Goal: Task Accomplishment & Management: Manage account settings

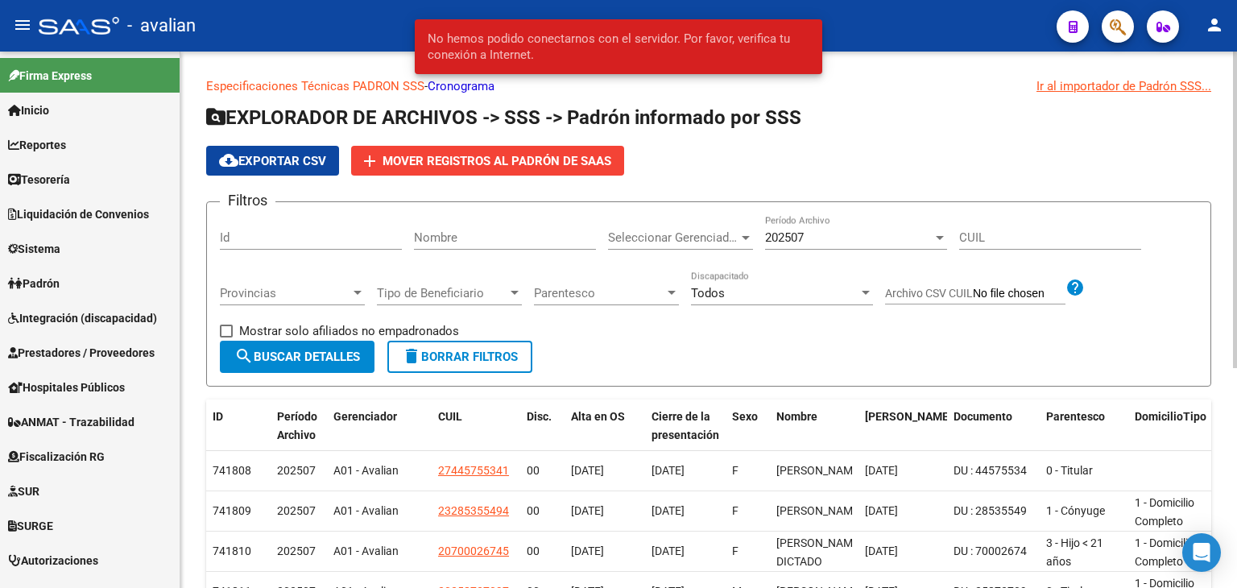
scroll to position [854, 0]
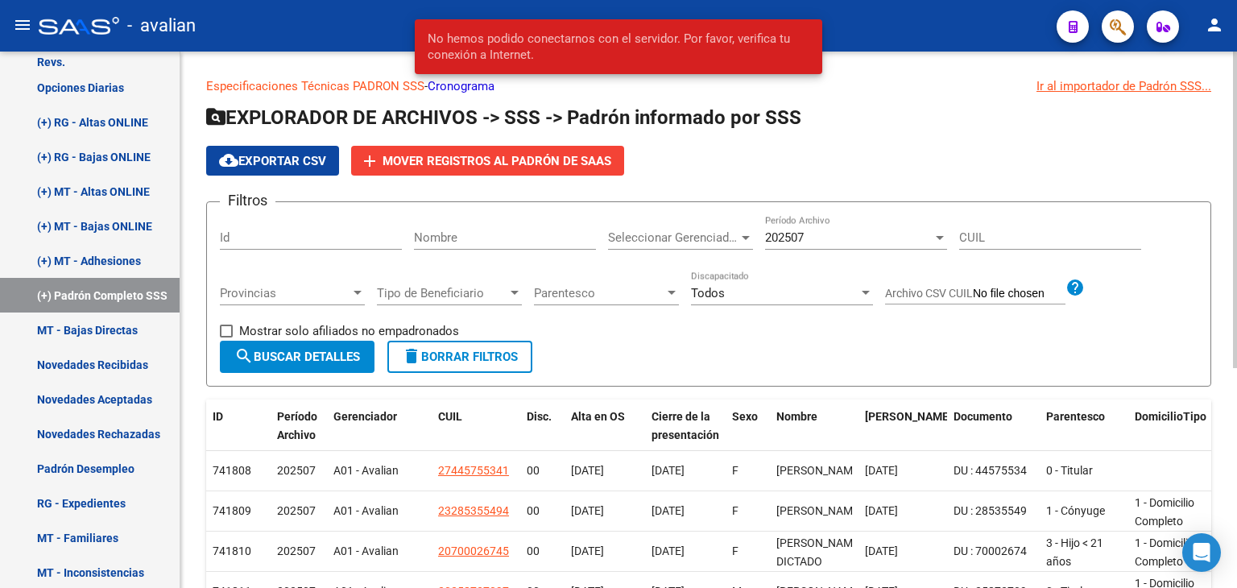
click at [993, 108] on h1 "EXPLORADOR DE ARCHIVOS -> SSS -> Padrón informado por SSS" at bounding box center [708, 119] width 1005 height 28
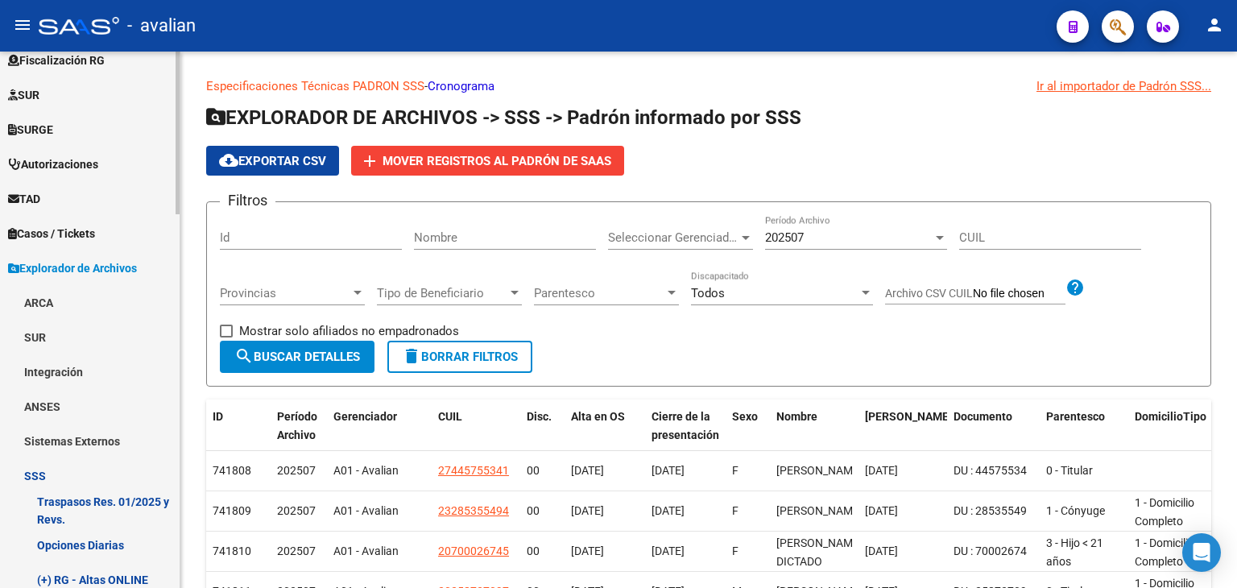
scroll to position [0, 0]
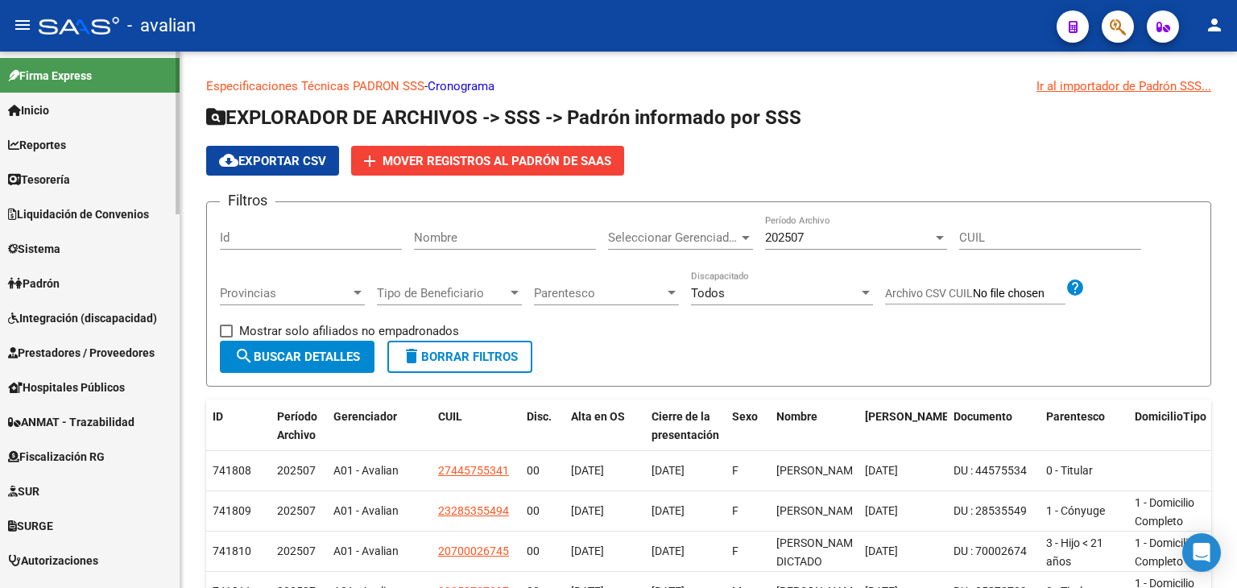
click at [184, 50] on div "menu - avalian person Firma Express Inicio Calendario SSS Instructivos Contacto…" at bounding box center [618, 294] width 1237 height 588
click at [60, 284] on span "Padrón" at bounding box center [34, 284] width 52 height 18
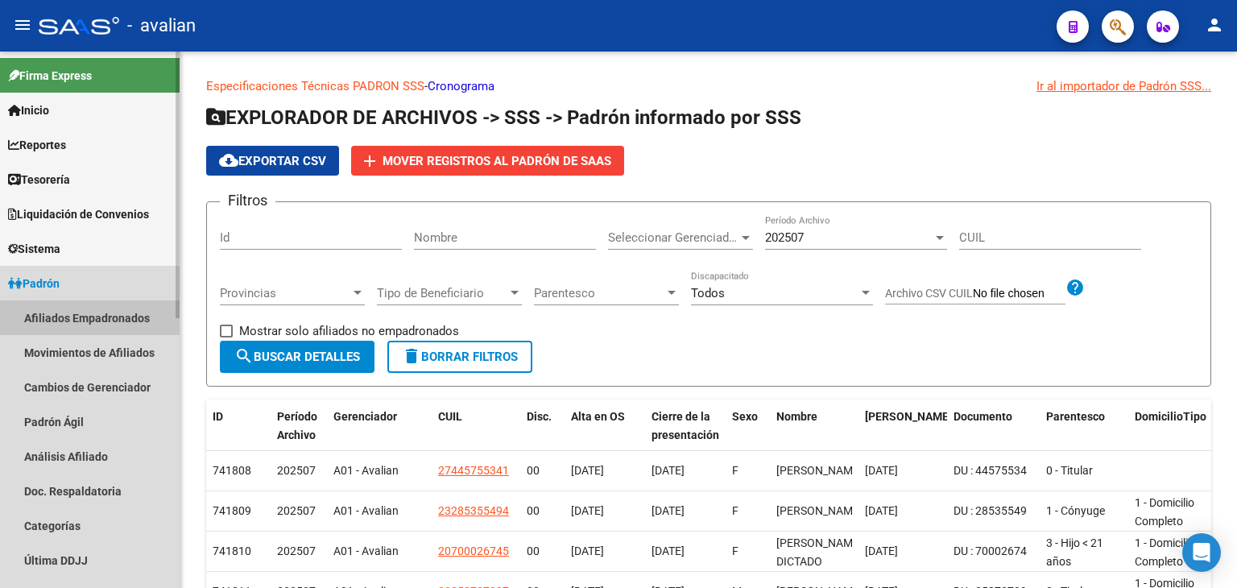
click at [76, 310] on link "Afiliados Empadronados" at bounding box center [90, 317] width 180 height 35
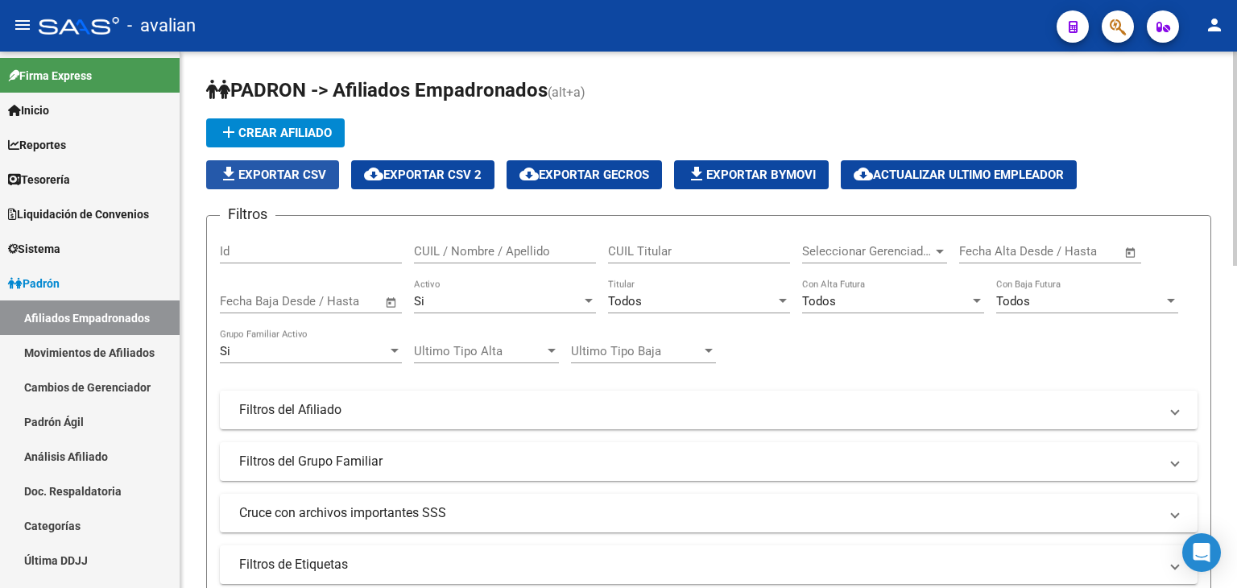
click at [281, 172] on span "file_download Exportar CSV" at bounding box center [272, 174] width 107 height 14
click at [304, 182] on button "file_download Exportar CSV" at bounding box center [272, 174] width 133 height 29
click at [504, 257] on input "CUIL / Nombre / Apellido" at bounding box center [505, 251] width 182 height 14
paste input "23379220479"
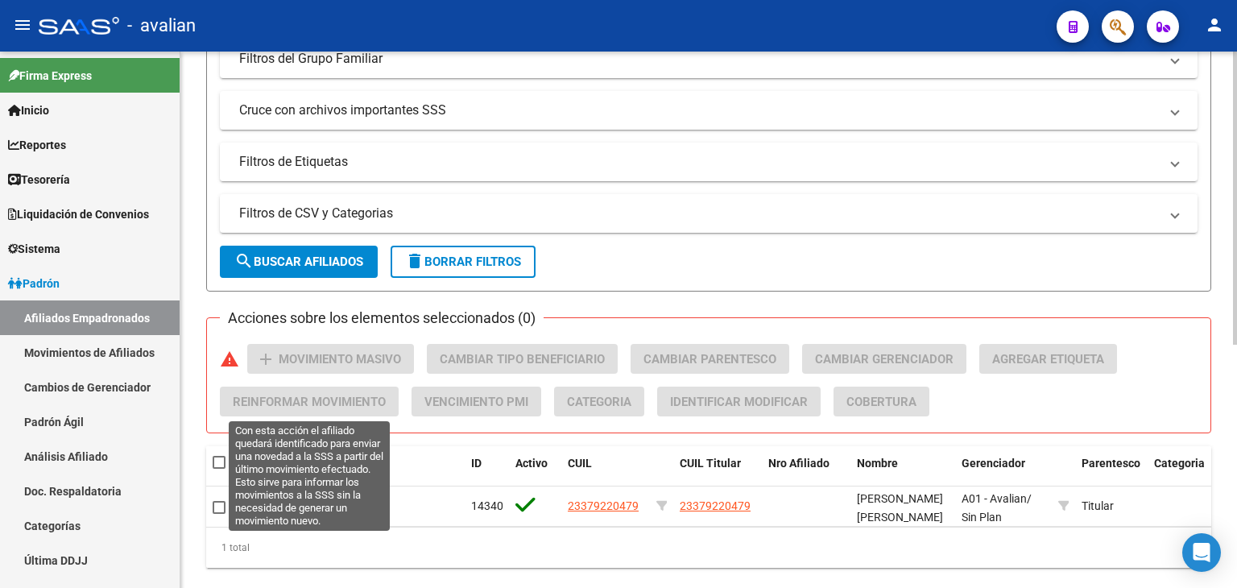
scroll to position [445, 0]
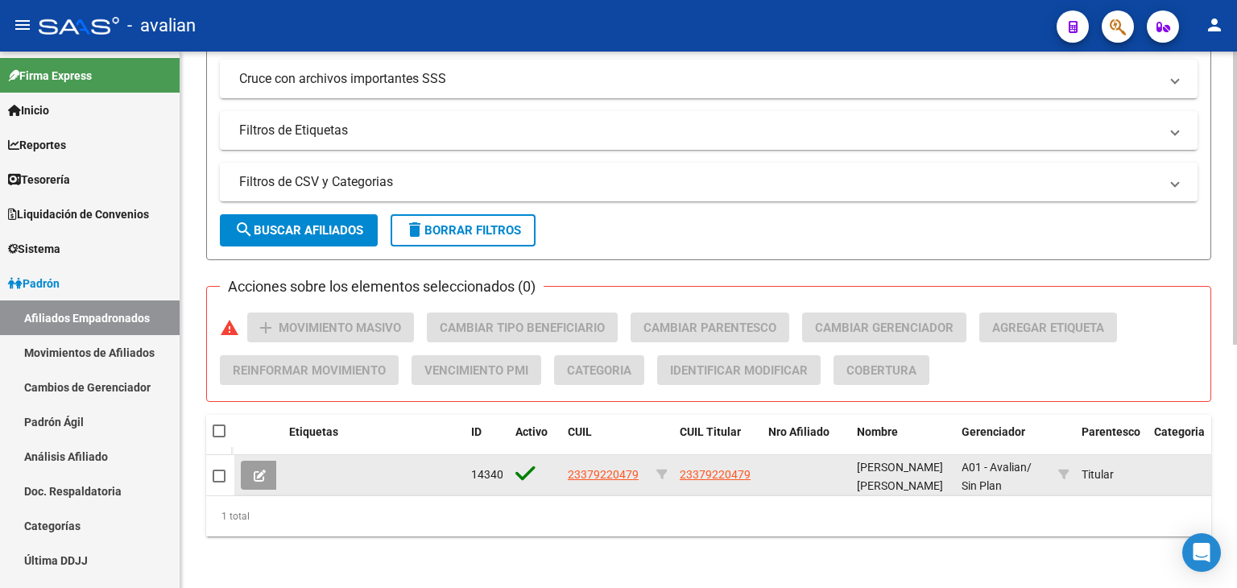
type input "23379220479"
click at [263, 469] on icon at bounding box center [260, 475] width 12 height 12
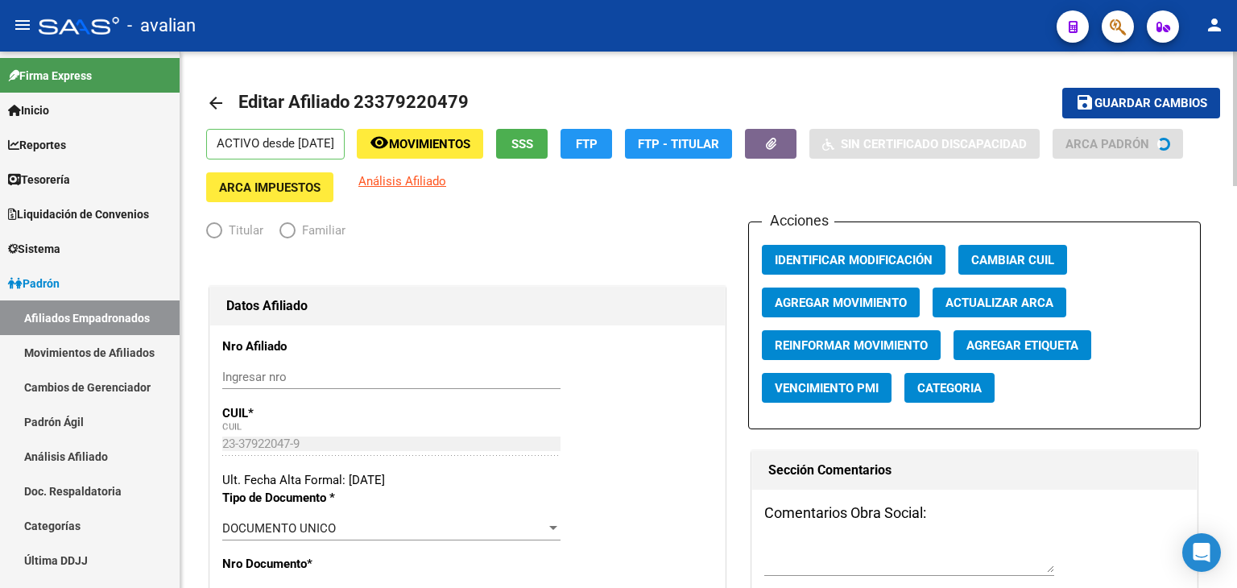
radio input "true"
type input "33-53332811-9"
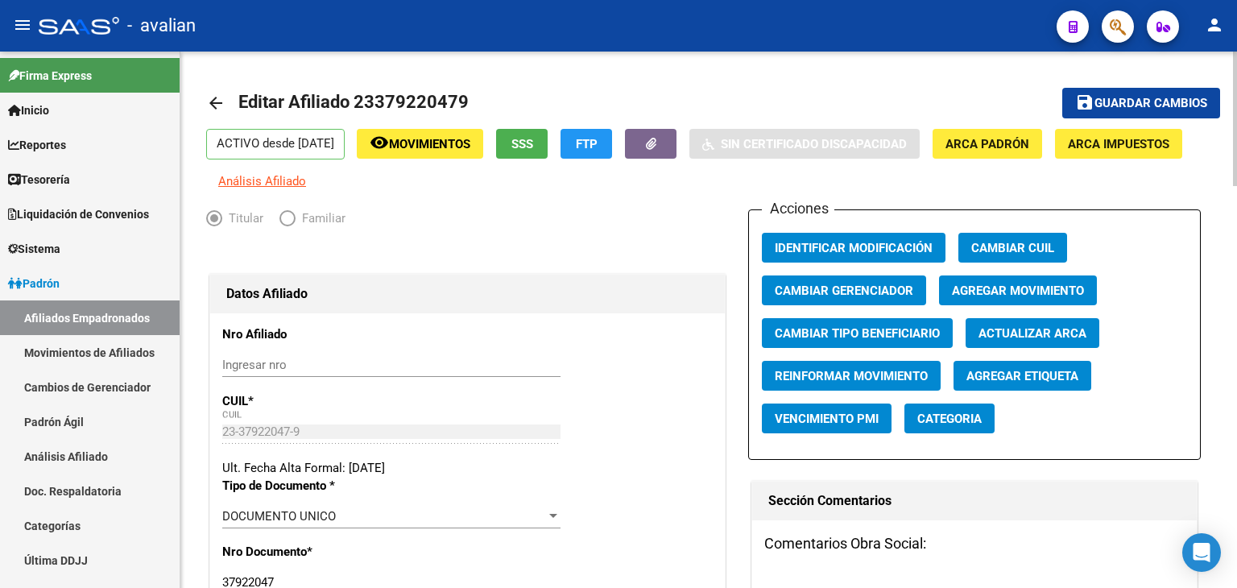
click at [545, 126] on mat-toolbar-row "arrow_back Editar Afiliado 23379220479" at bounding box center [598, 103] width 784 height 52
click at [533, 139] on span "SSS" at bounding box center [522, 144] width 22 height 14
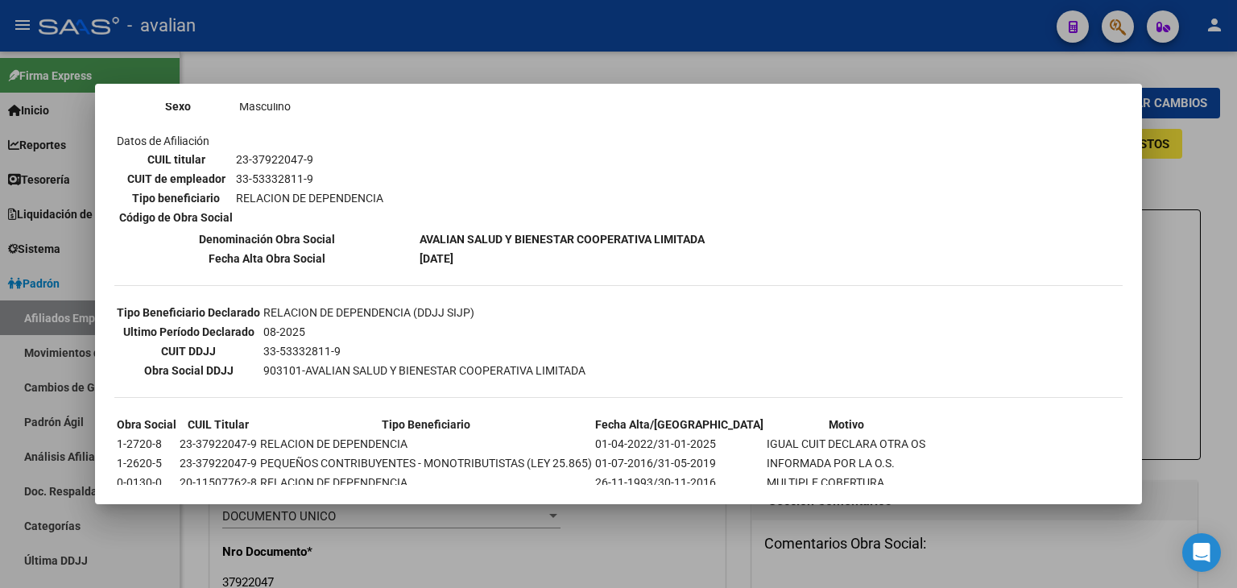
scroll to position [310, 0]
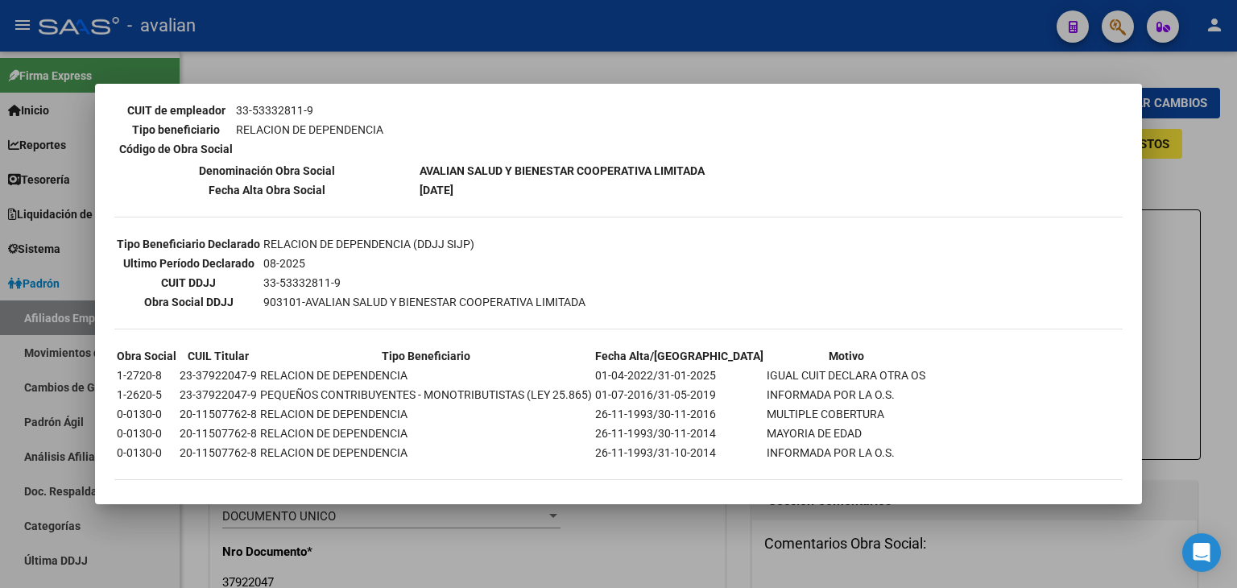
click at [1058, 115] on div "--ACTIVO en Obra Social según consulta SSS-- DATOS DE AFILIACION VIGENTE Datos …" at bounding box center [618, 151] width 1008 height 689
click at [1214, 146] on div at bounding box center [618, 294] width 1237 height 588
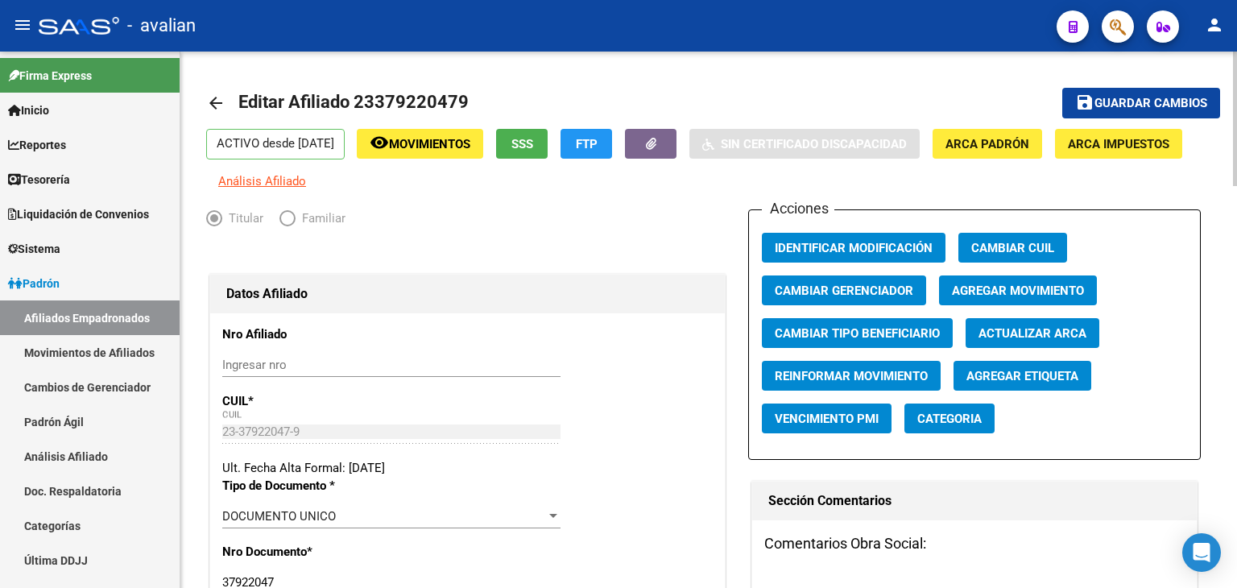
click at [216, 109] on mat-icon "arrow_back" at bounding box center [215, 102] width 19 height 19
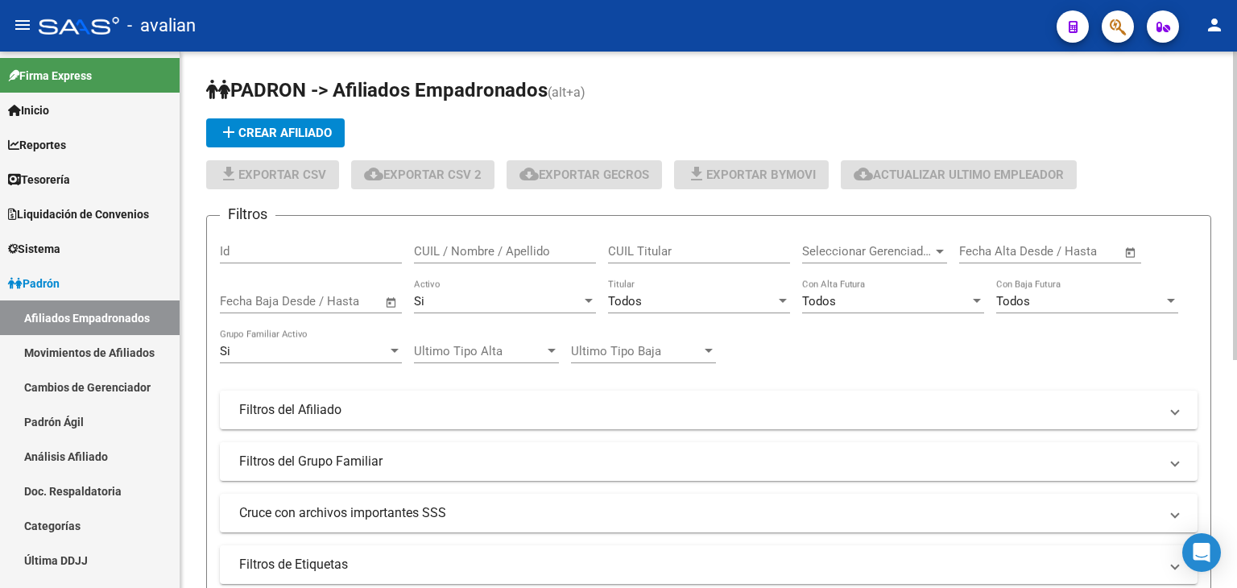
click at [438, 251] on input "CUIL / Nombre / Apellido" at bounding box center [505, 251] width 182 height 14
paste input "20397831893"
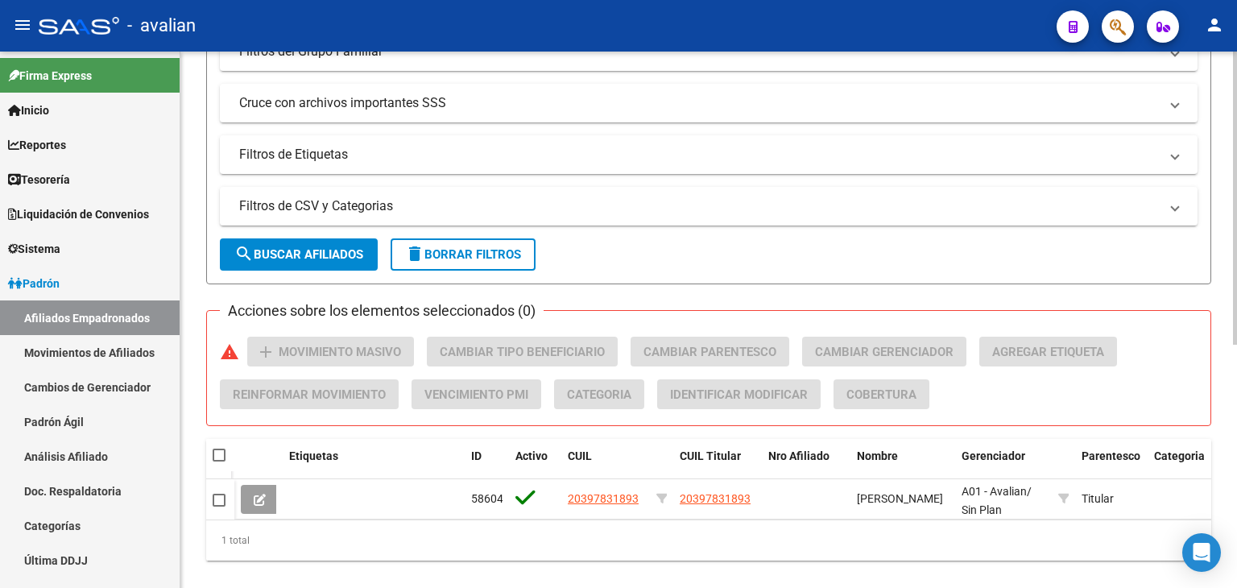
scroll to position [445, 0]
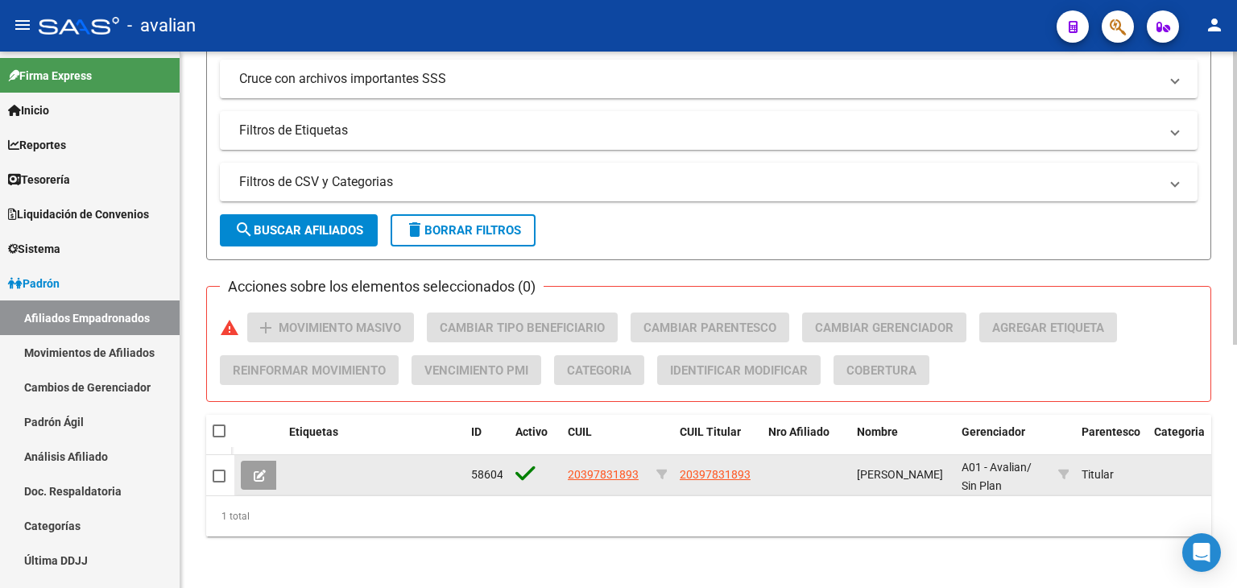
type input "20397831893"
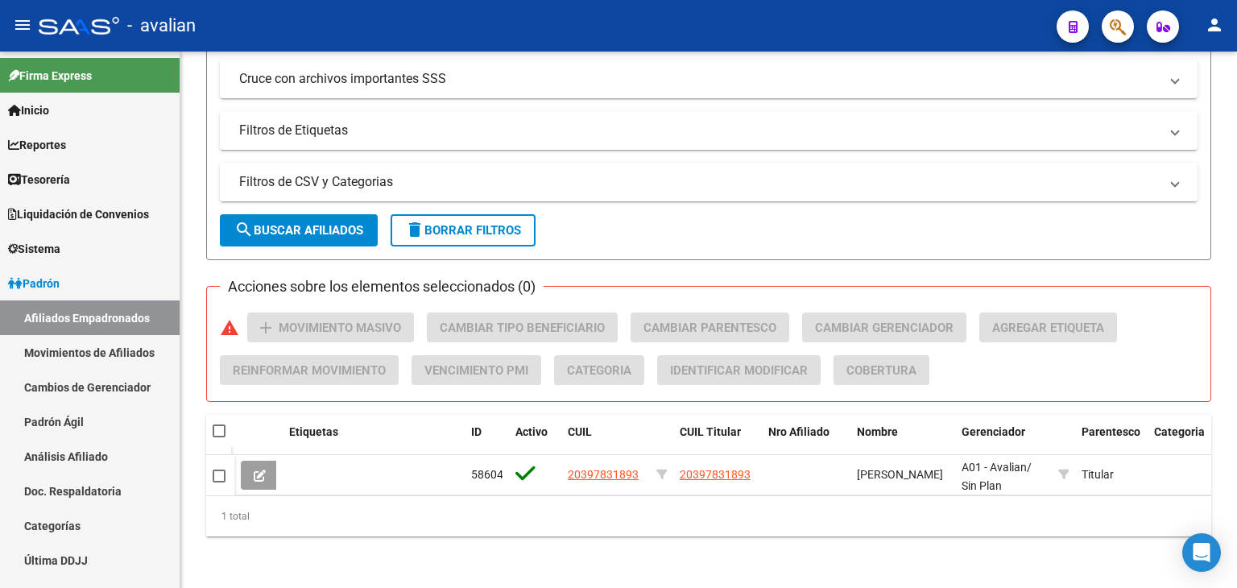
click at [272, 471] on button at bounding box center [260, 475] width 38 height 29
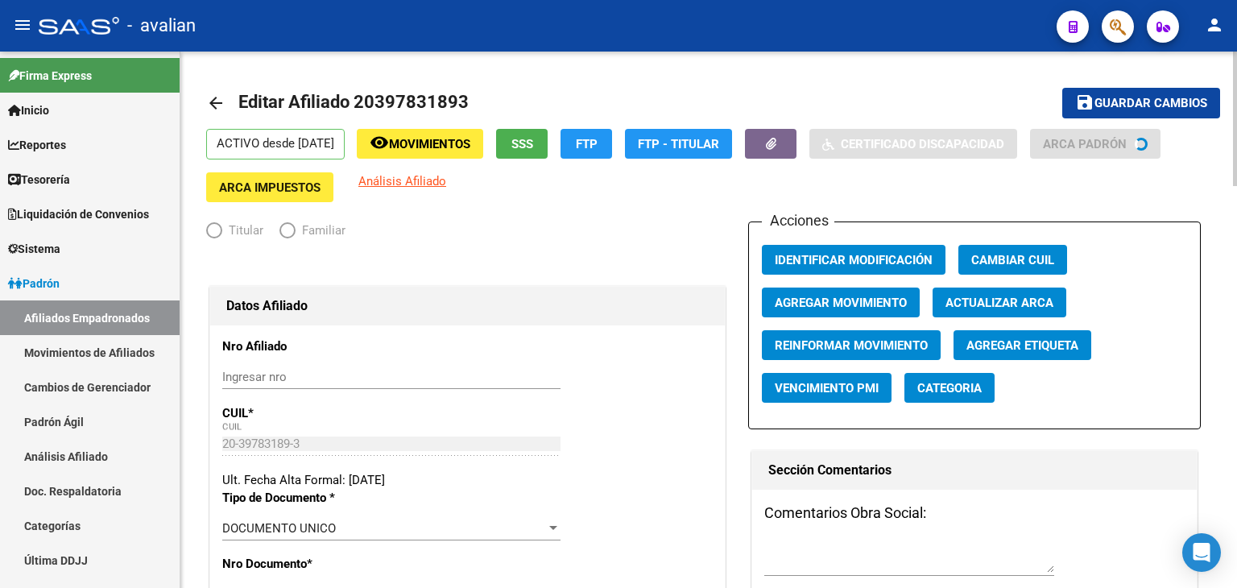
radio input "true"
type input "30-70969917-9"
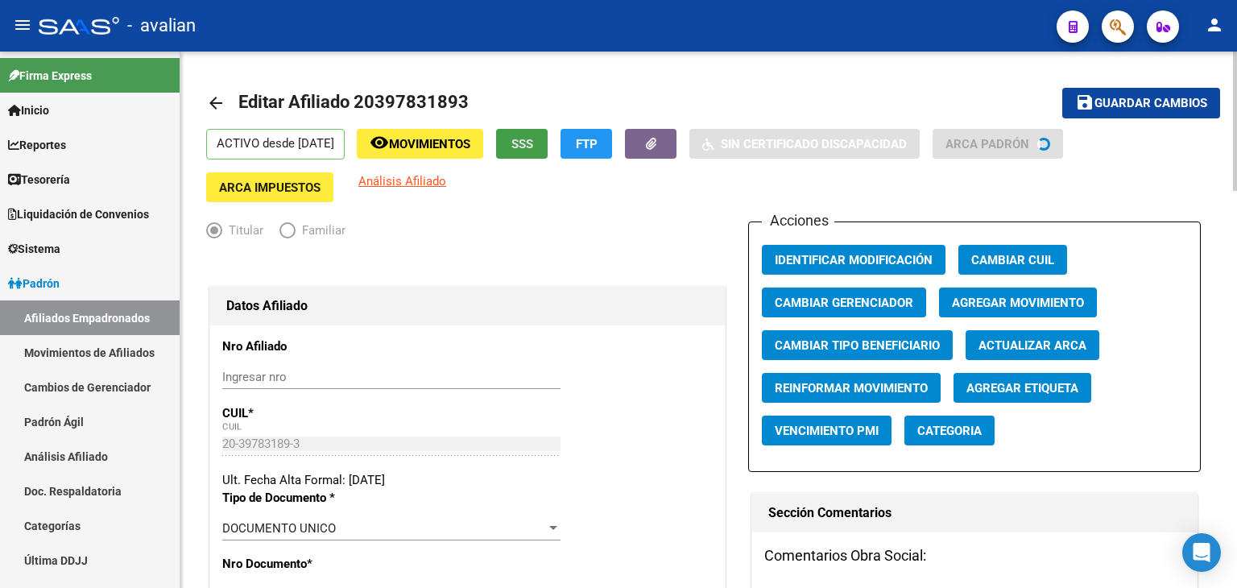
click at [533, 143] on span "SSS" at bounding box center [522, 144] width 22 height 14
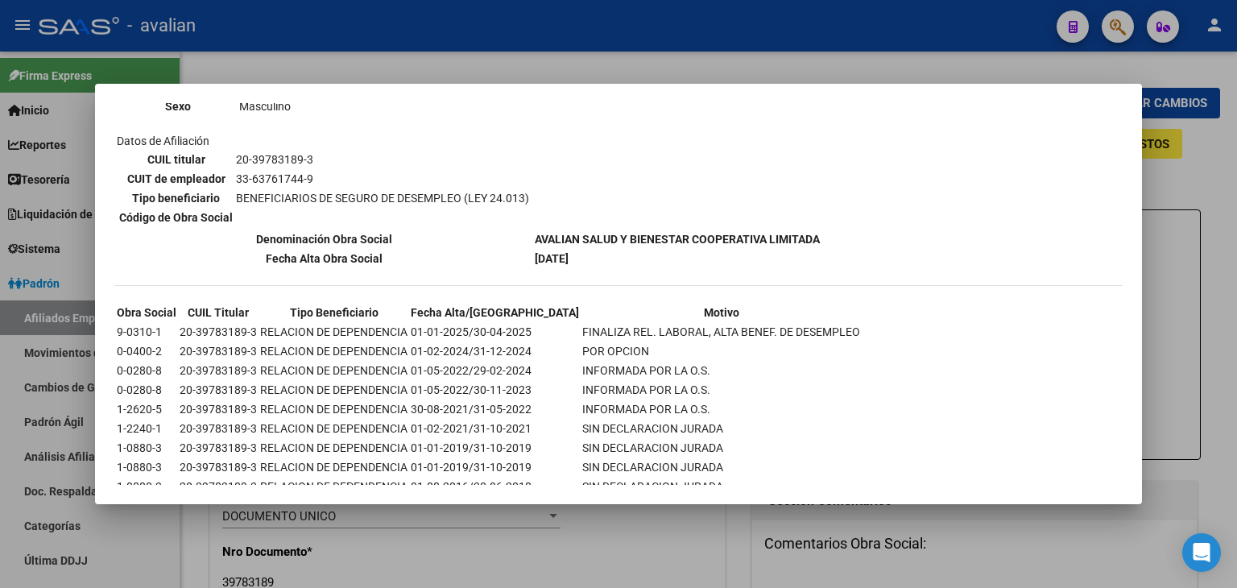
scroll to position [276, 0]
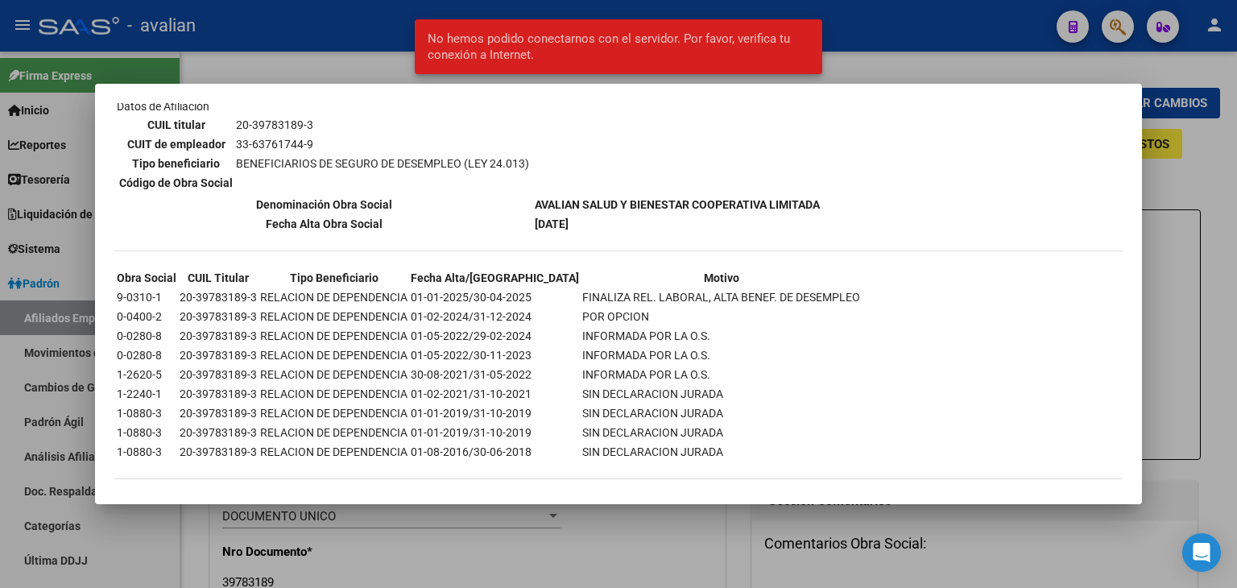
click at [1229, 167] on div at bounding box center [618, 294] width 1237 height 588
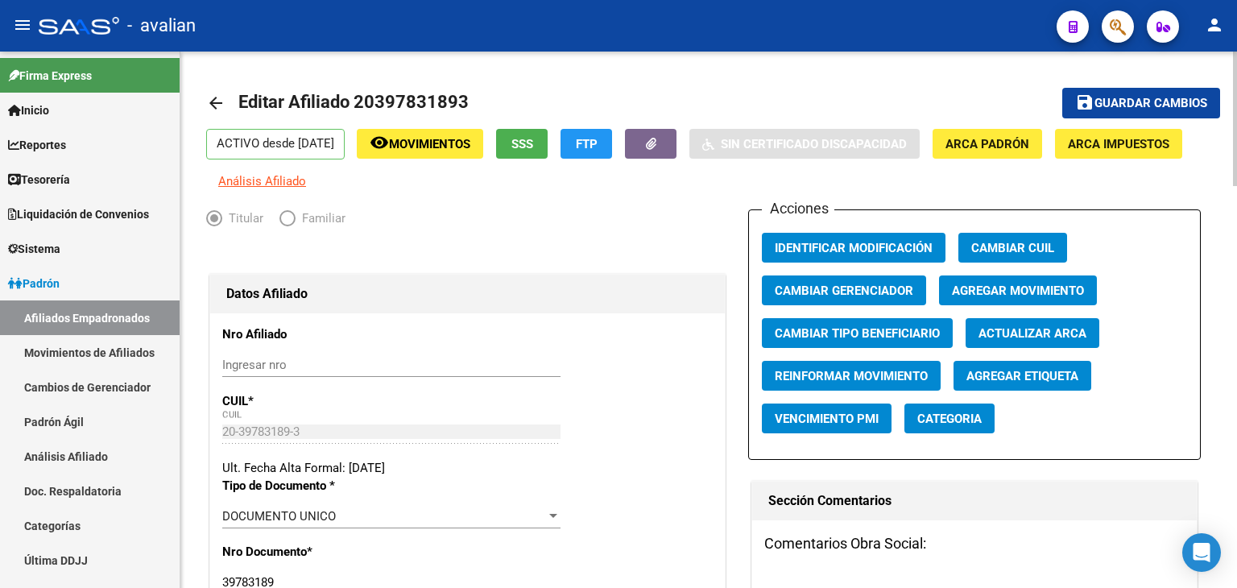
click at [213, 102] on mat-icon "arrow_back" at bounding box center [215, 102] width 19 height 19
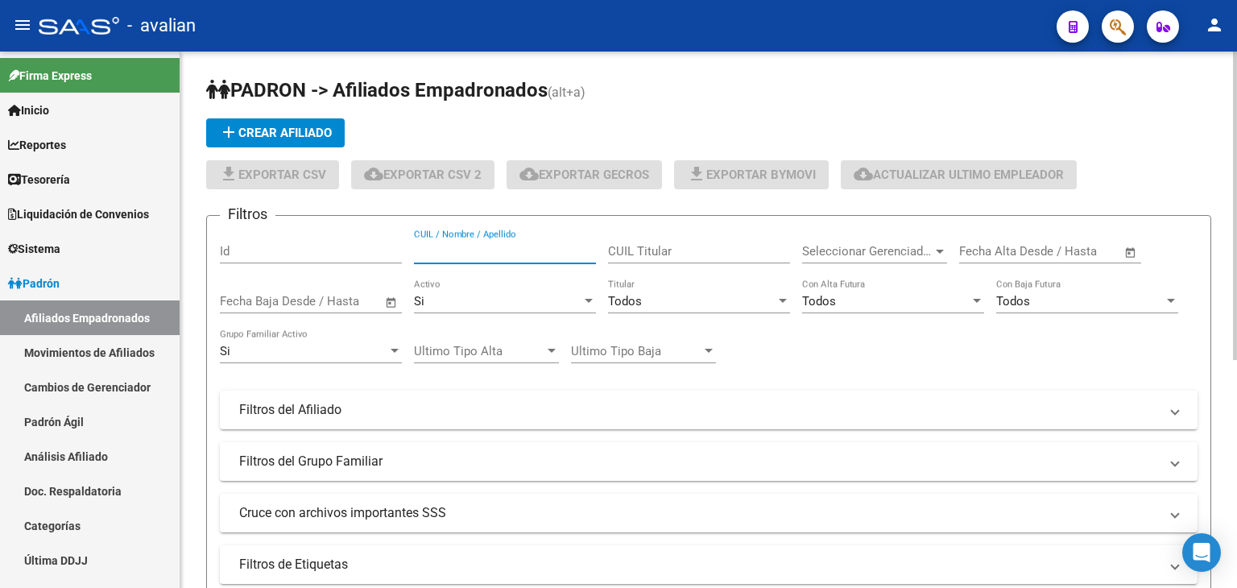
click at [432, 251] on input "CUIL / Nombre / Apellido" at bounding box center [505, 251] width 182 height 14
paste input "20286331972"
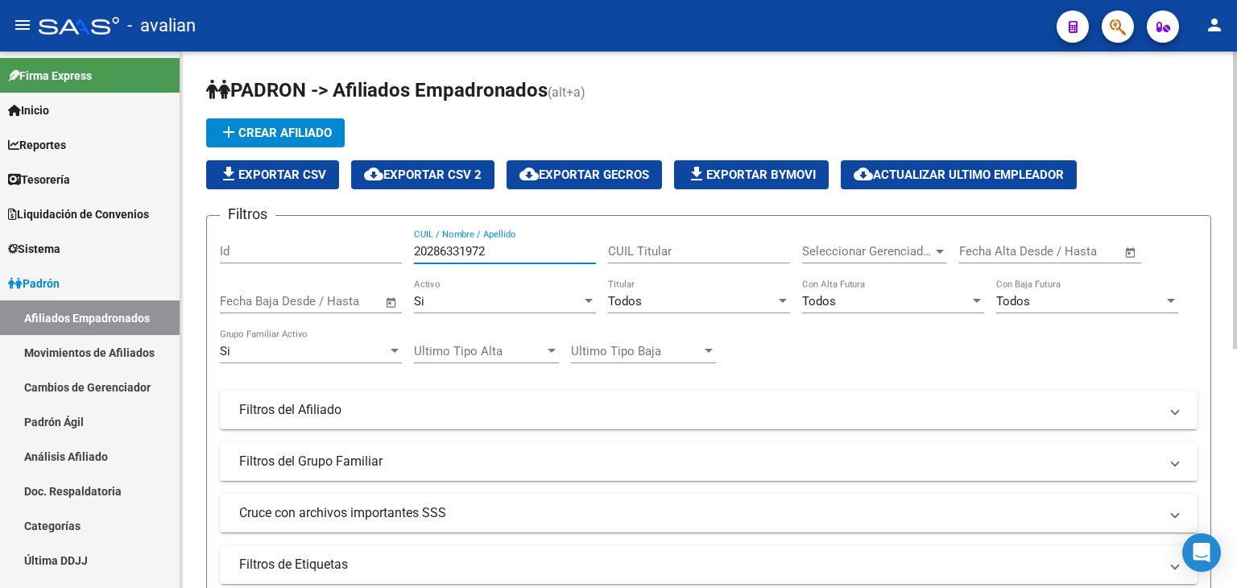
type input "20286331972"
click at [574, 299] on div "Si" at bounding box center [497, 301] width 167 height 14
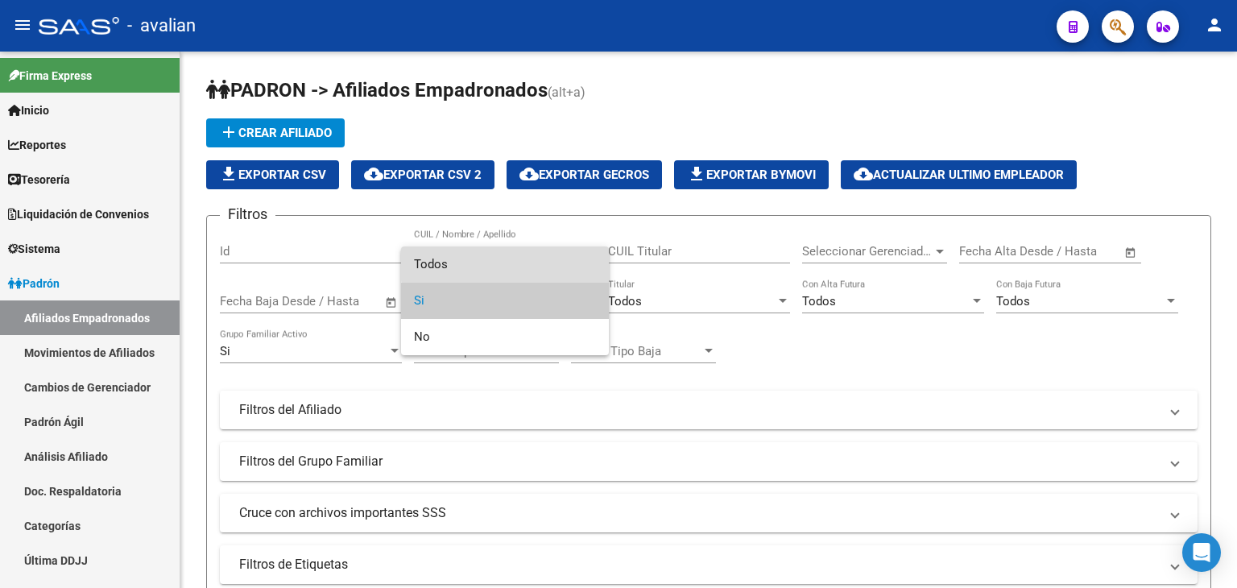
click at [514, 262] on span "Todos" at bounding box center [505, 264] width 182 height 36
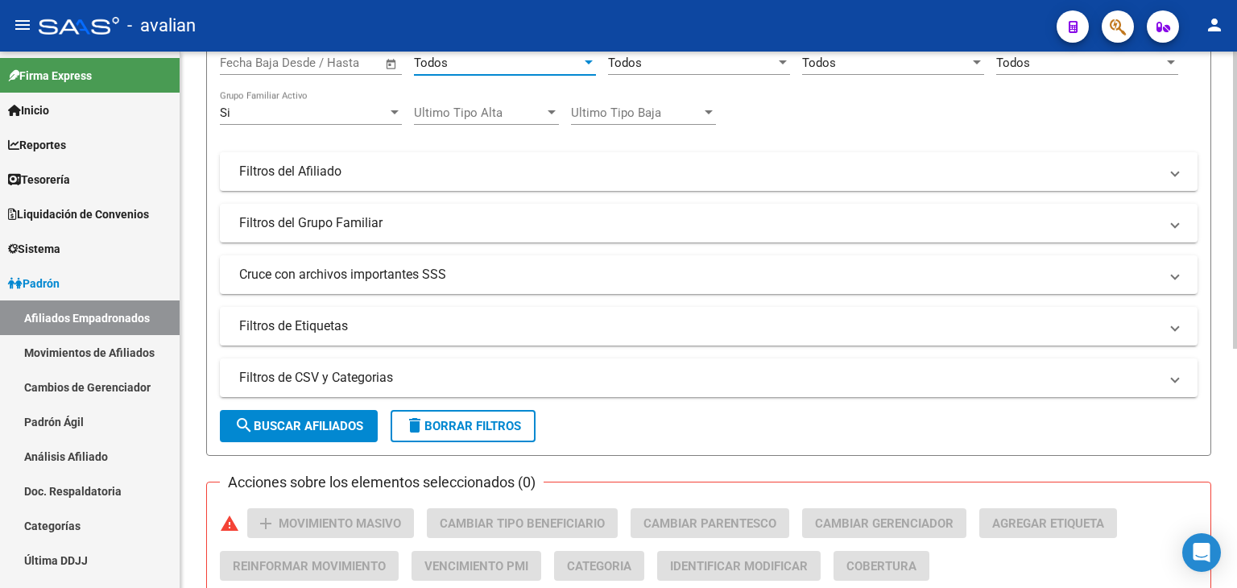
scroll to position [242, 0]
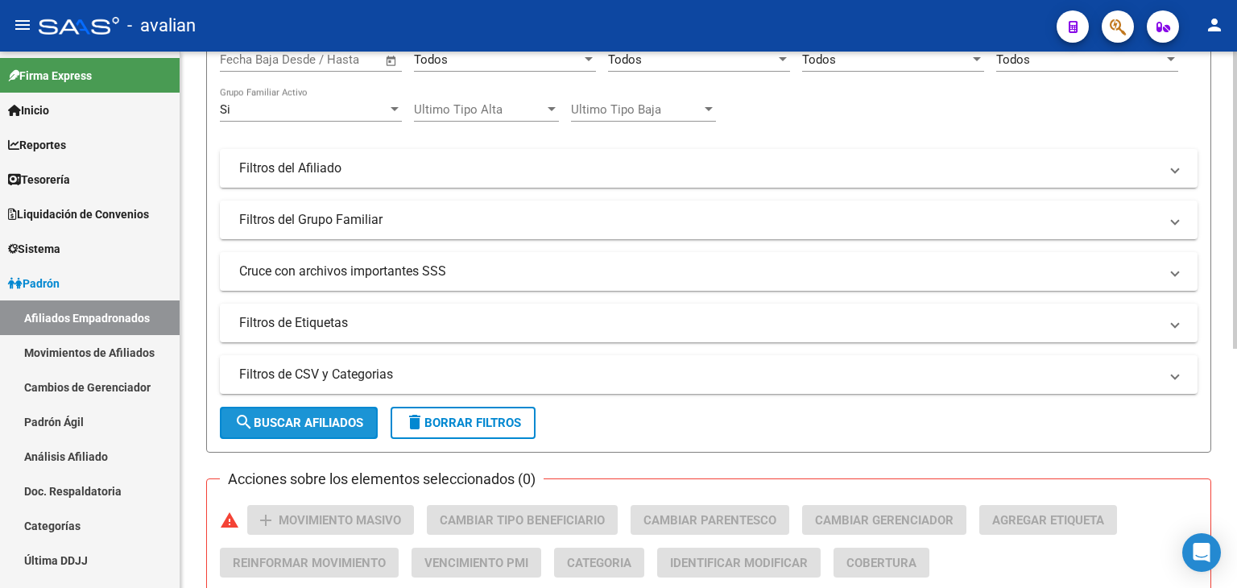
click at [280, 434] on button "search Buscar Afiliados" at bounding box center [299, 423] width 158 height 32
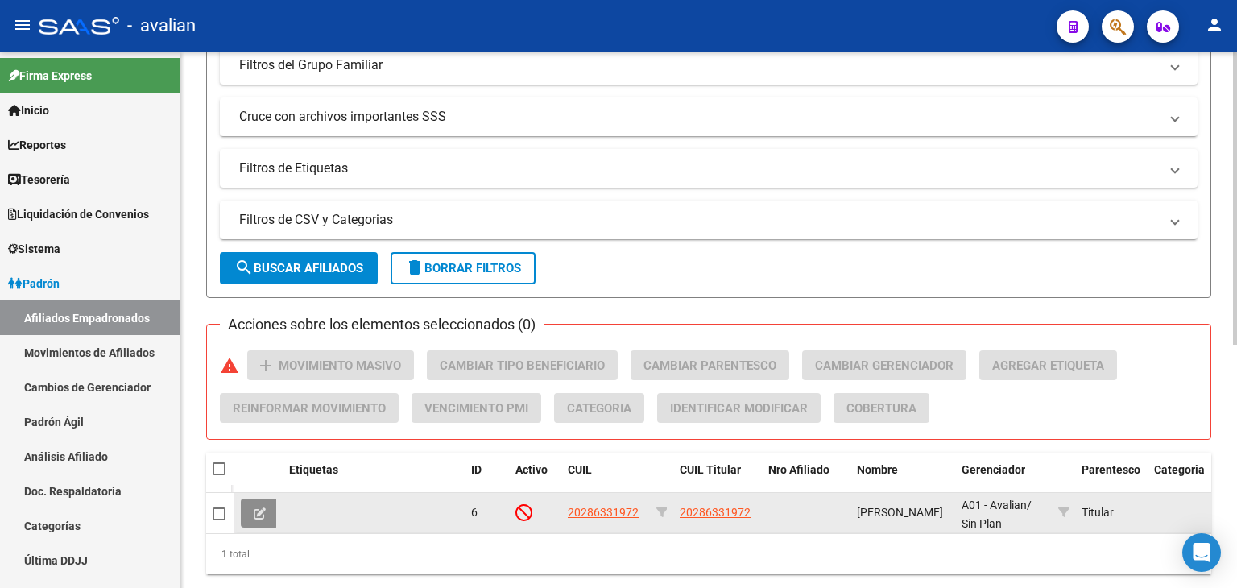
click at [263, 515] on icon at bounding box center [260, 513] width 12 height 12
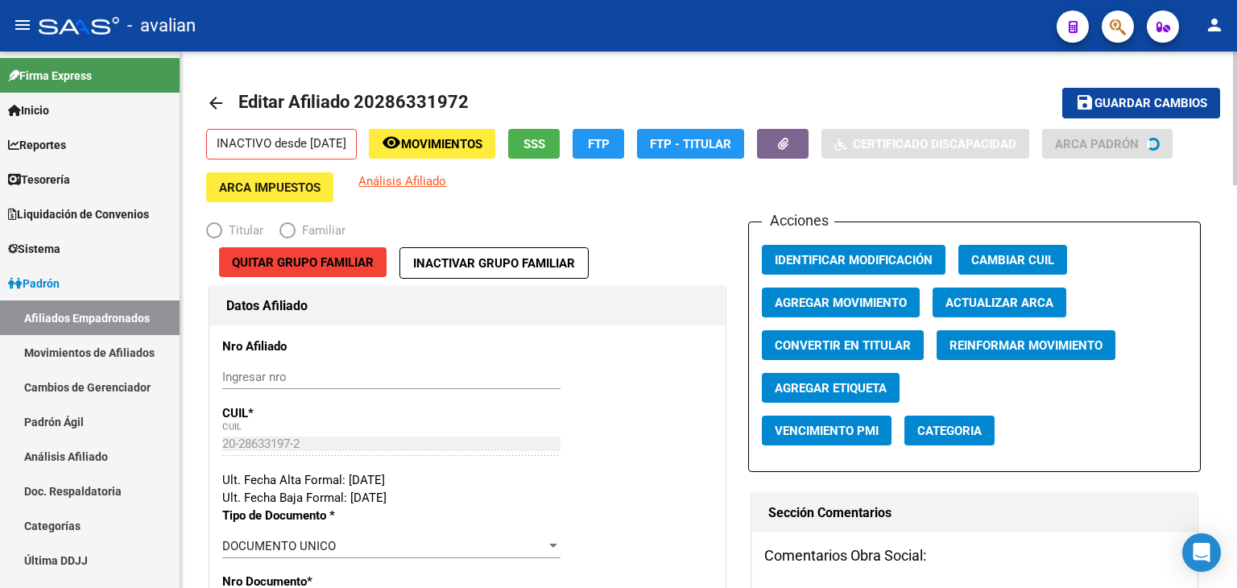
radio input "true"
type input "30-66769103-2"
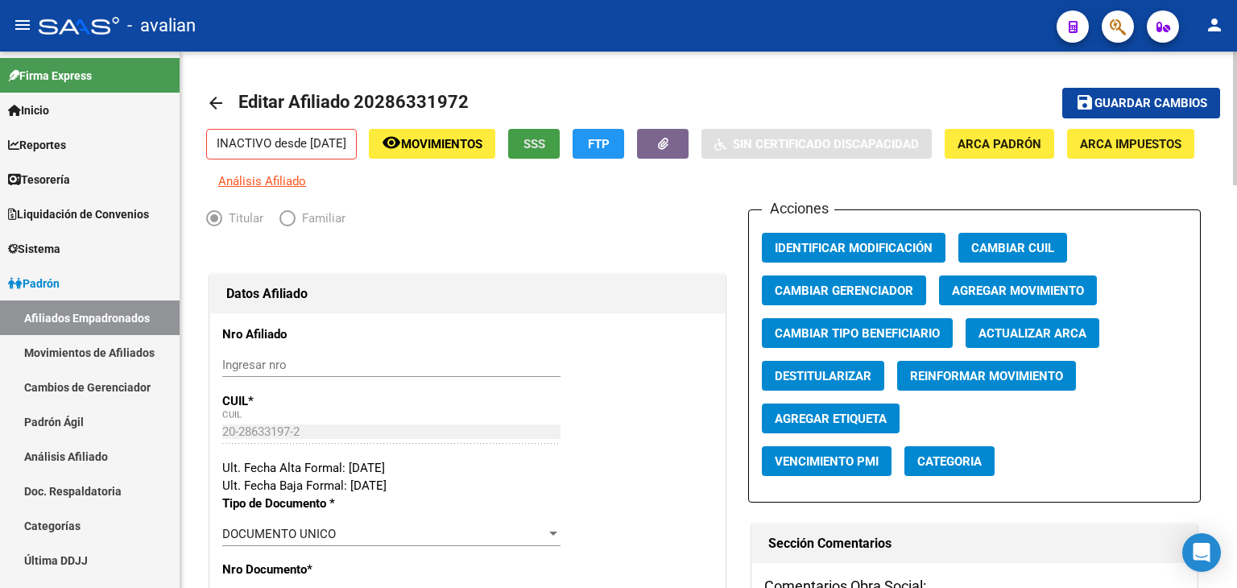
click at [545, 143] on span "SSS" at bounding box center [534, 144] width 22 height 14
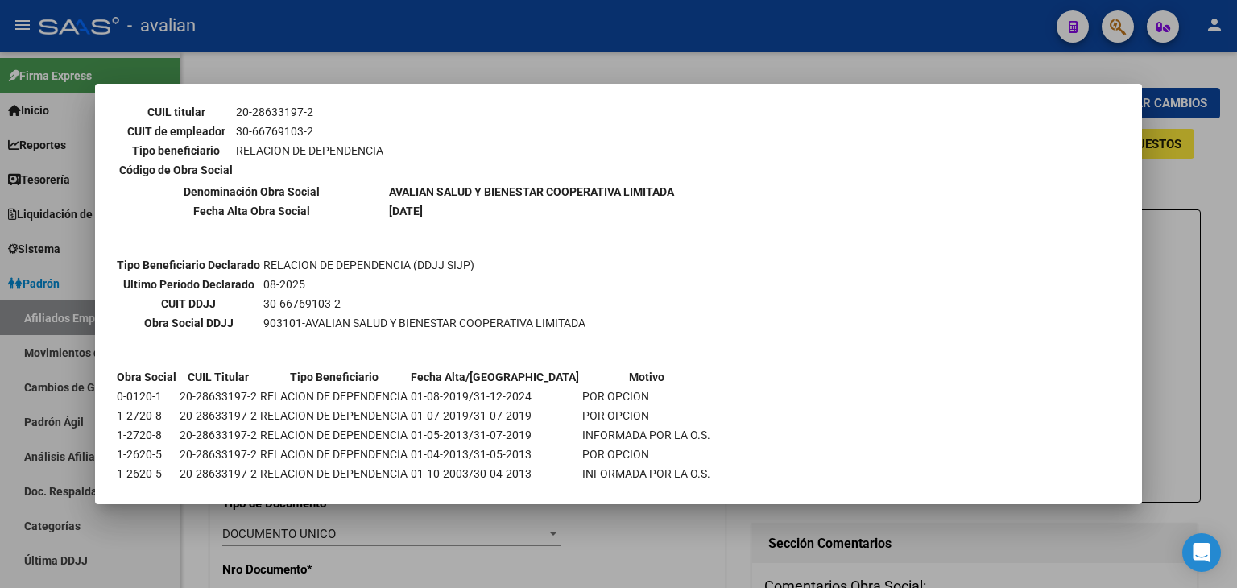
scroll to position [310, 0]
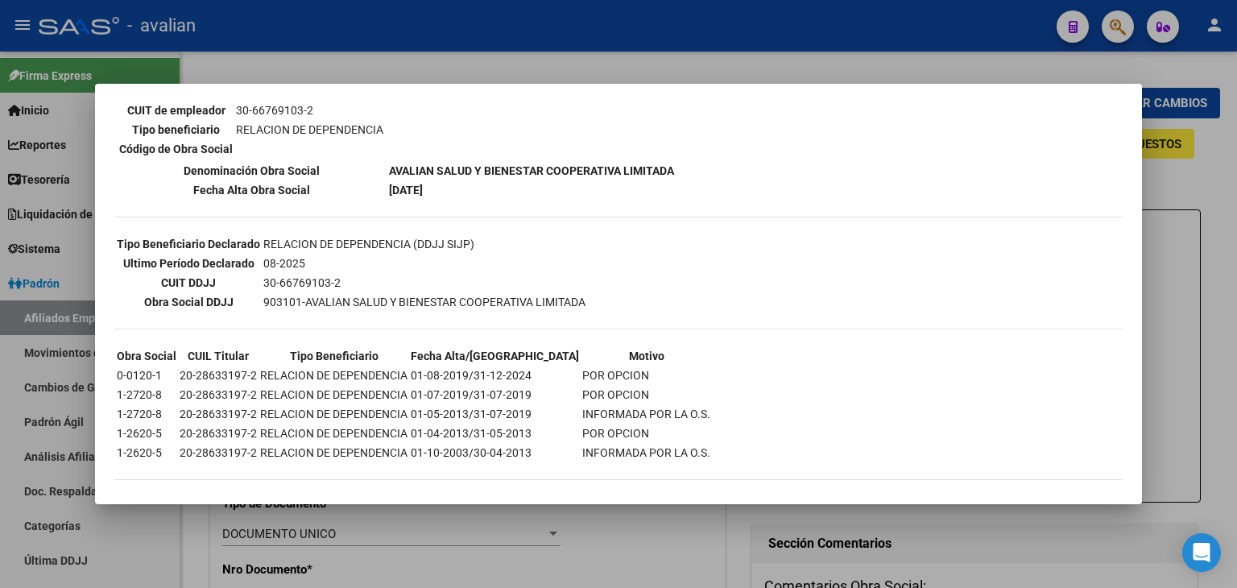
click at [1212, 159] on div at bounding box center [618, 294] width 1237 height 588
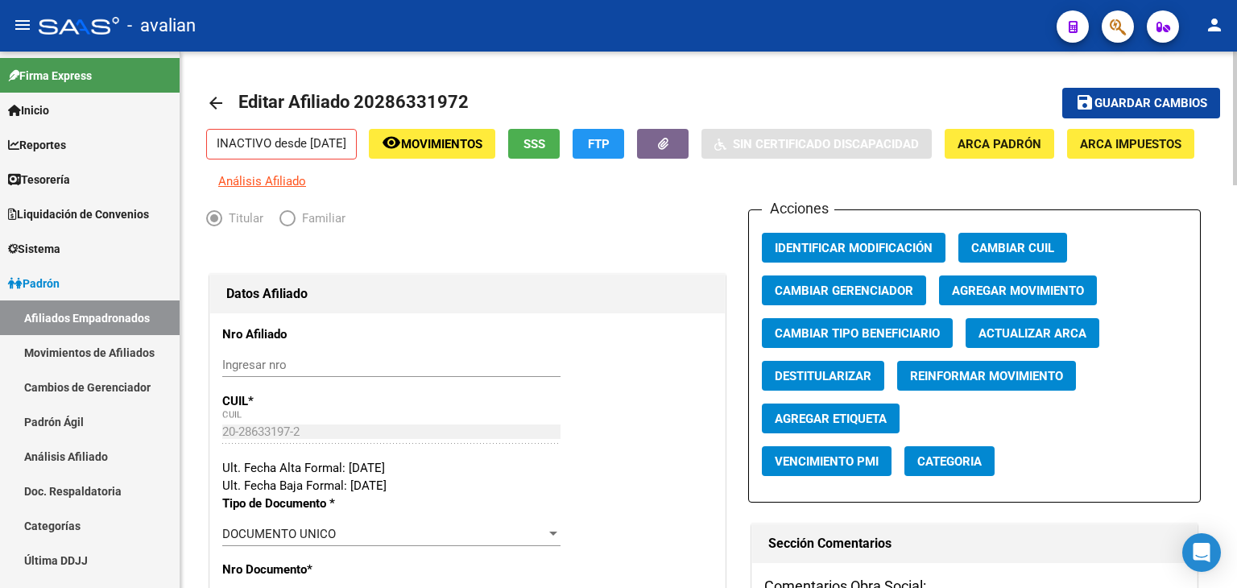
click at [209, 100] on mat-icon "arrow_back" at bounding box center [215, 102] width 19 height 19
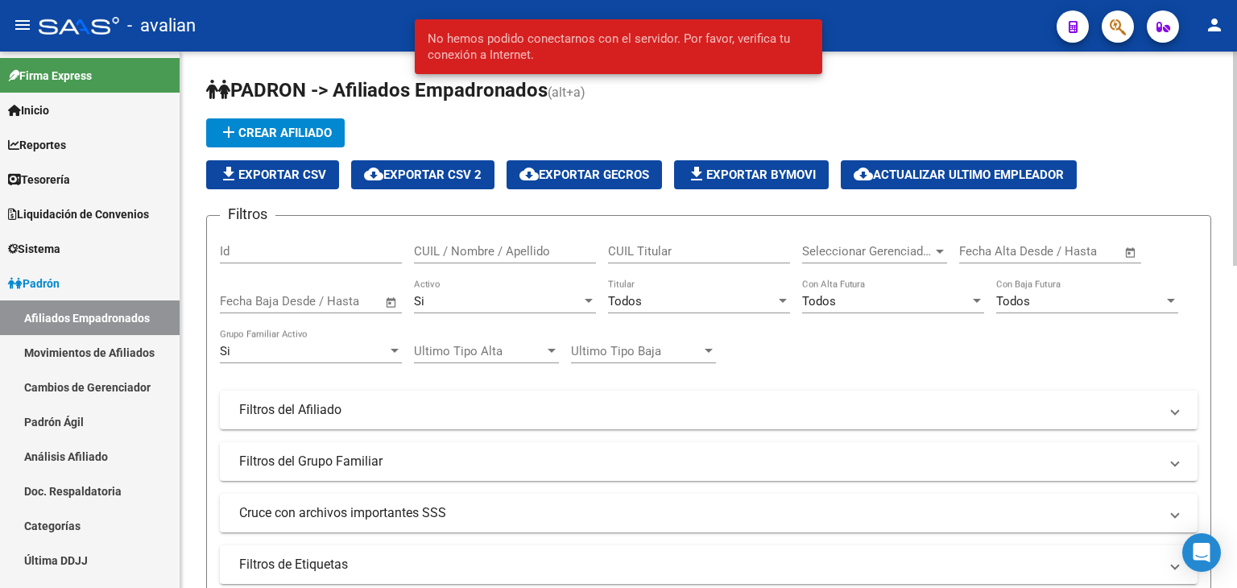
click at [693, 123] on div "add Crear Afiliado file_download Exportar CSV cloud_download Exportar CSV 2 clo…" at bounding box center [708, 153] width 1005 height 71
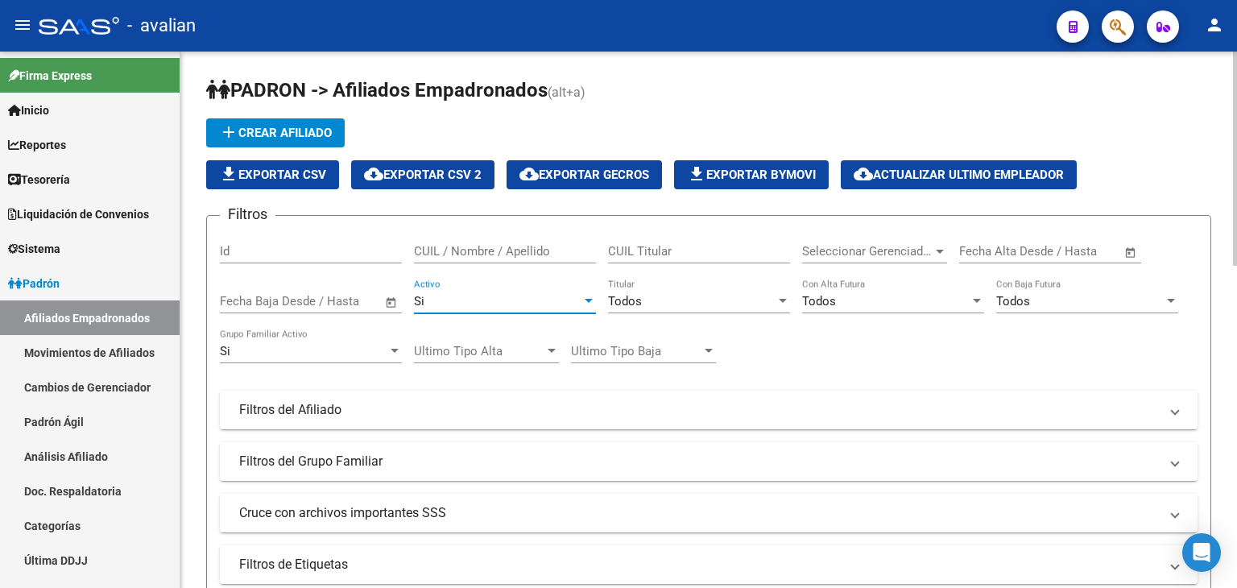
click at [475, 304] on div "Si" at bounding box center [497, 301] width 167 height 14
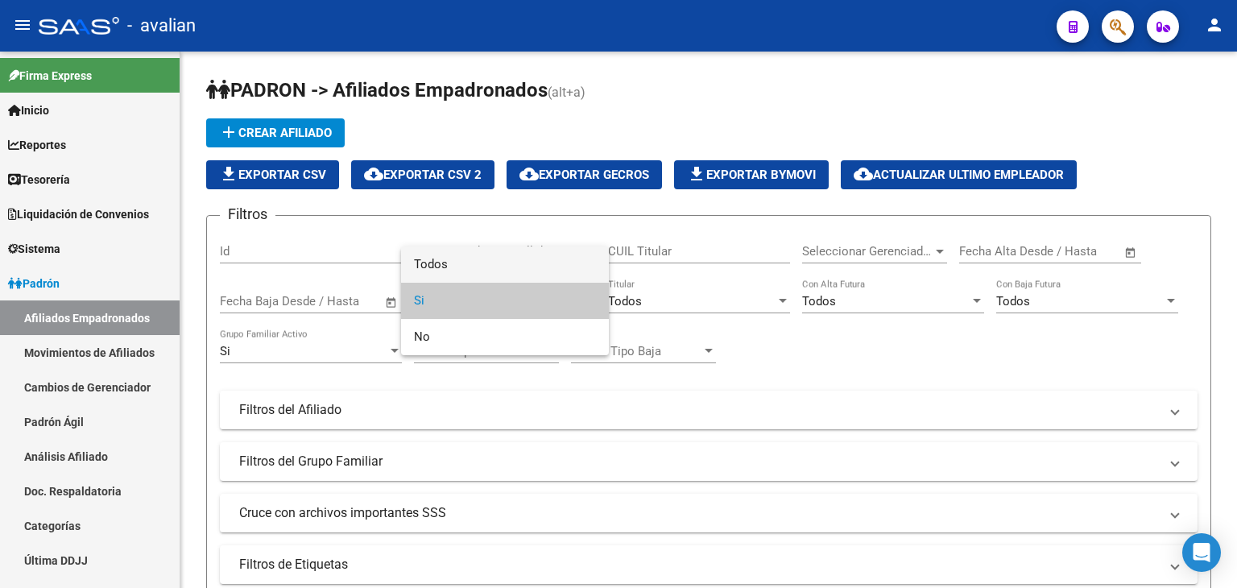
click at [486, 258] on span "Todos" at bounding box center [505, 264] width 182 height 36
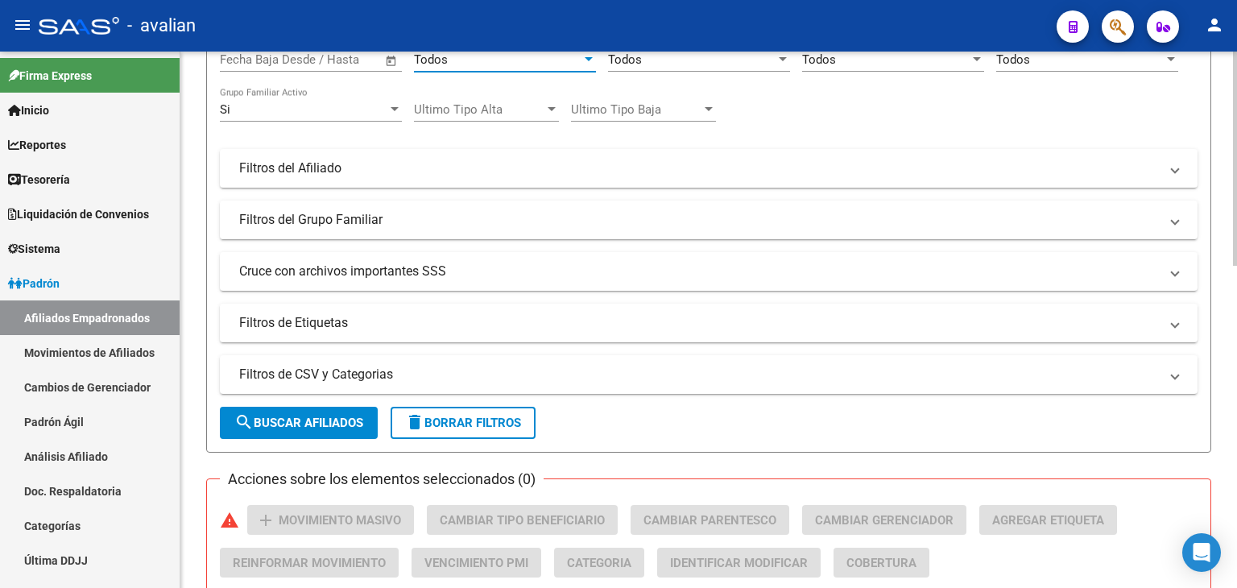
scroll to position [243, 0]
click at [338, 424] on span "search Buscar Afiliados" at bounding box center [298, 421] width 129 height 14
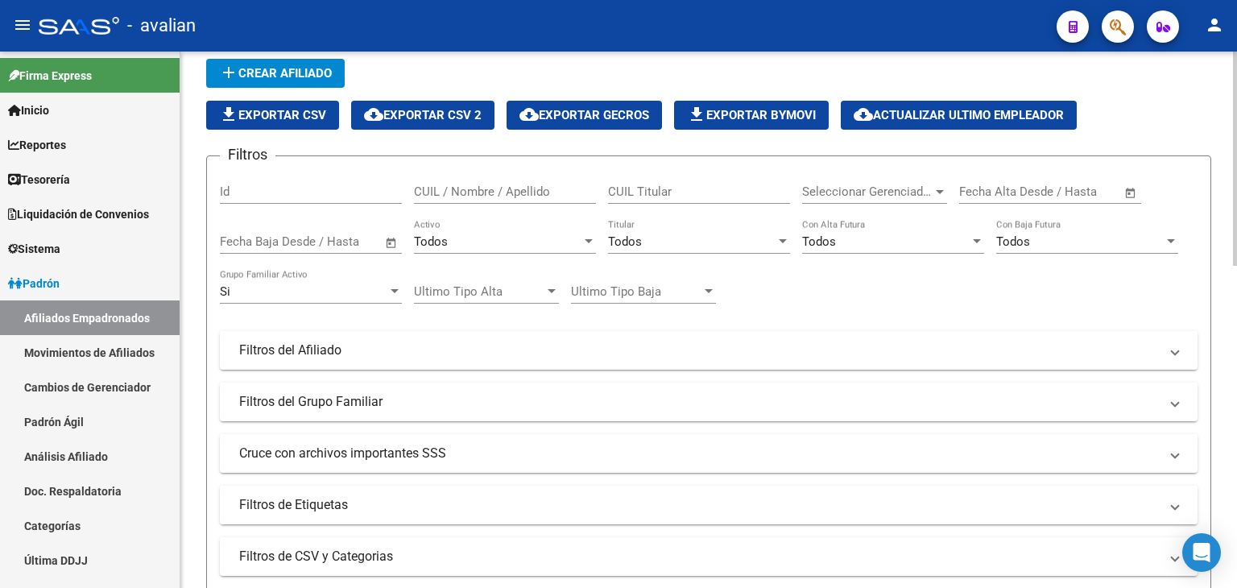
scroll to position [0, 0]
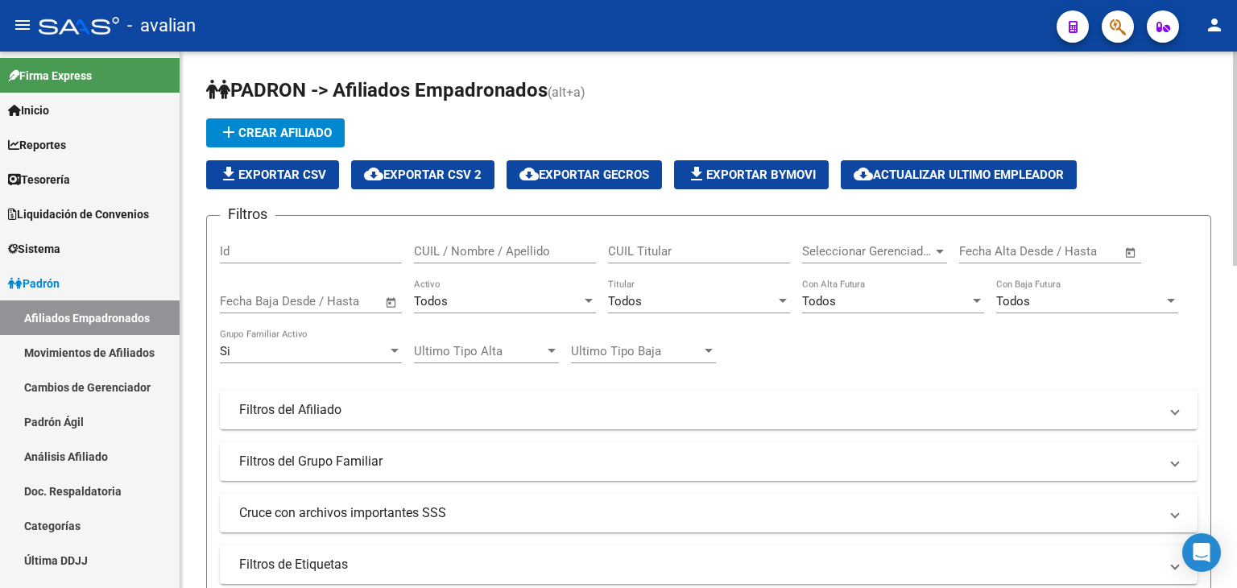
click at [300, 160] on button "file_download Exportar CSV" at bounding box center [272, 174] width 133 height 29
click at [496, 300] on div "Todos" at bounding box center [497, 301] width 167 height 14
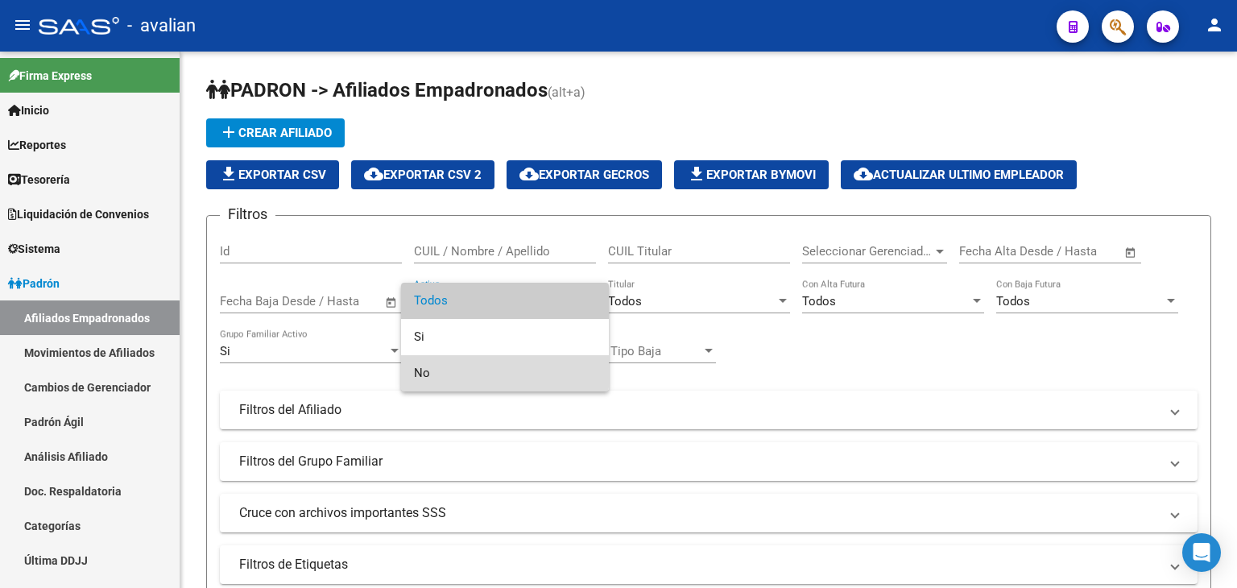
click at [465, 367] on span "No" at bounding box center [505, 373] width 182 height 36
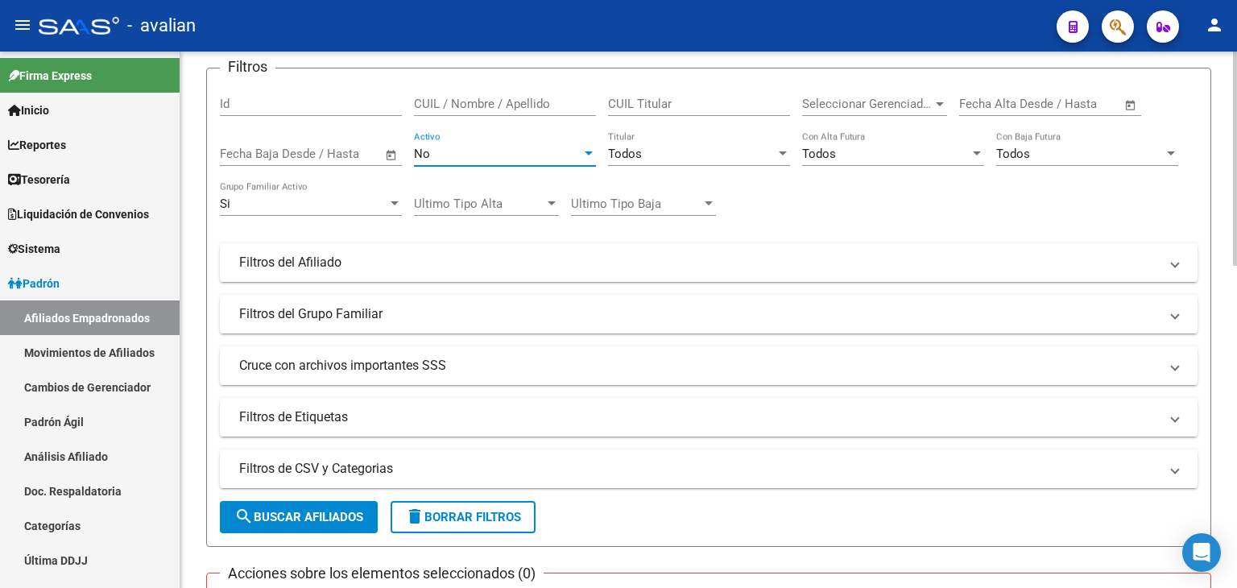
scroll to position [322, 0]
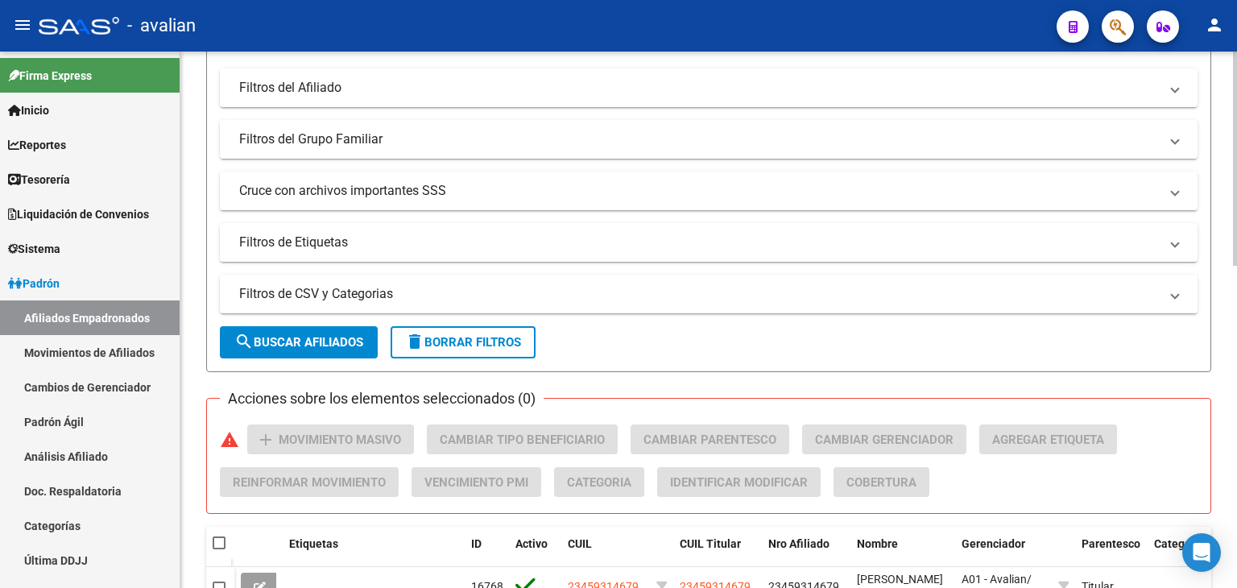
click at [321, 336] on span "search Buscar Afiliados" at bounding box center [298, 342] width 129 height 14
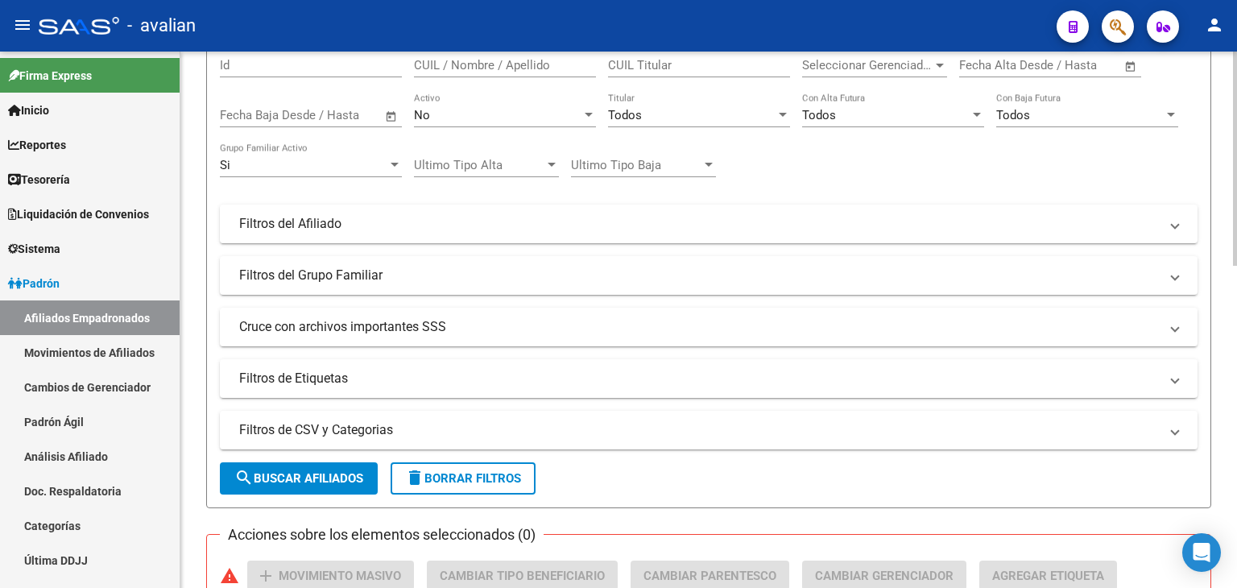
scroll to position [0, 0]
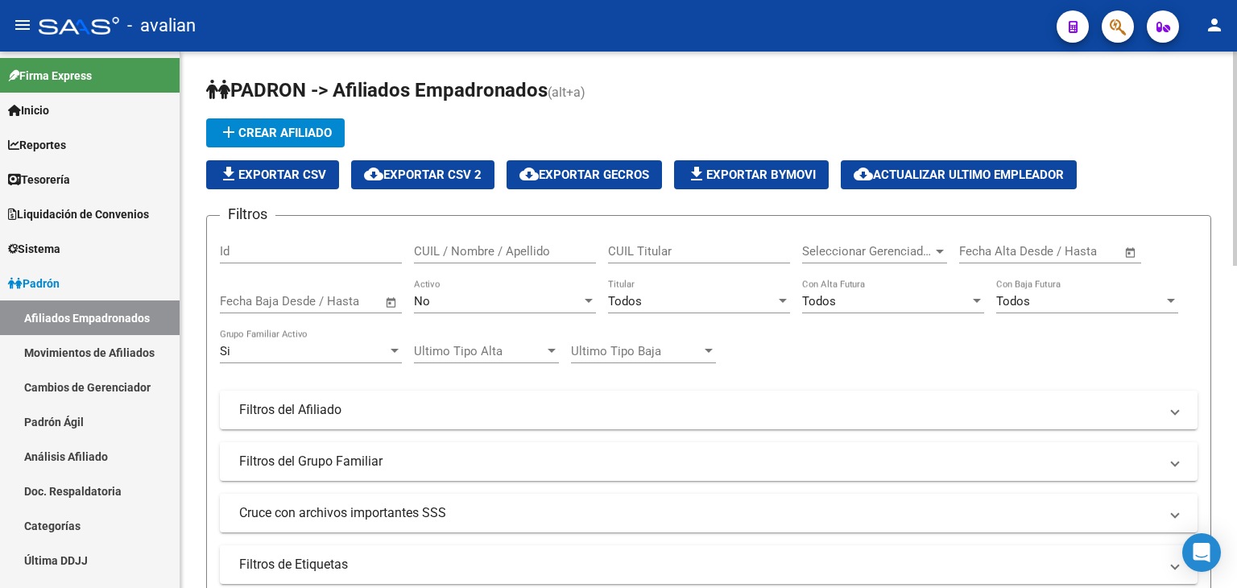
click at [291, 167] on span "file_download Exportar CSV" at bounding box center [272, 174] width 107 height 14
click at [476, 255] on input "CUIL / Nombre / Apellido" at bounding box center [505, 251] width 182 height 14
paste input "27963298779"
type input "27963298779"
click at [452, 297] on div "No" at bounding box center [497, 301] width 167 height 14
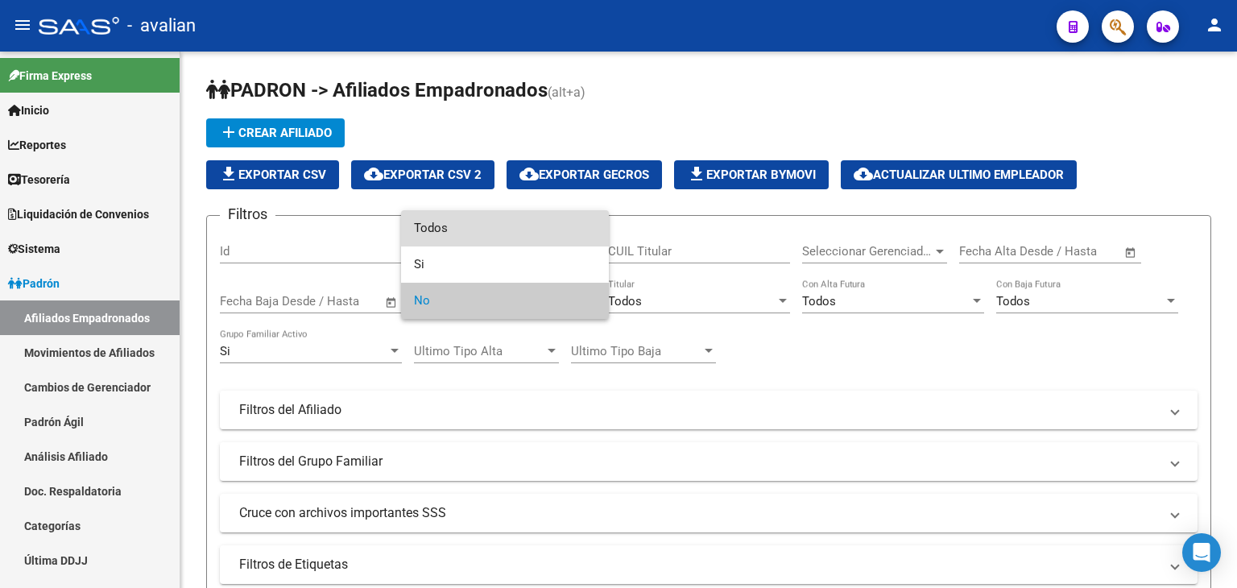
click at [464, 231] on span "Todos" at bounding box center [505, 228] width 182 height 36
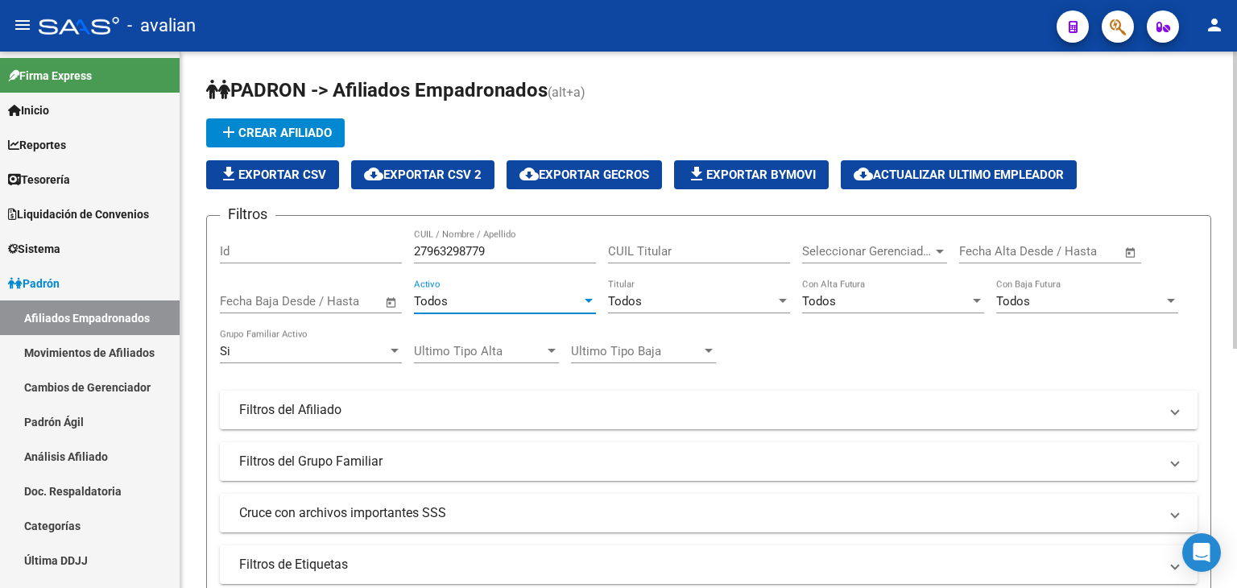
scroll to position [322, 0]
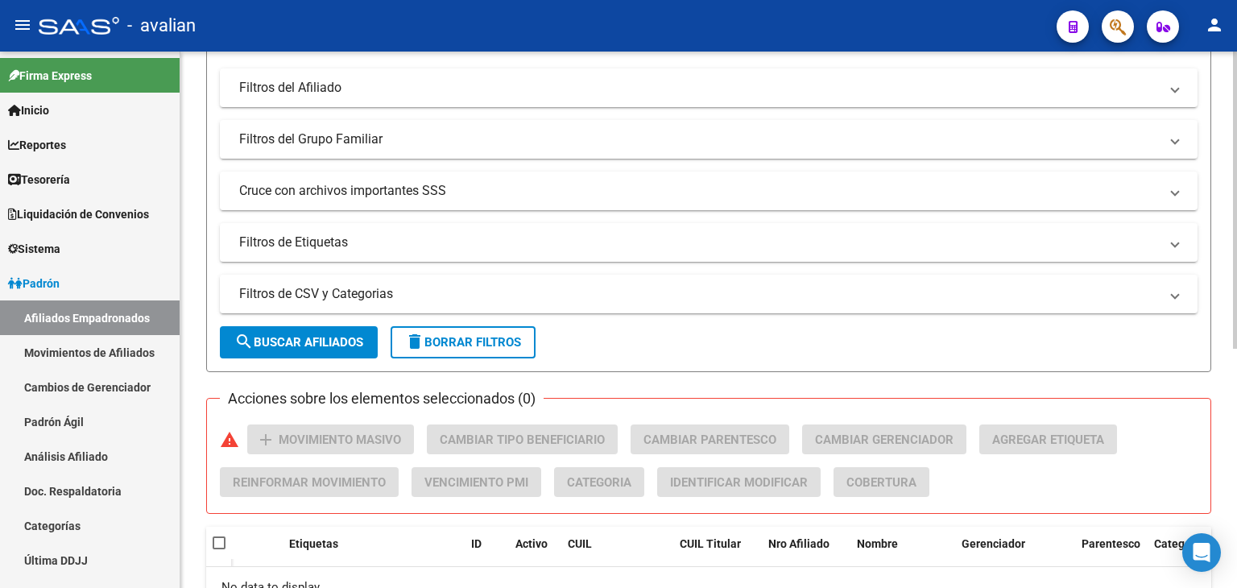
click at [305, 345] on span "search Buscar Afiliados" at bounding box center [298, 342] width 129 height 14
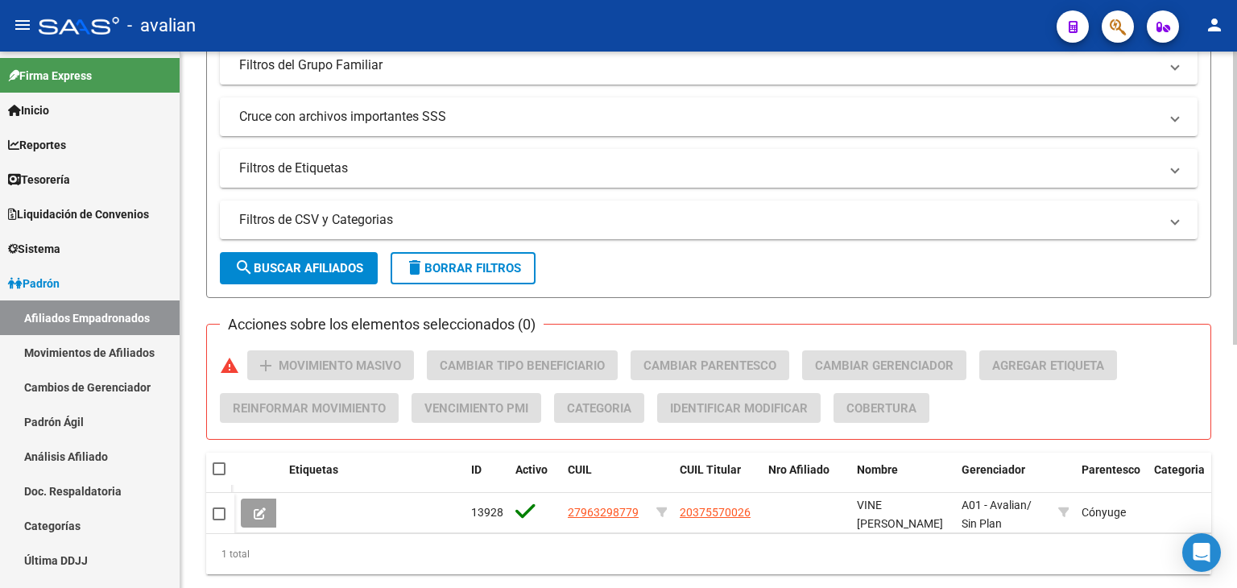
scroll to position [445, 0]
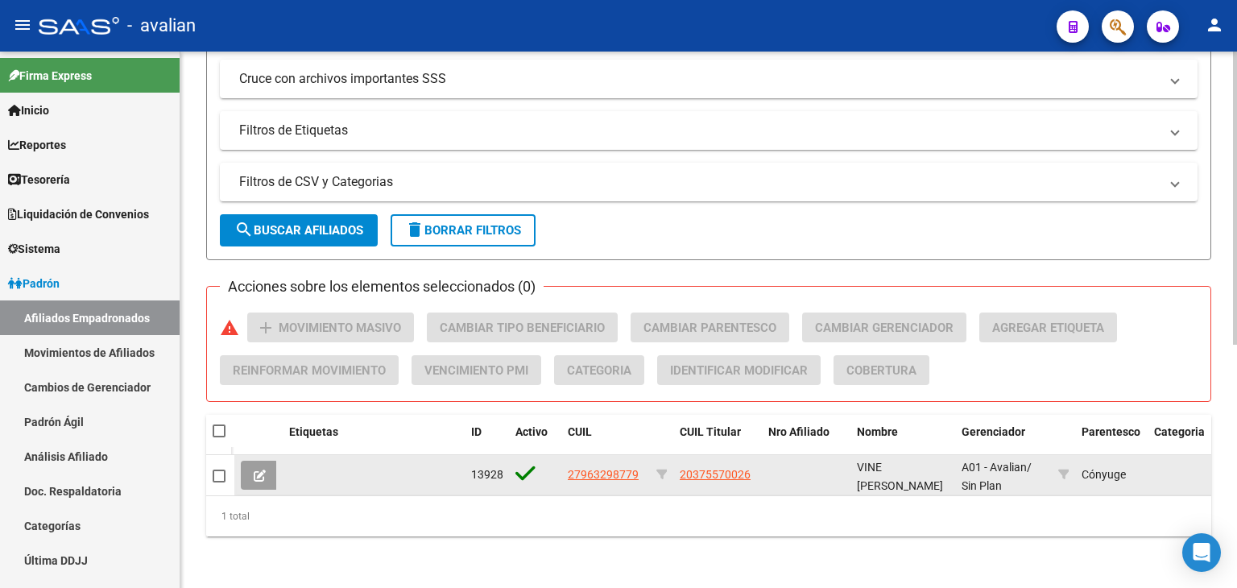
click at [263, 469] on icon at bounding box center [260, 475] width 12 height 12
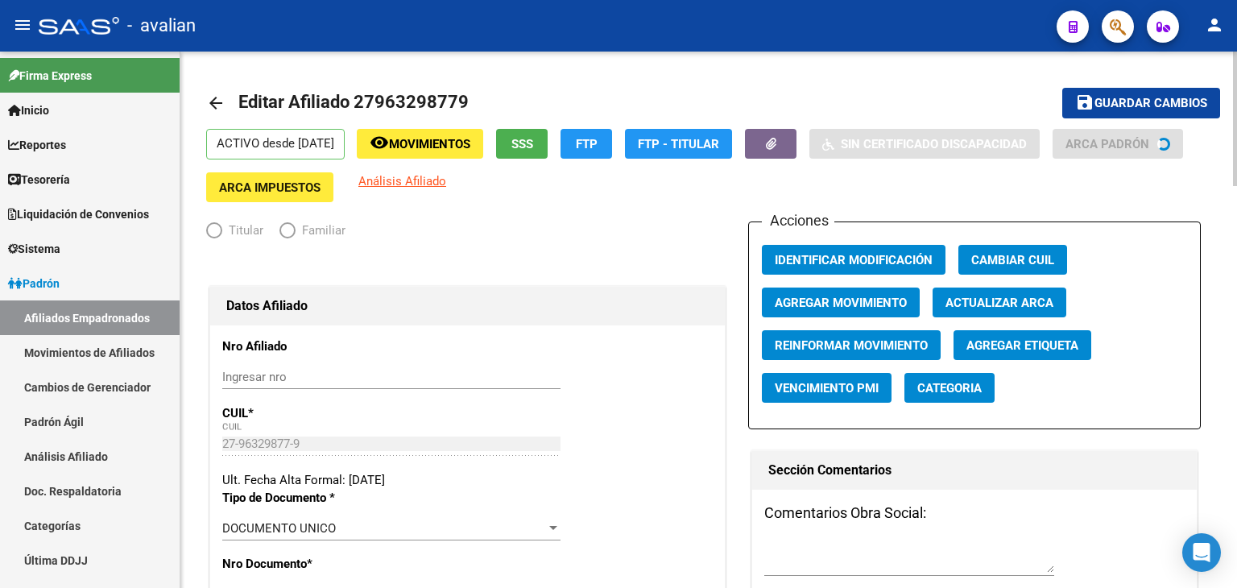
radio input "true"
type input "30-51190420-6"
click at [533, 143] on span "SSS" at bounding box center [522, 144] width 22 height 14
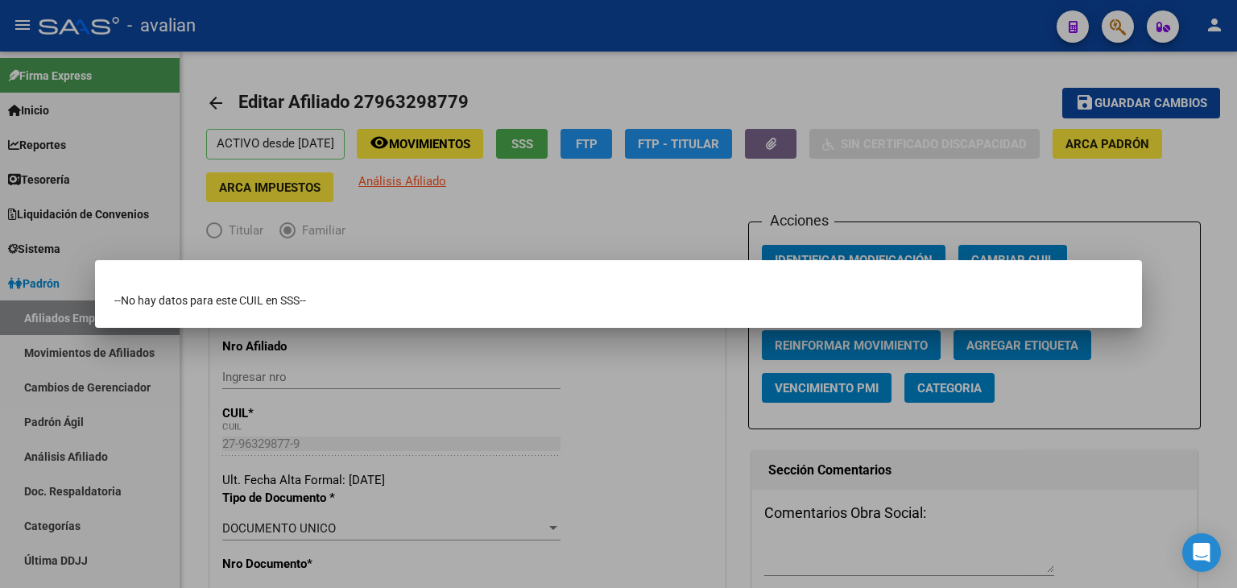
click at [547, 97] on div at bounding box center [618, 294] width 1237 height 588
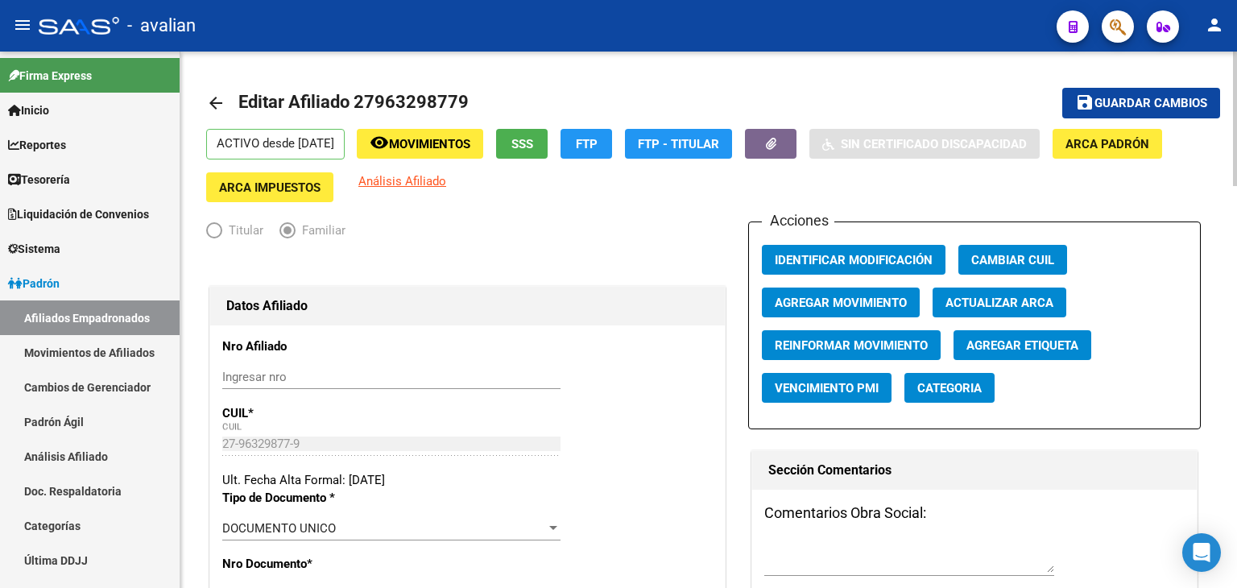
click at [219, 105] on mat-icon "arrow_back" at bounding box center [215, 102] width 19 height 19
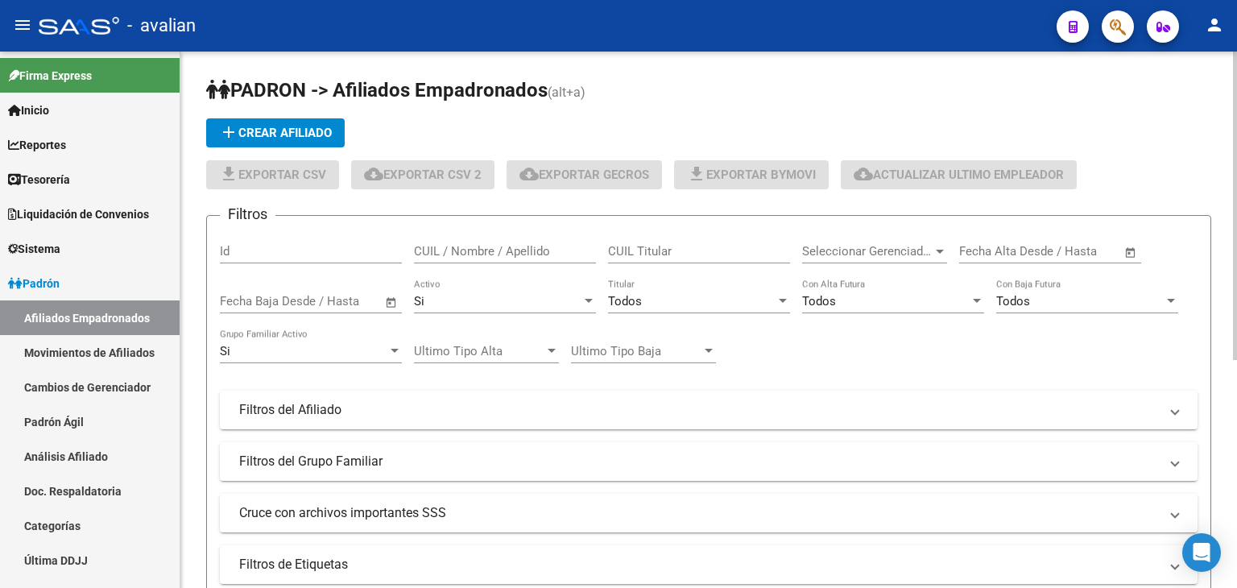
click at [446, 247] on input "CUIL / Nombre / Apellido" at bounding box center [505, 251] width 182 height 14
paste input "27962253127"
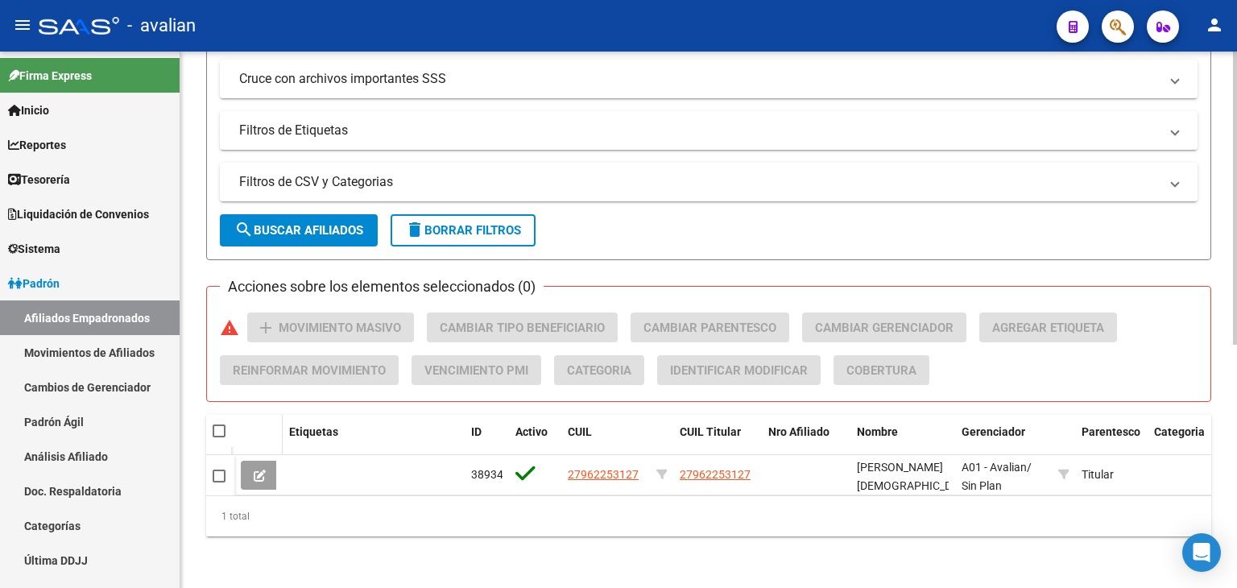
scroll to position [445, 0]
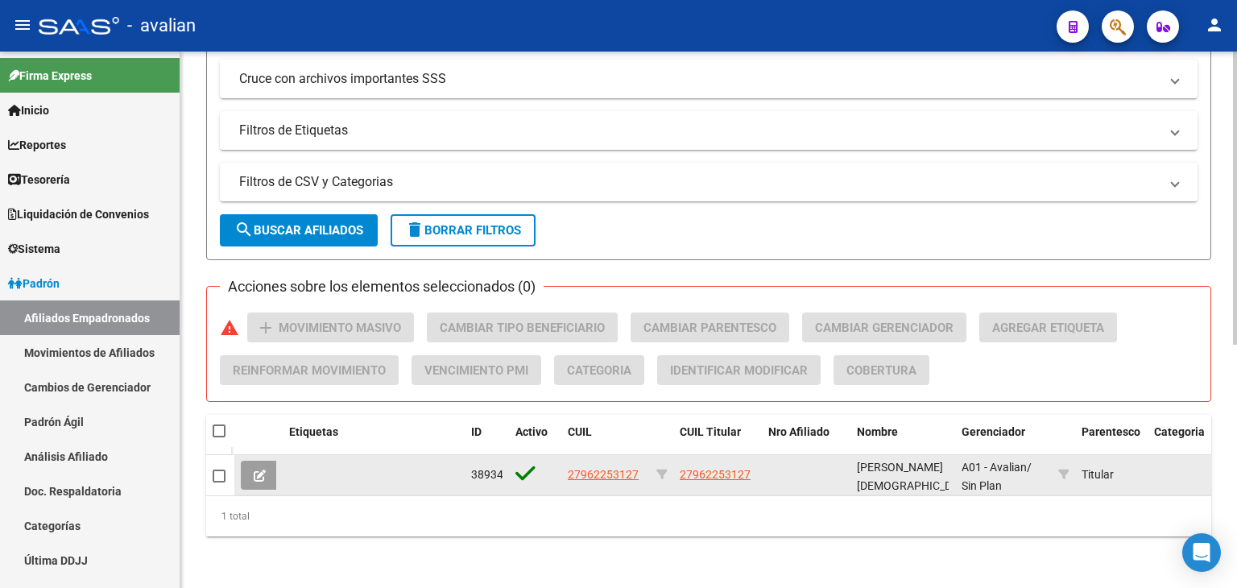
type input "27962253127"
click at [261, 469] on icon at bounding box center [260, 475] width 12 height 12
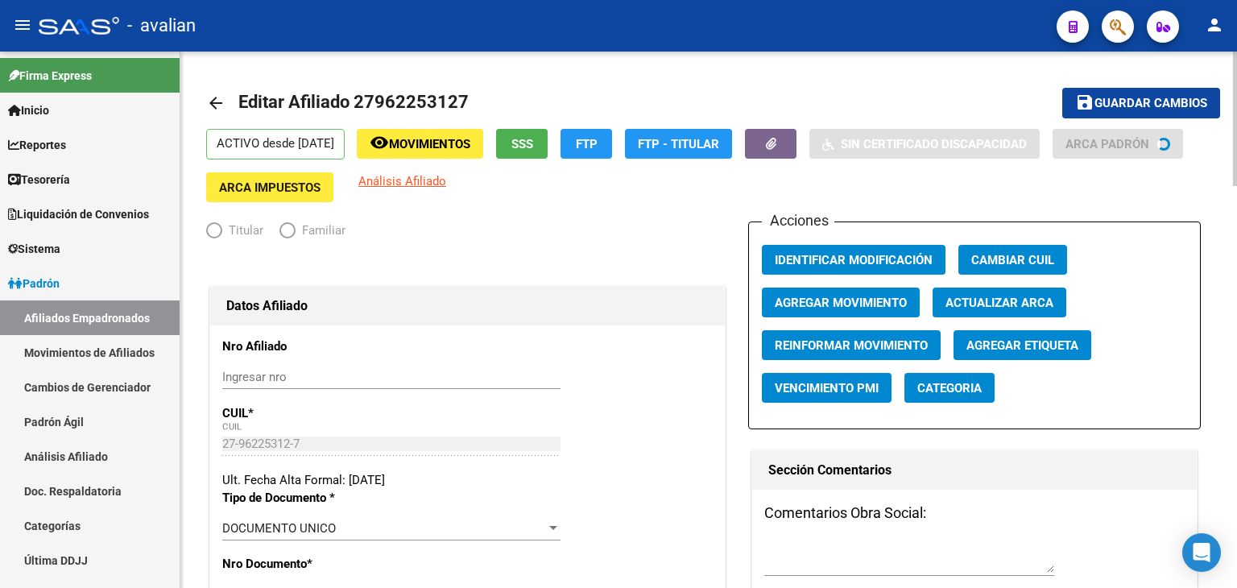
radio input "true"
type input "27-96225312-7"
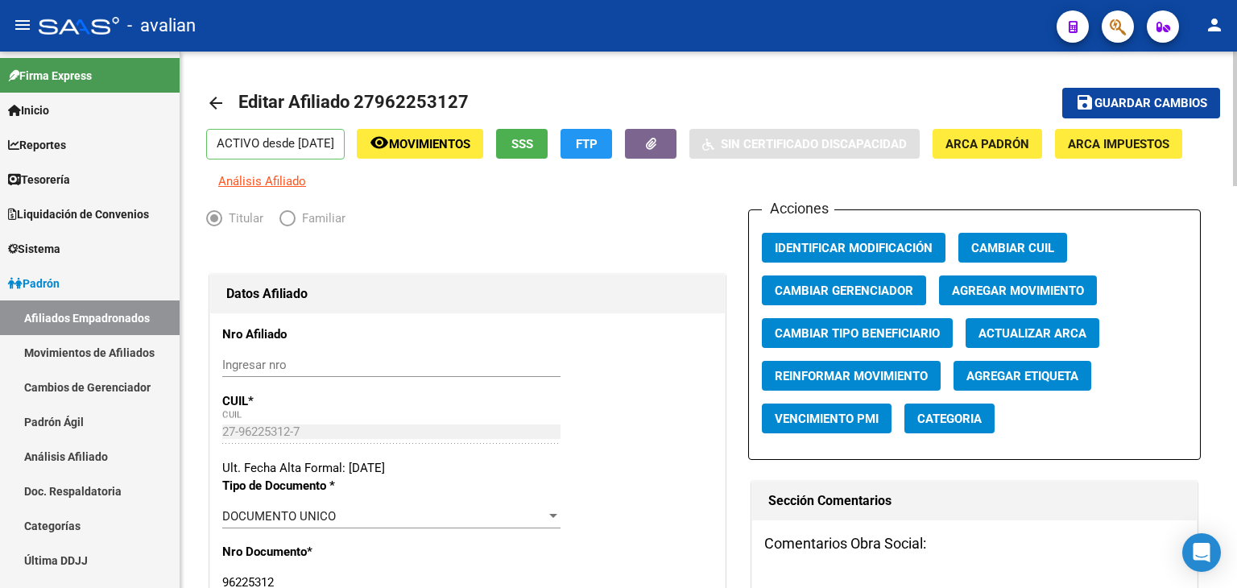
click at [531, 138] on button "SSS" at bounding box center [522, 144] width 52 height 30
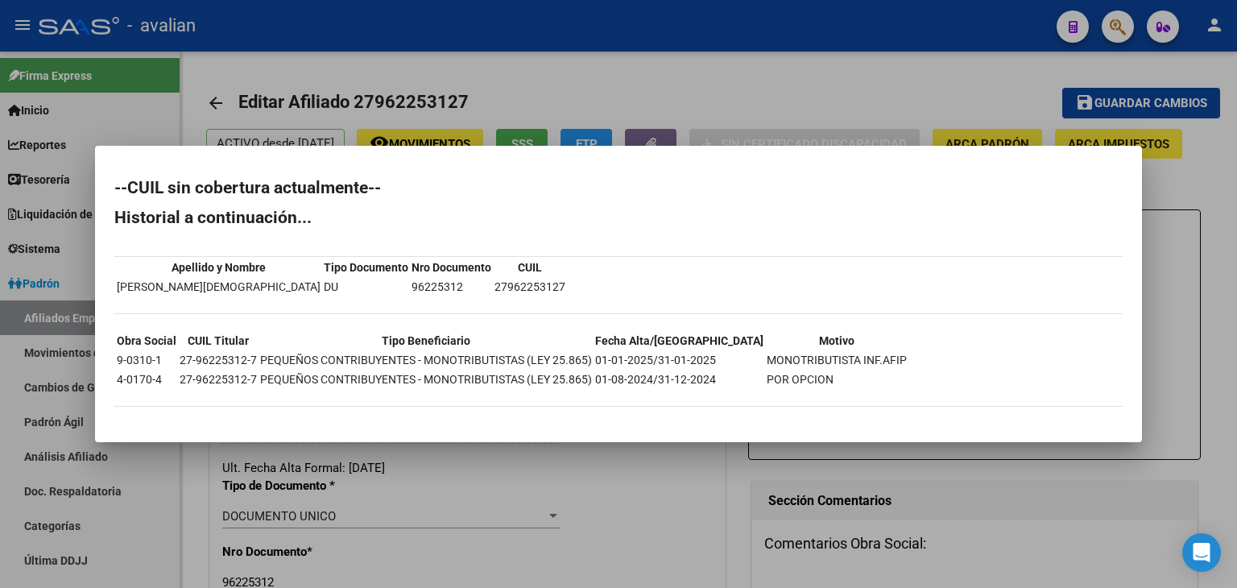
click at [595, 81] on div at bounding box center [618, 294] width 1237 height 588
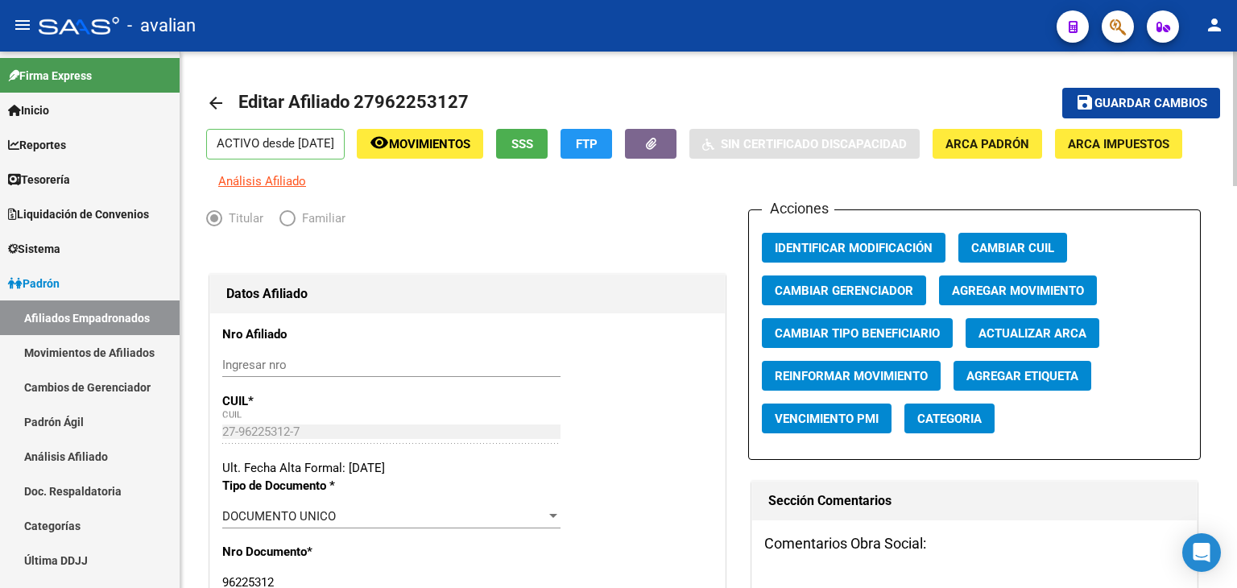
click at [216, 104] on mat-icon "arrow_back" at bounding box center [215, 102] width 19 height 19
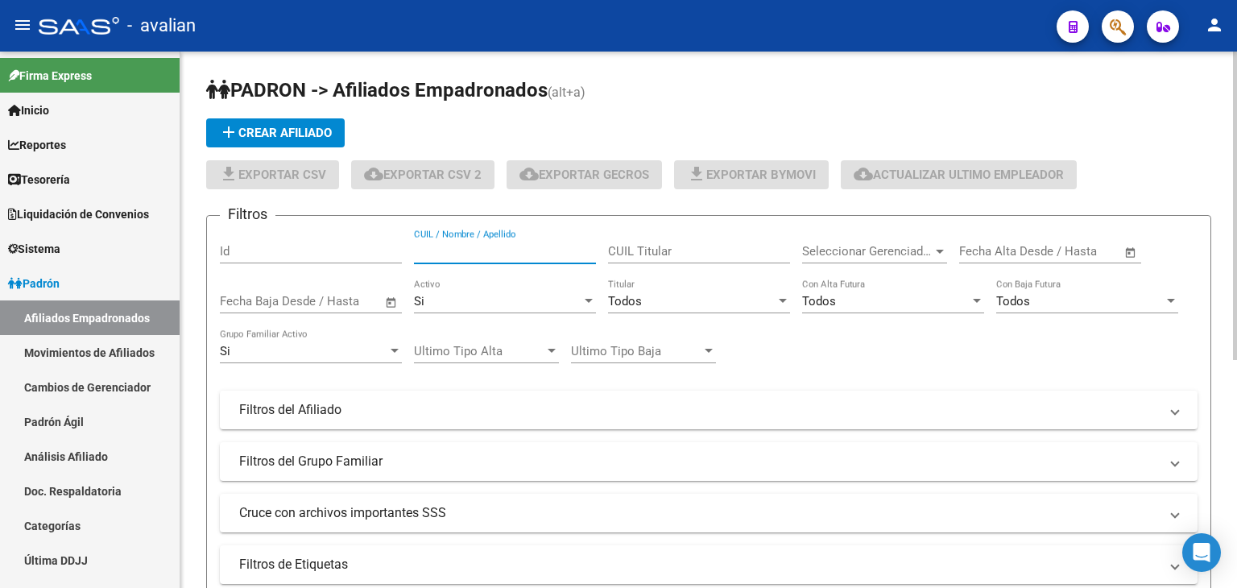
click at [452, 246] on input "CUIL / Nombre / Apellido" at bounding box center [505, 251] width 182 height 14
paste input "27960927104"
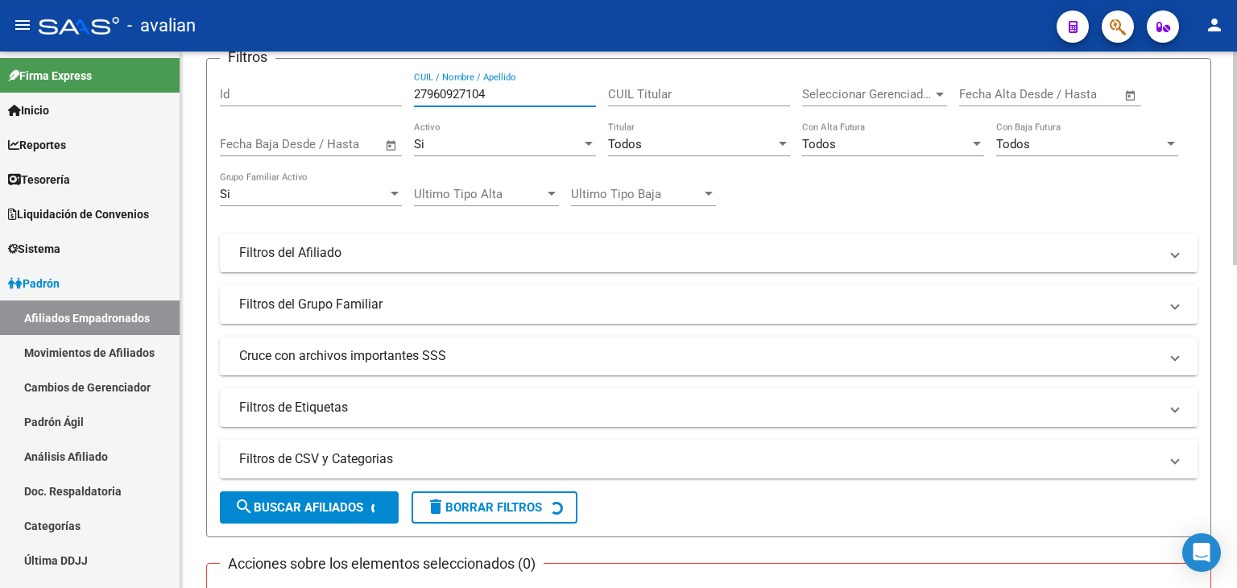
scroll to position [445, 0]
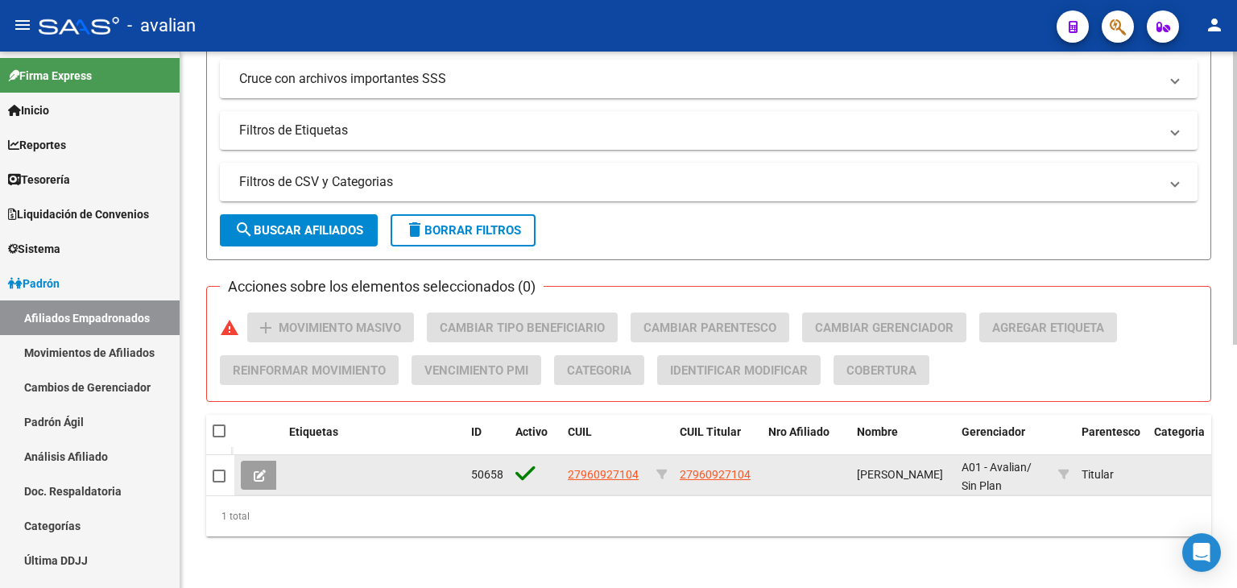
type input "27960927104"
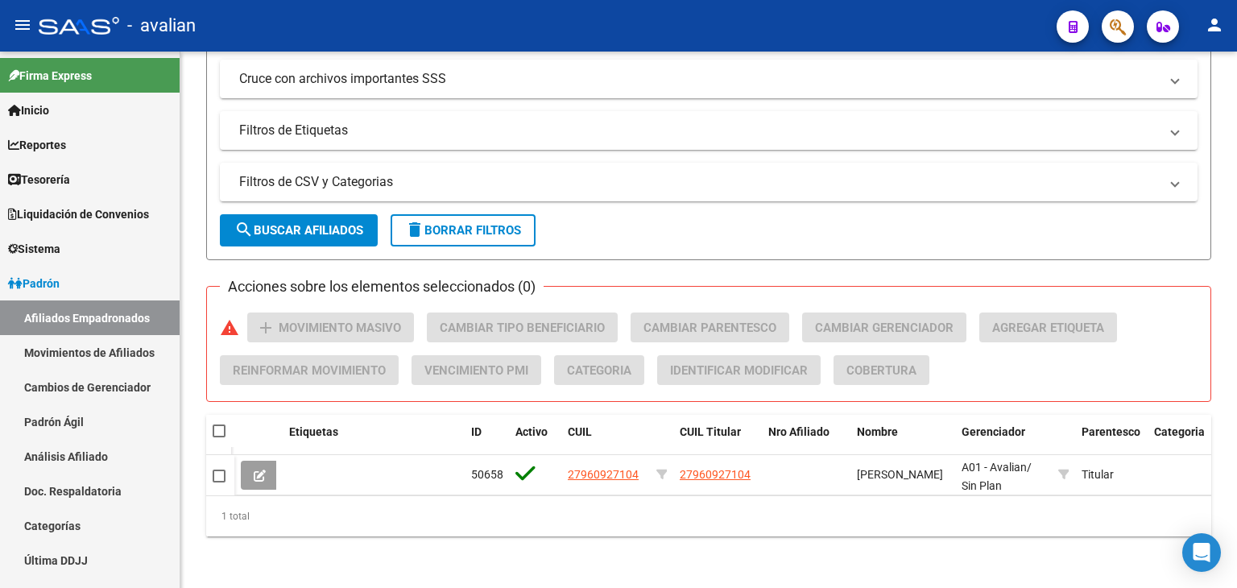
click at [261, 469] on icon at bounding box center [260, 475] width 12 height 12
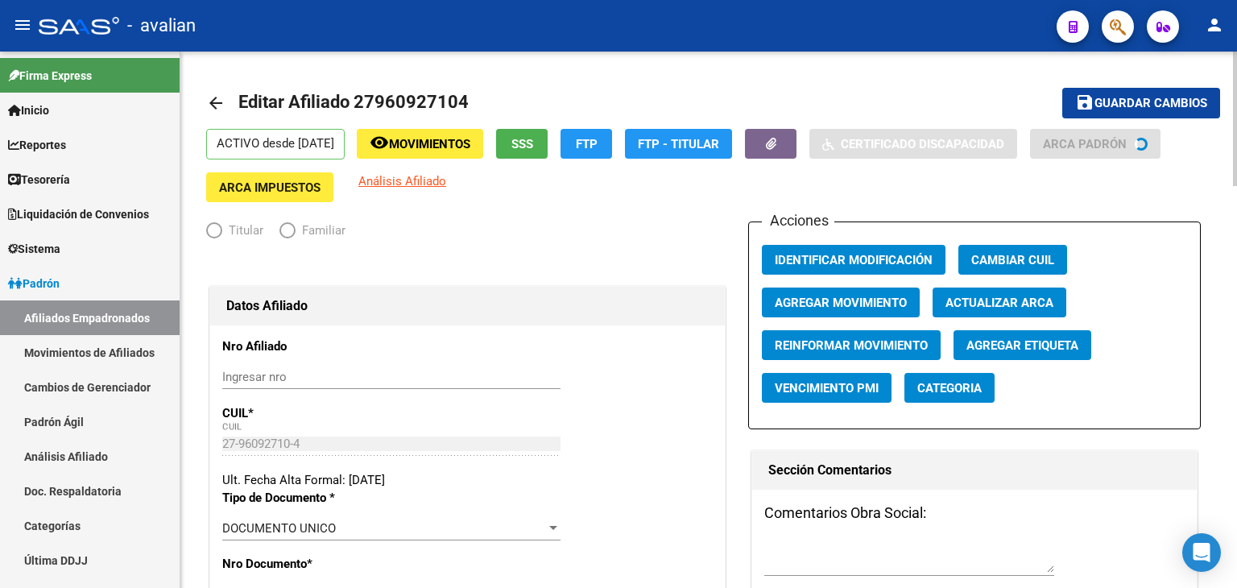
radio input "true"
type input "30-71031428-0"
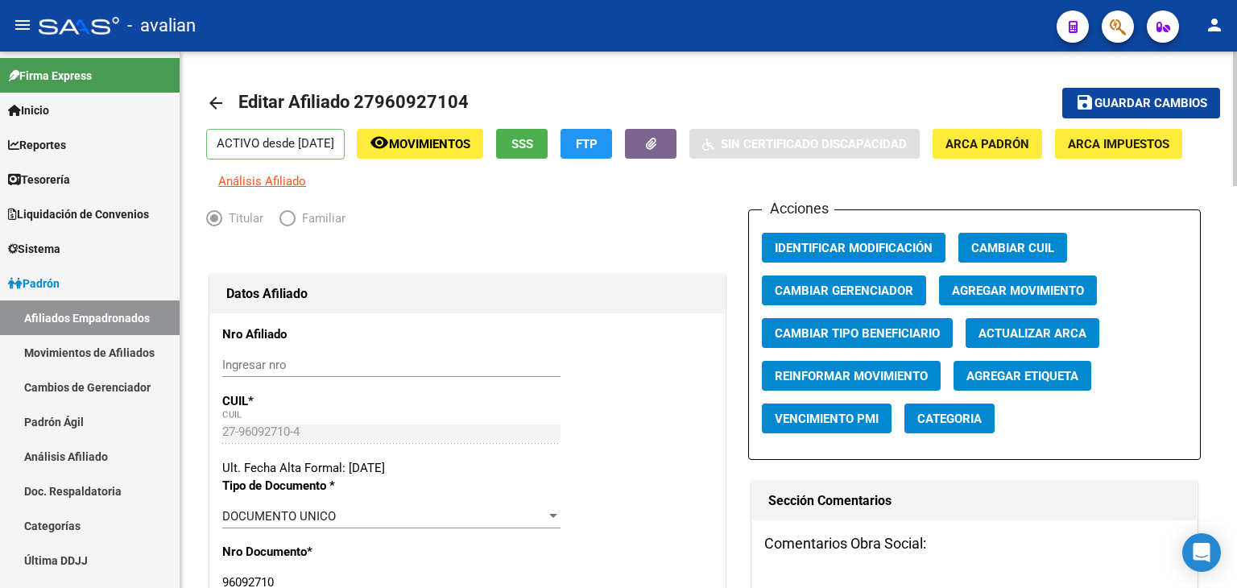
click at [533, 138] on span "SSS" at bounding box center [522, 144] width 22 height 14
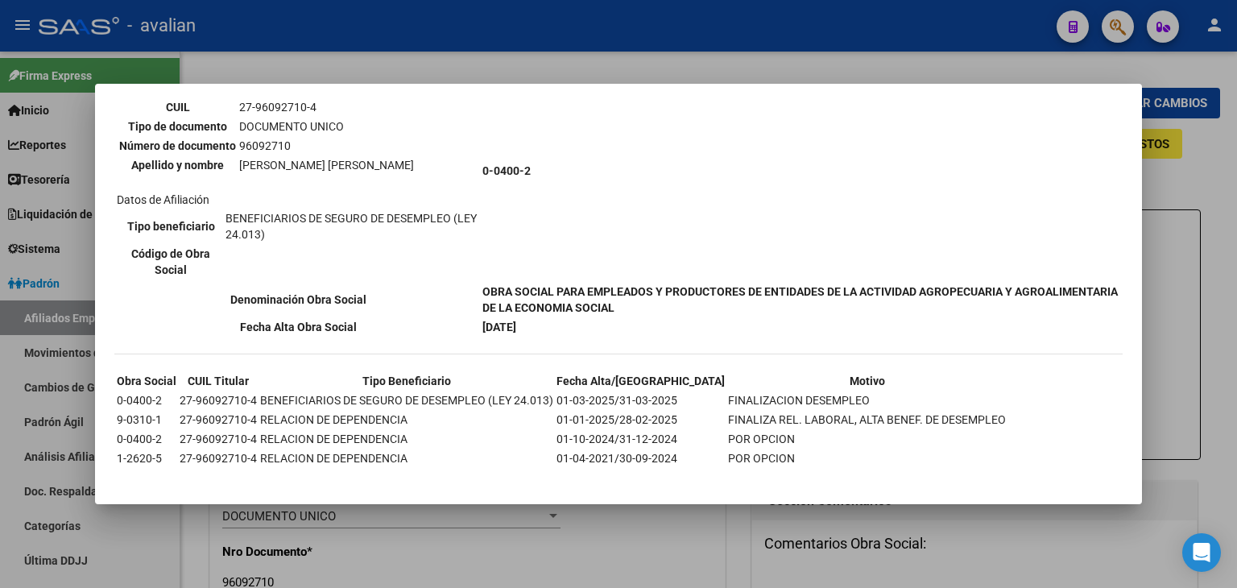
scroll to position [164, 0]
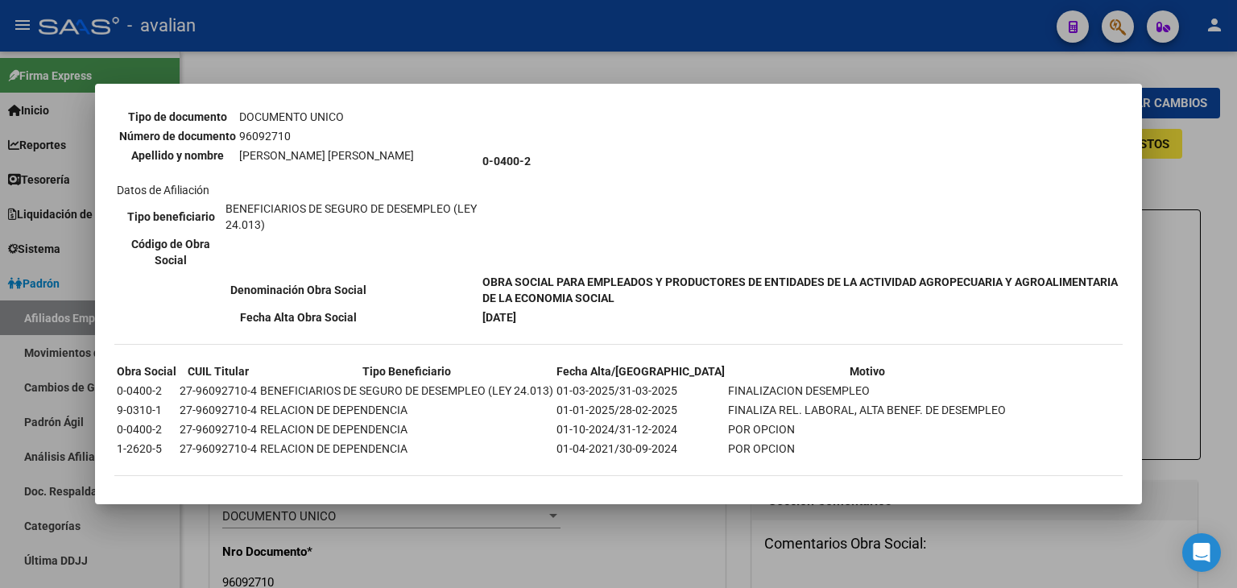
click at [540, 59] on div at bounding box center [618, 294] width 1237 height 588
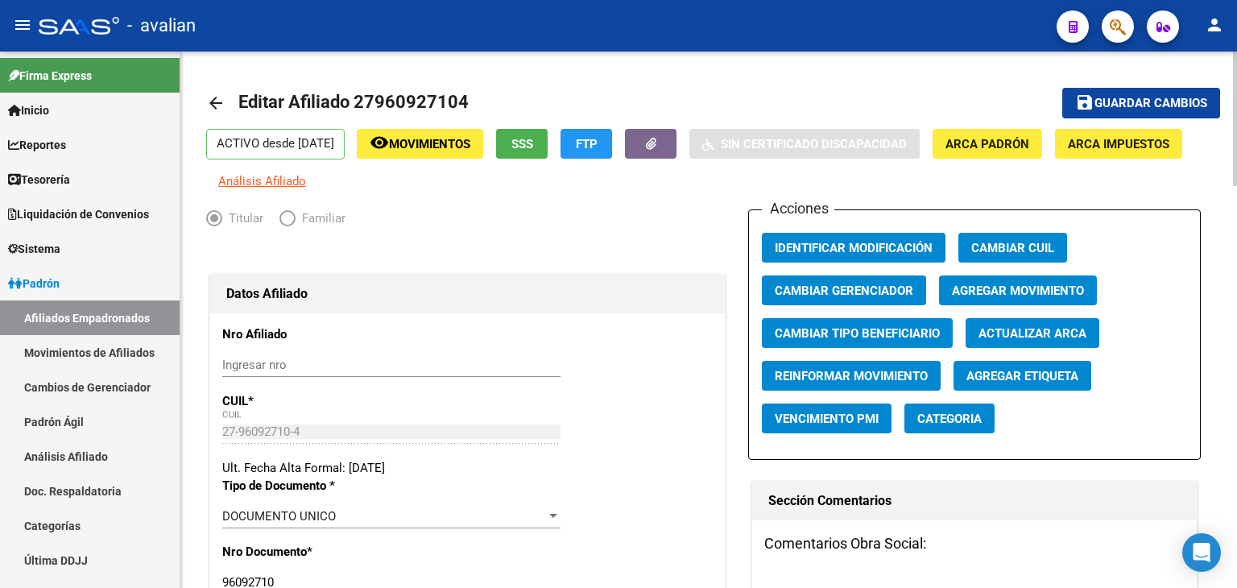
click at [214, 107] on mat-icon "arrow_back" at bounding box center [215, 102] width 19 height 19
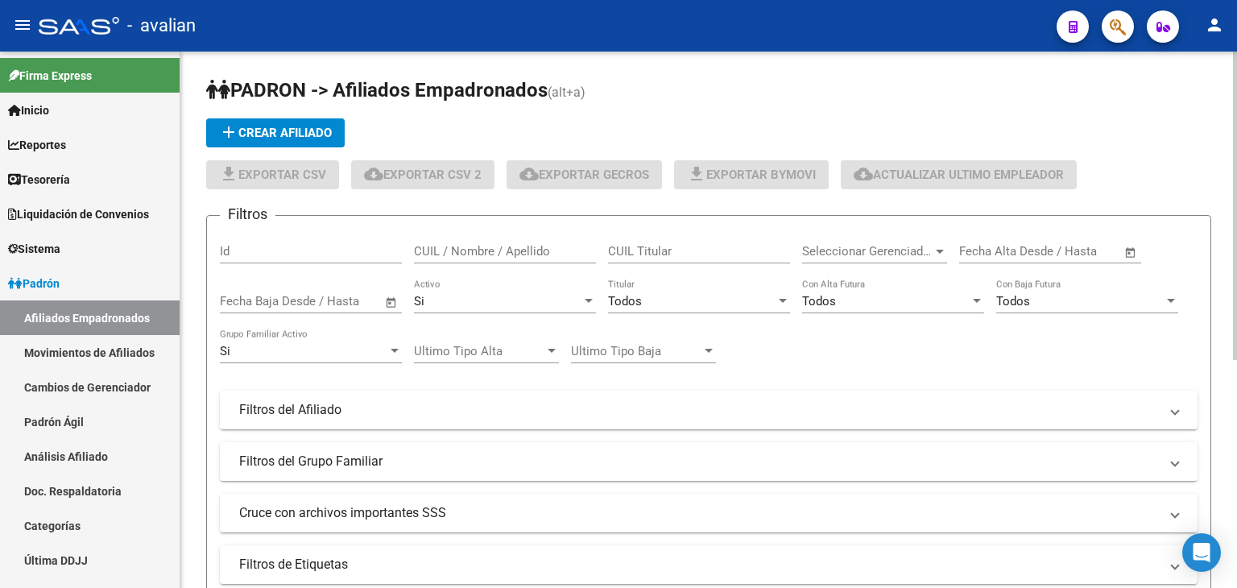
click at [439, 254] on input "CUIL / Nombre / Apellido" at bounding box center [505, 251] width 182 height 14
paste input "20105669462"
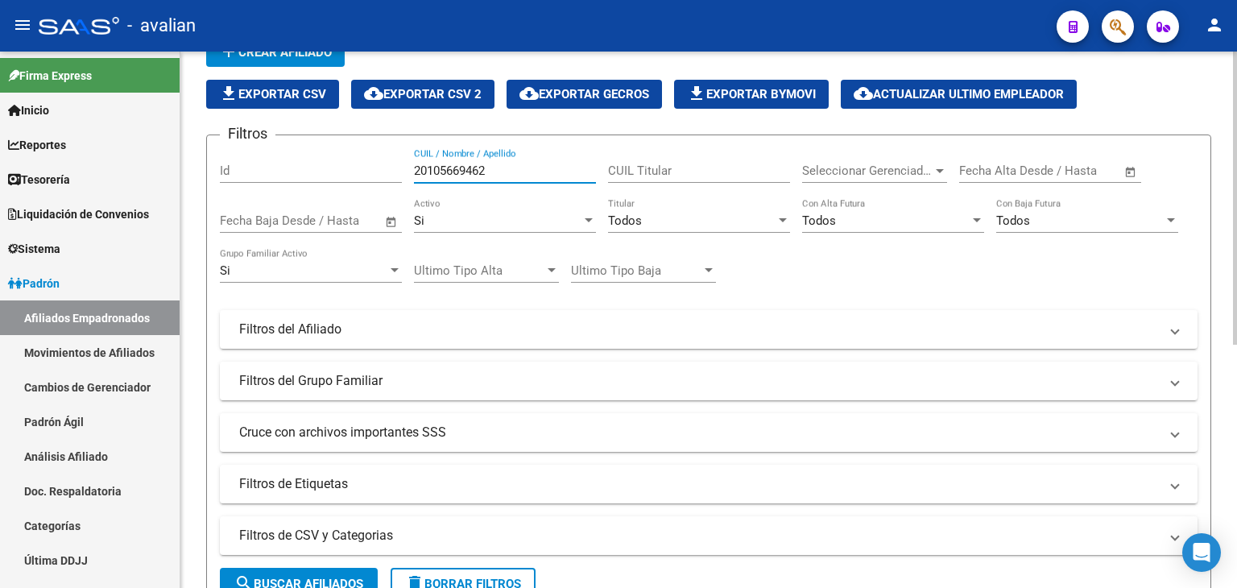
scroll to position [445, 0]
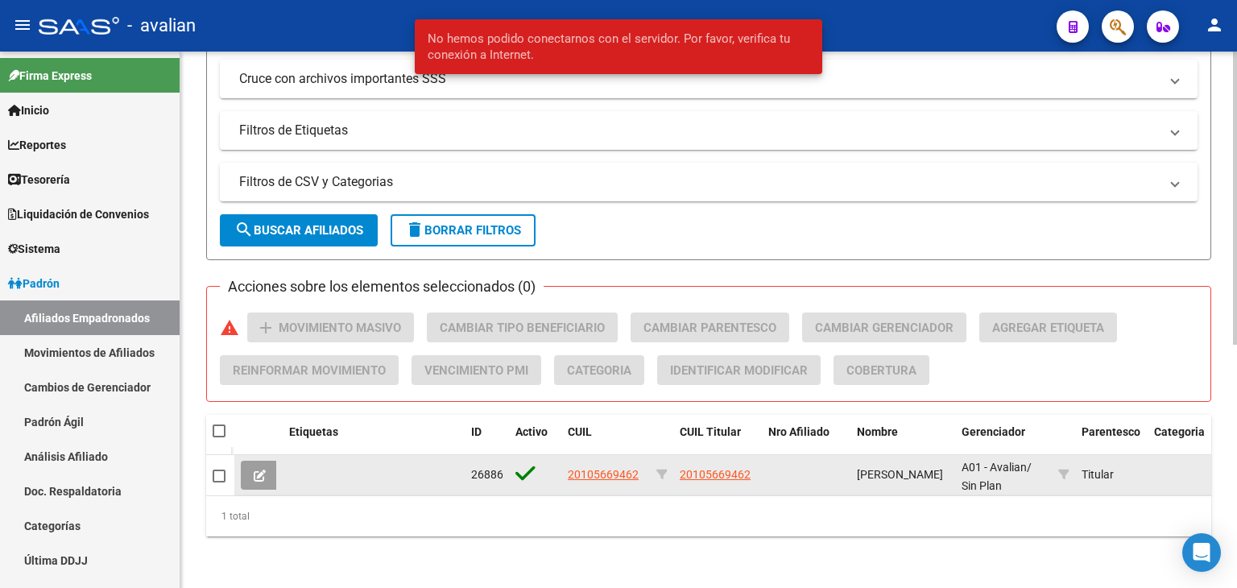
type input "20105669462"
click at [261, 469] on icon at bounding box center [260, 475] width 12 height 12
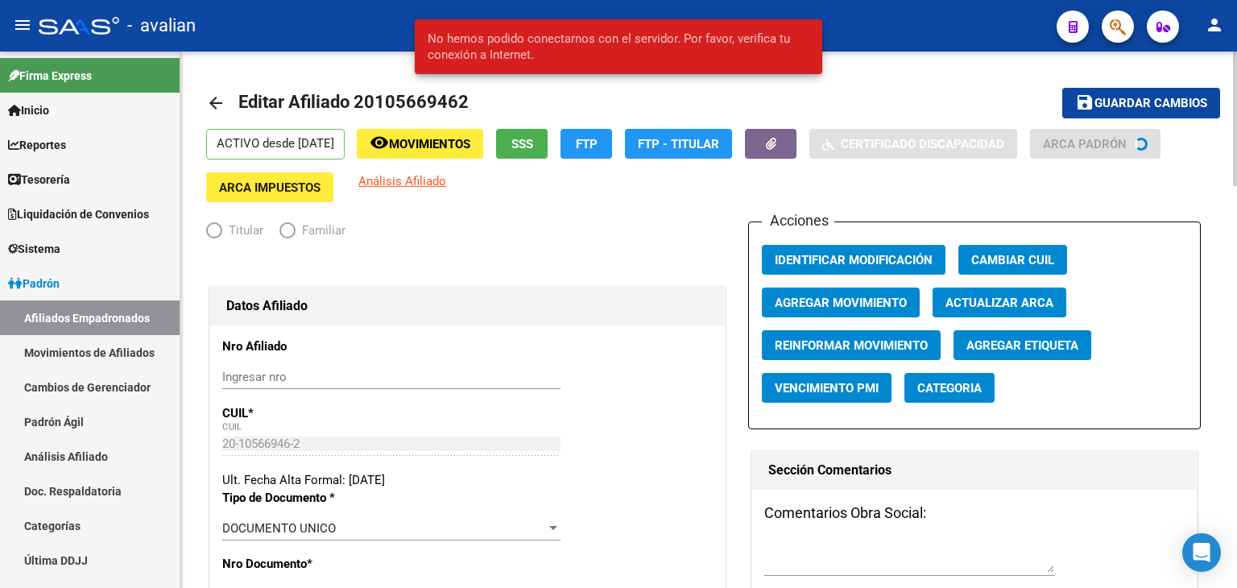
radio input "true"
type input "30-53204428-2"
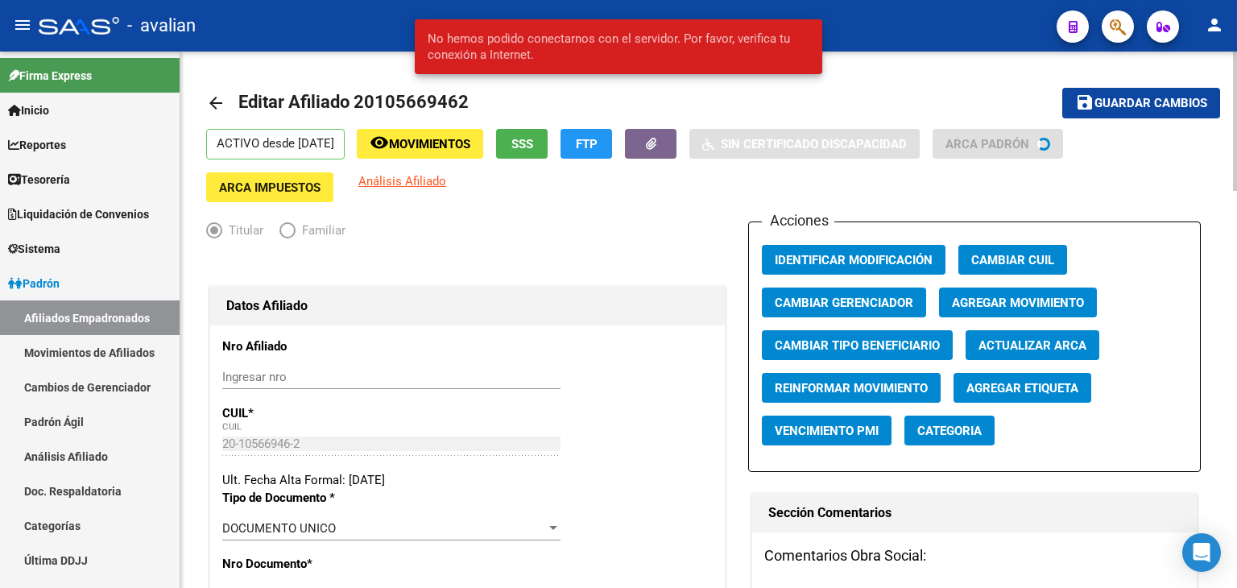
click at [533, 146] on span "SSS" at bounding box center [522, 144] width 22 height 14
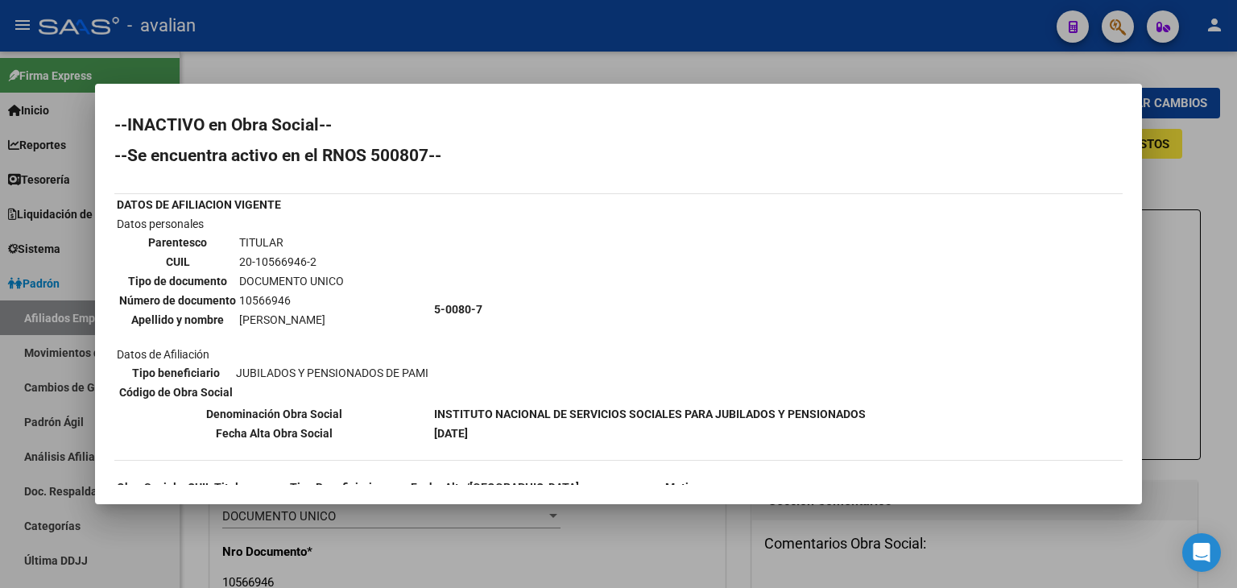
scroll to position [77, 0]
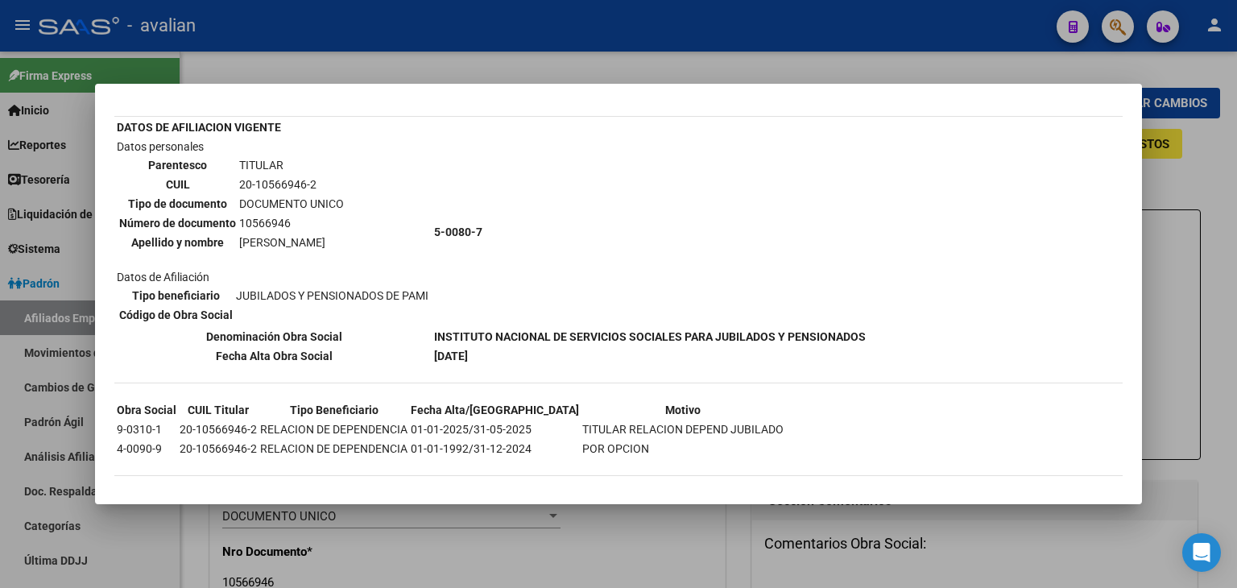
click at [311, 62] on div at bounding box center [618, 294] width 1237 height 588
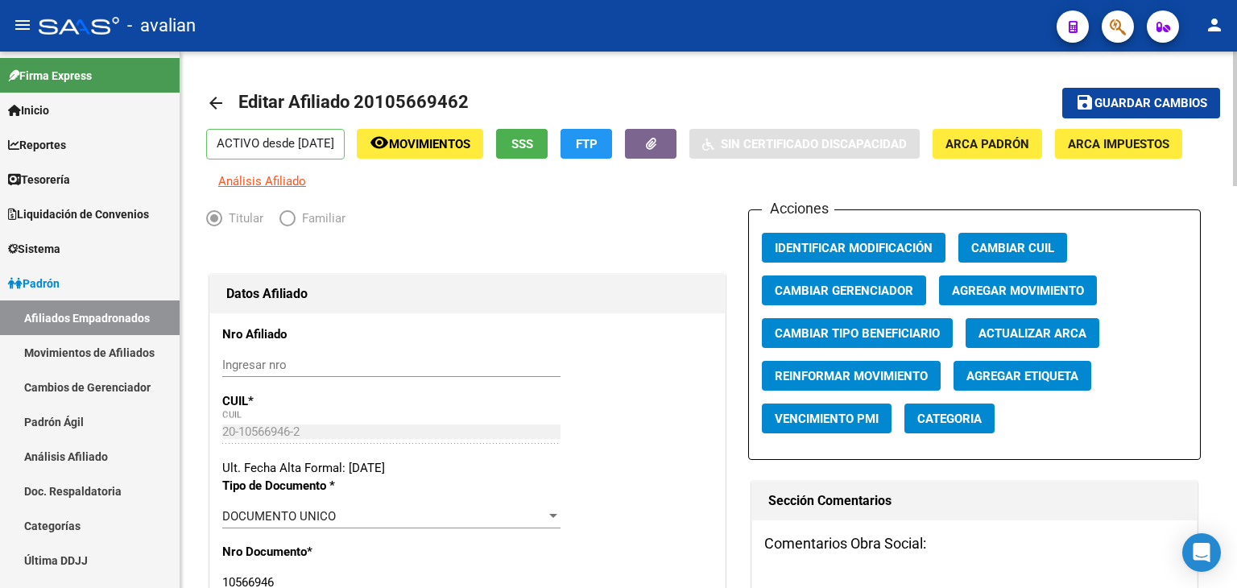
click at [222, 105] on mat-icon "arrow_back" at bounding box center [215, 102] width 19 height 19
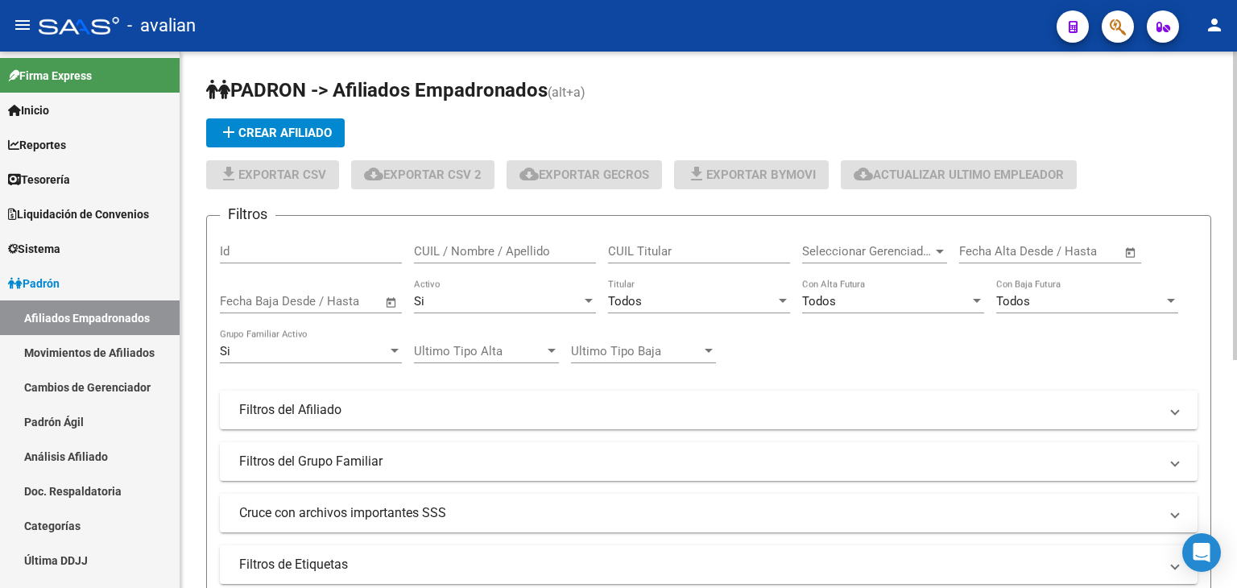
click at [491, 255] on input "CUIL / Nombre / Apellido" at bounding box center [505, 251] width 182 height 14
paste input "20110959835"
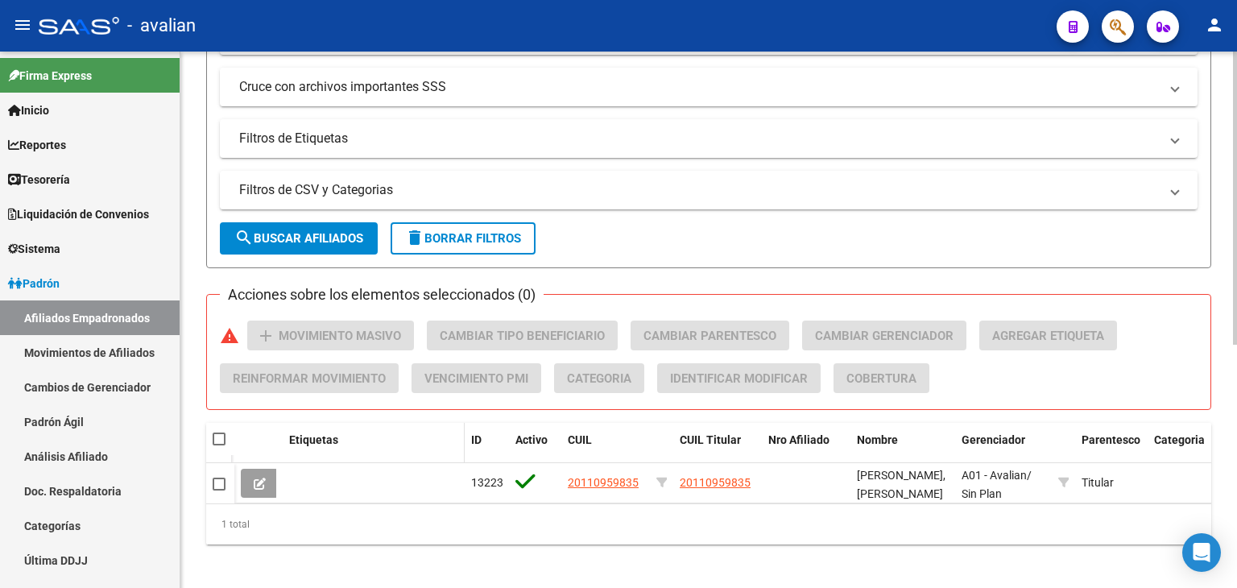
scroll to position [445, 0]
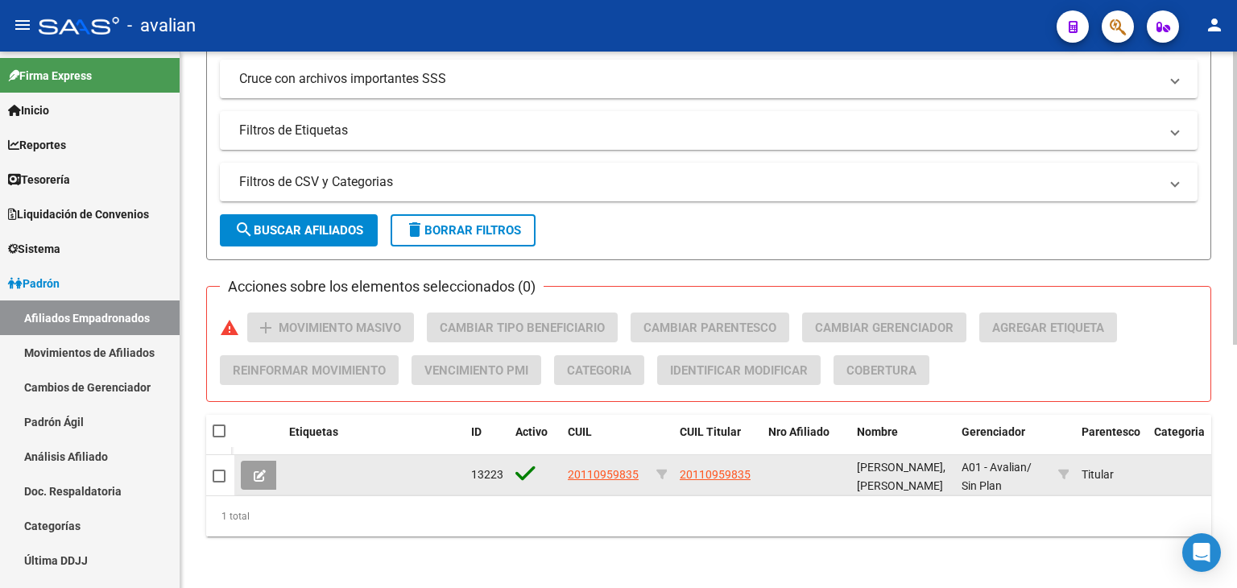
type input "20110959835"
click at [253, 474] on button at bounding box center [260, 475] width 38 height 29
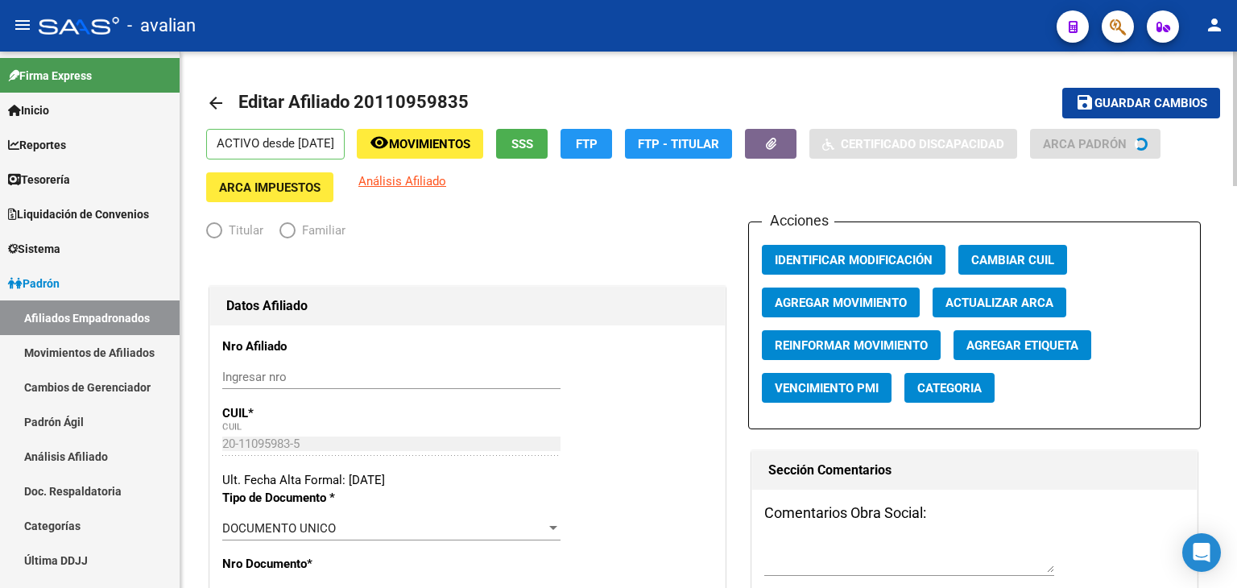
radio input "true"
type input "30-53234711-0"
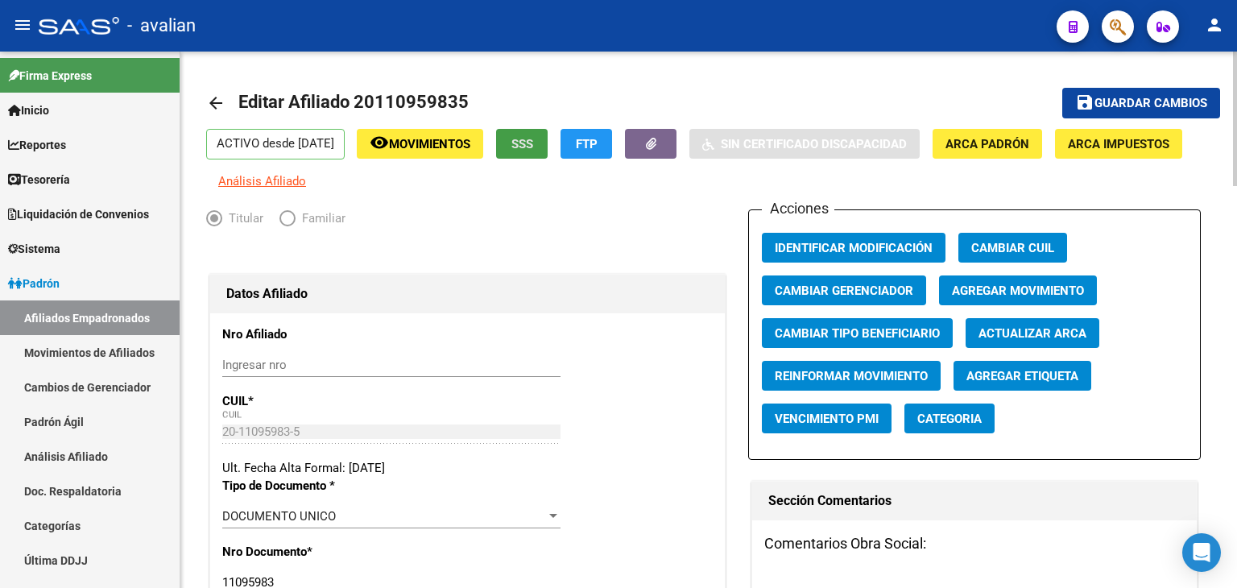
click at [533, 143] on span "SSS" at bounding box center [522, 144] width 22 height 14
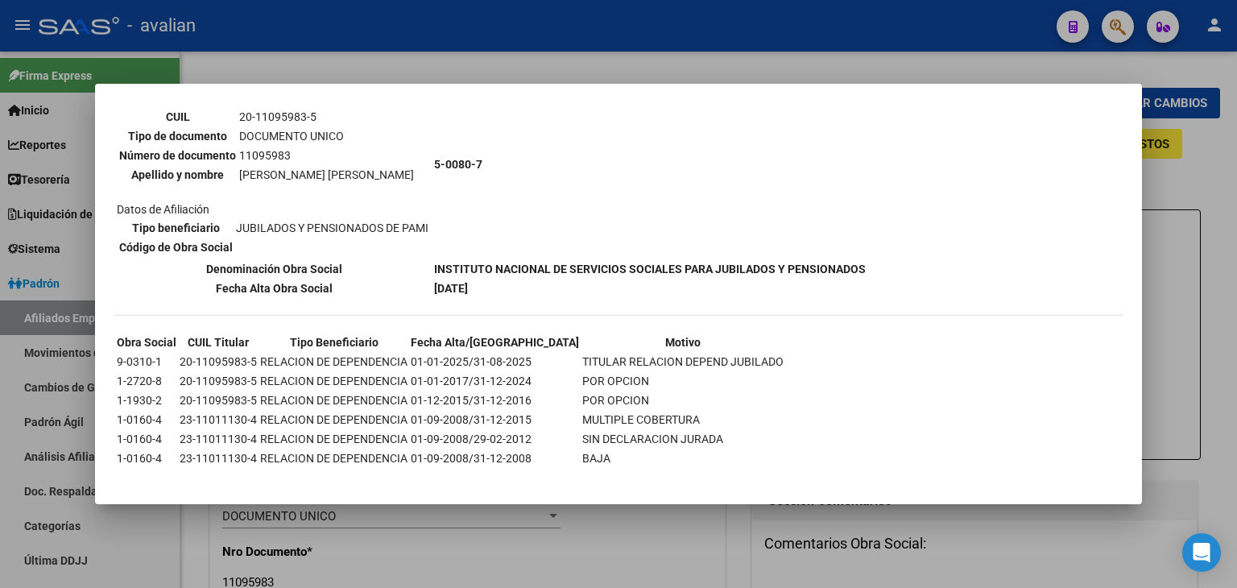
scroll to position [154, 0]
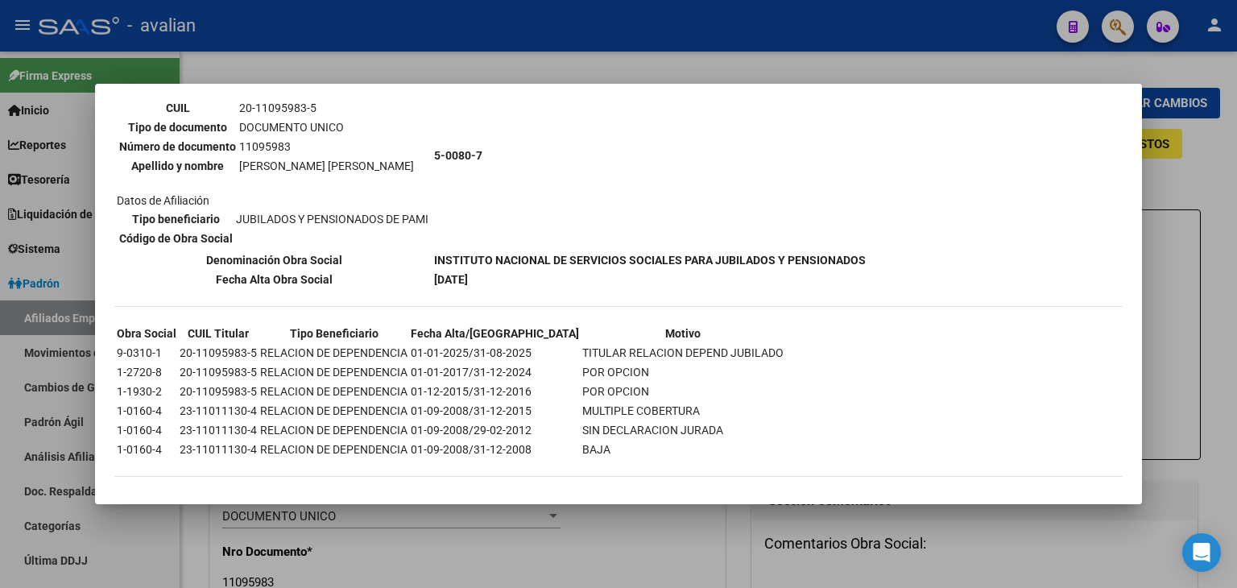
drag, startPoint x: 119, startPoint y: 348, endPoint x: 728, endPoint y: 343, distance: 608.8
click at [728, 344] on tr "9-0310-1 20-11095983-5 RELACION DE DEPENDENCIA 01-01-2025/31-08-2025 TITULAR RE…" at bounding box center [450, 353] width 668 height 18
click at [837, 72] on div at bounding box center [618, 294] width 1237 height 588
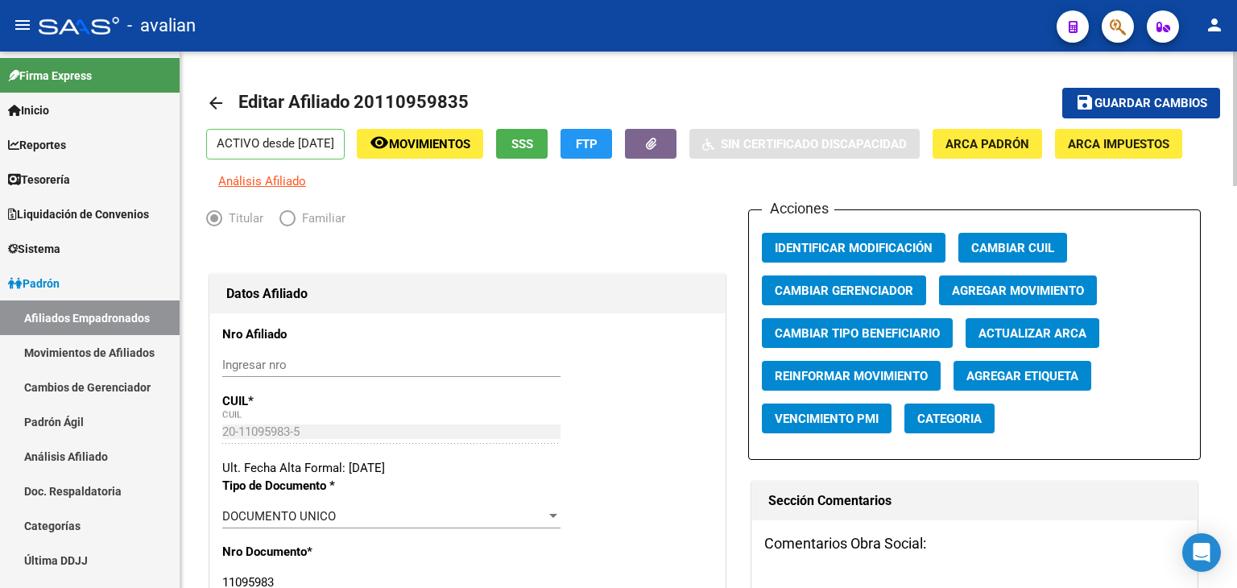
click at [218, 102] on mat-icon "arrow_back" at bounding box center [215, 102] width 19 height 19
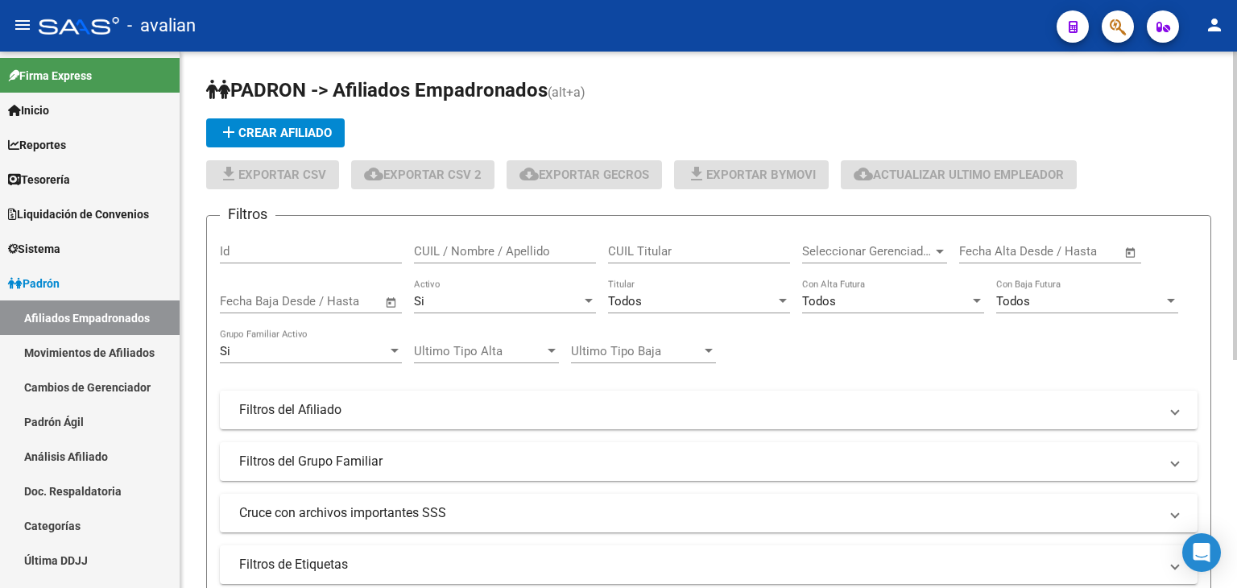
click at [489, 241] on div "CUIL / Nombre / Apellido" at bounding box center [505, 246] width 182 height 35
paste input "20114169642"
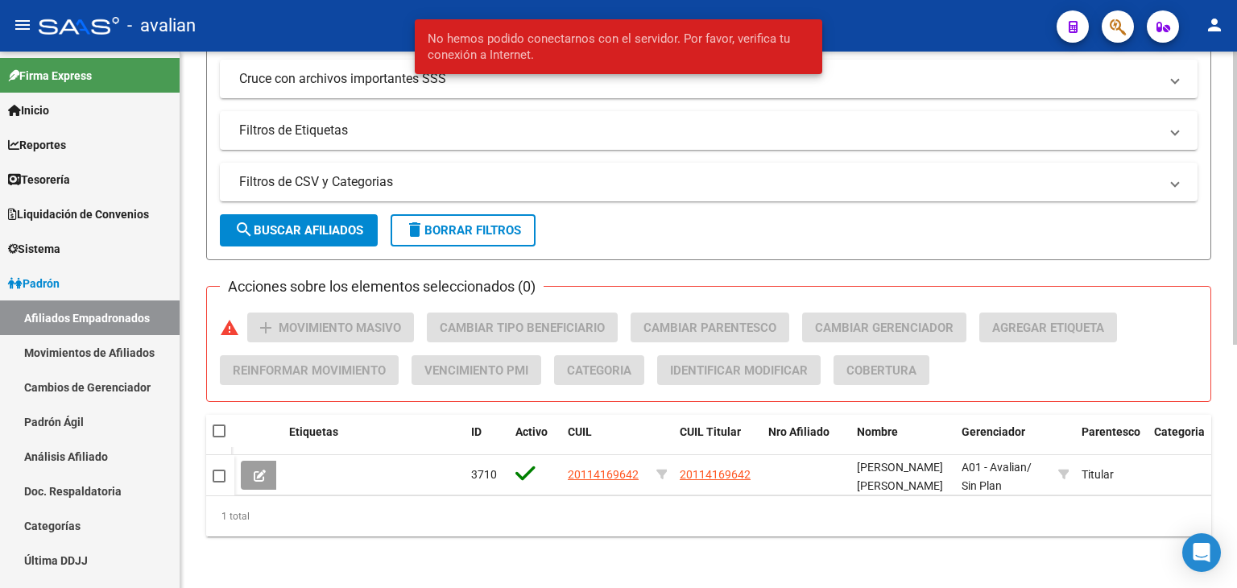
scroll to position [363, 0]
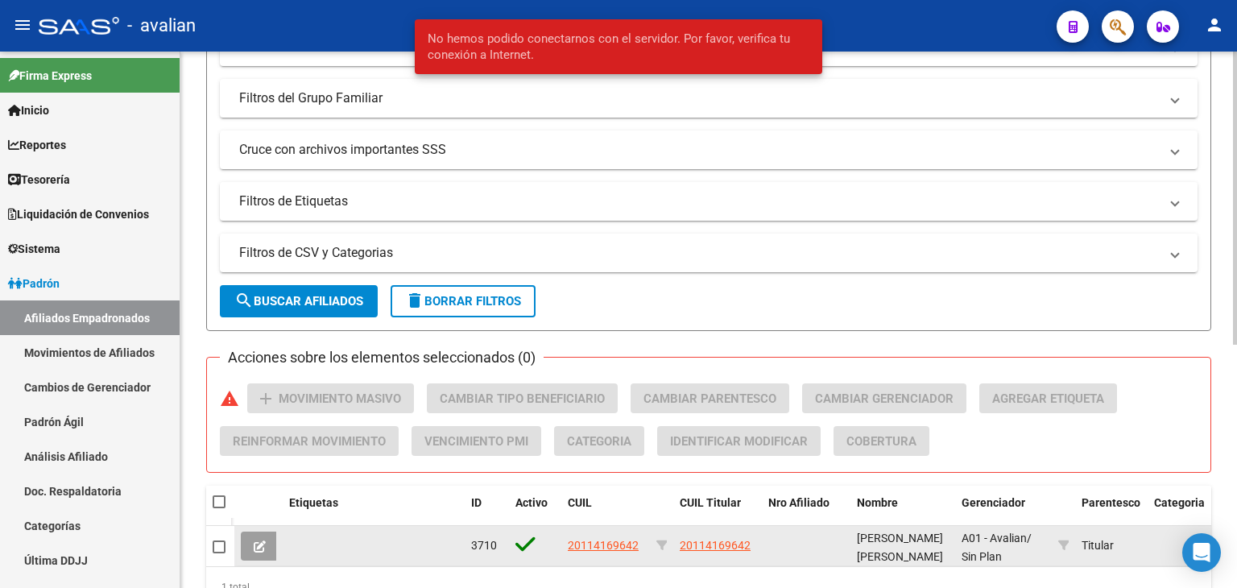
type input "20114169642"
click at [254, 545] on icon at bounding box center [260, 546] width 12 height 12
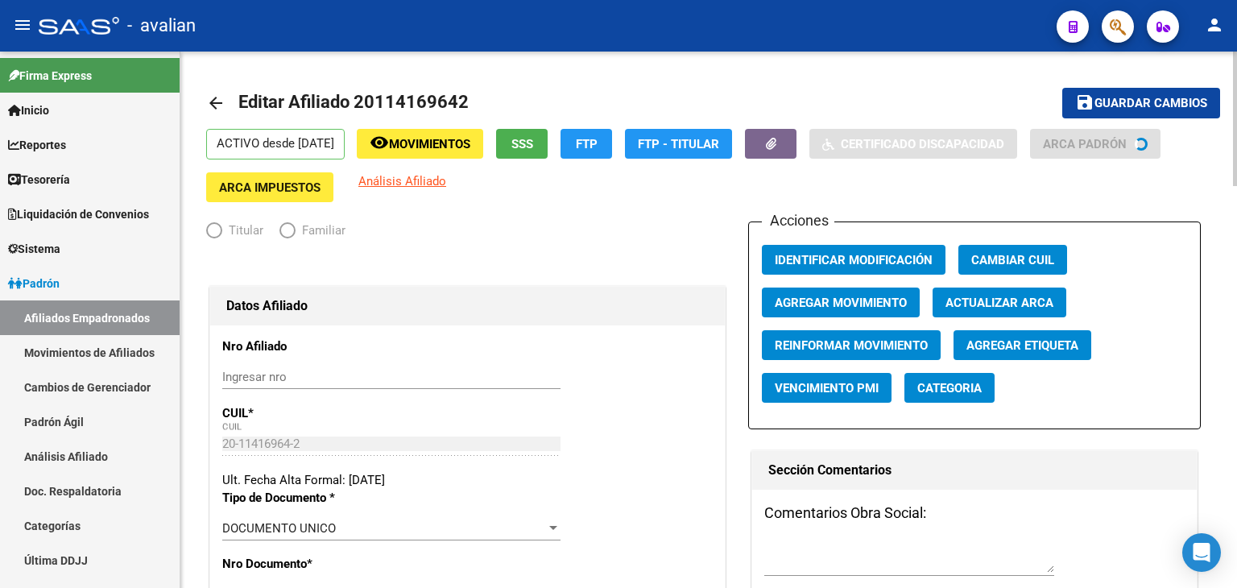
radio input "true"
type input "30-50012088-2"
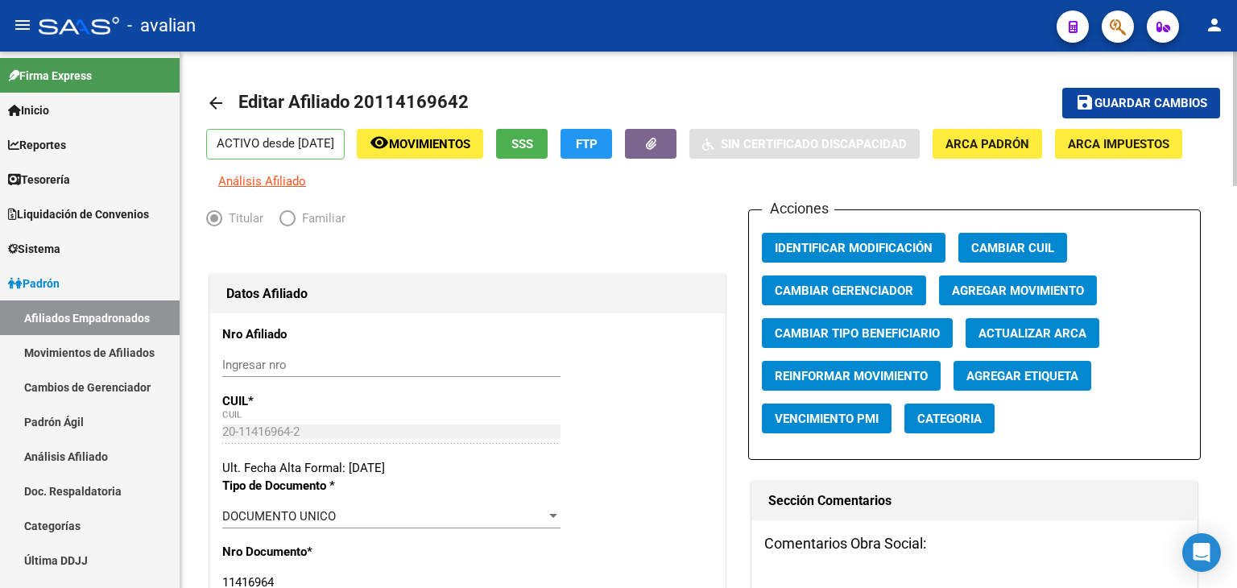
click at [532, 147] on button "SSS" at bounding box center [522, 144] width 52 height 30
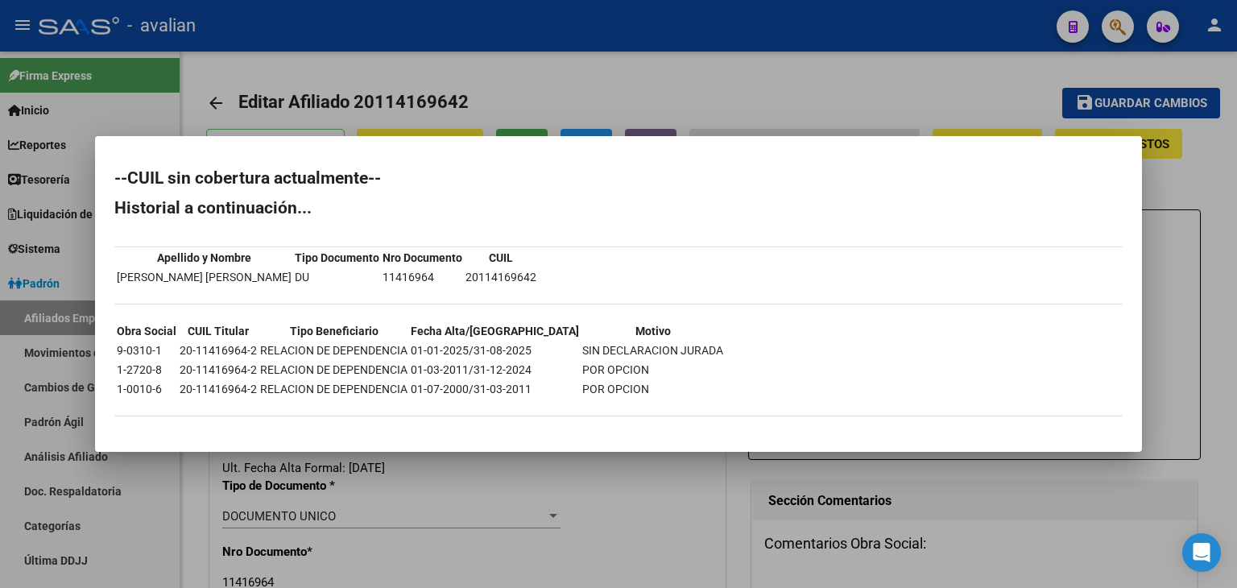
click at [734, 101] on div at bounding box center [618, 294] width 1237 height 588
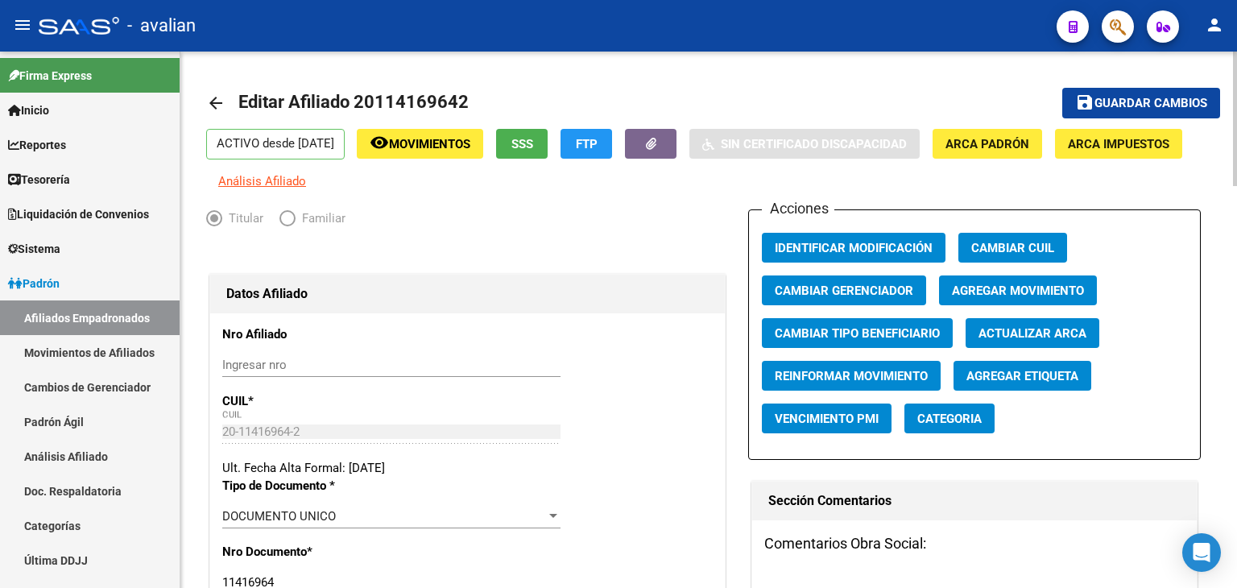
click at [220, 110] on mat-icon "arrow_back" at bounding box center [215, 102] width 19 height 19
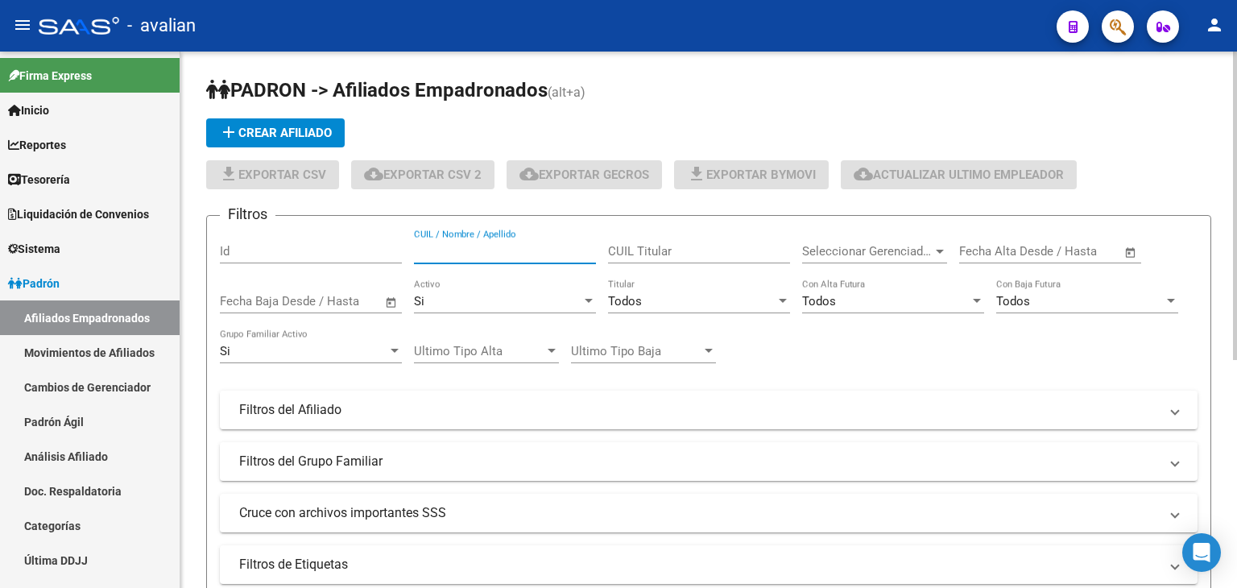
click at [484, 244] on input "CUIL / Nombre / Apellido" at bounding box center [505, 251] width 182 height 14
paste input "20114468577"
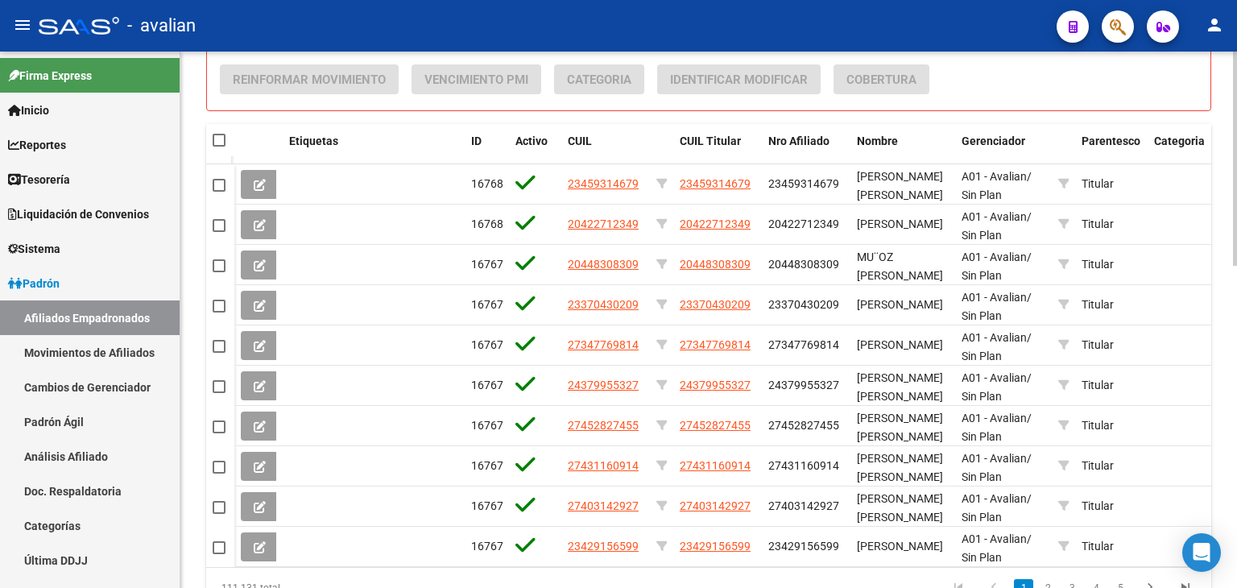
scroll to position [445, 0]
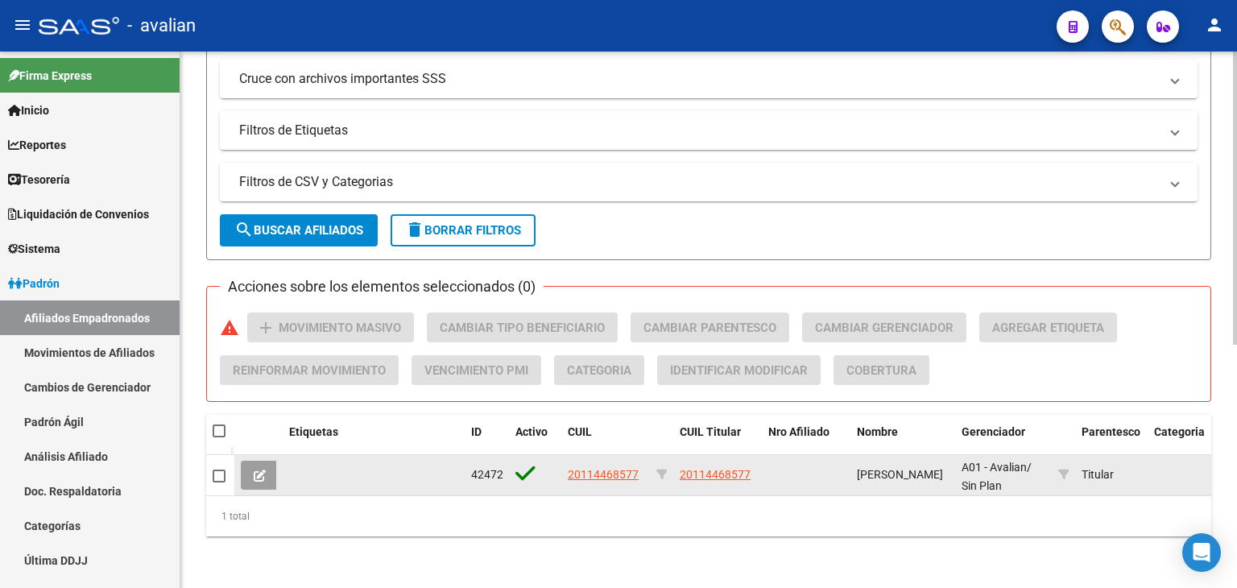
type input "20114468577"
click at [257, 469] on icon at bounding box center [260, 475] width 12 height 12
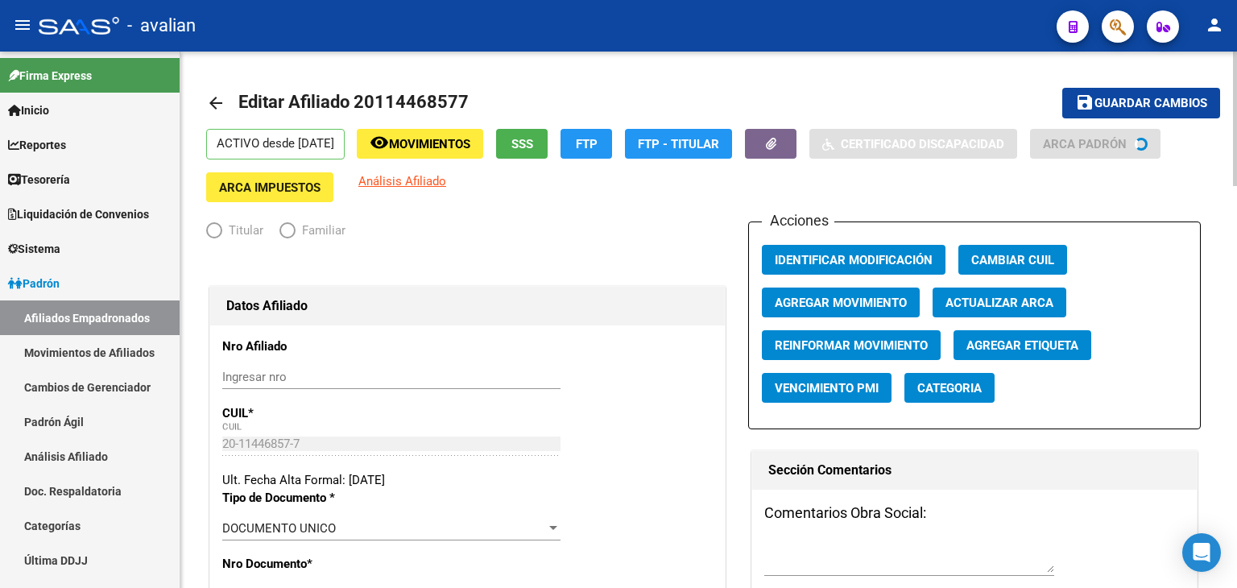
radio input "true"
type input "30-71419596-0"
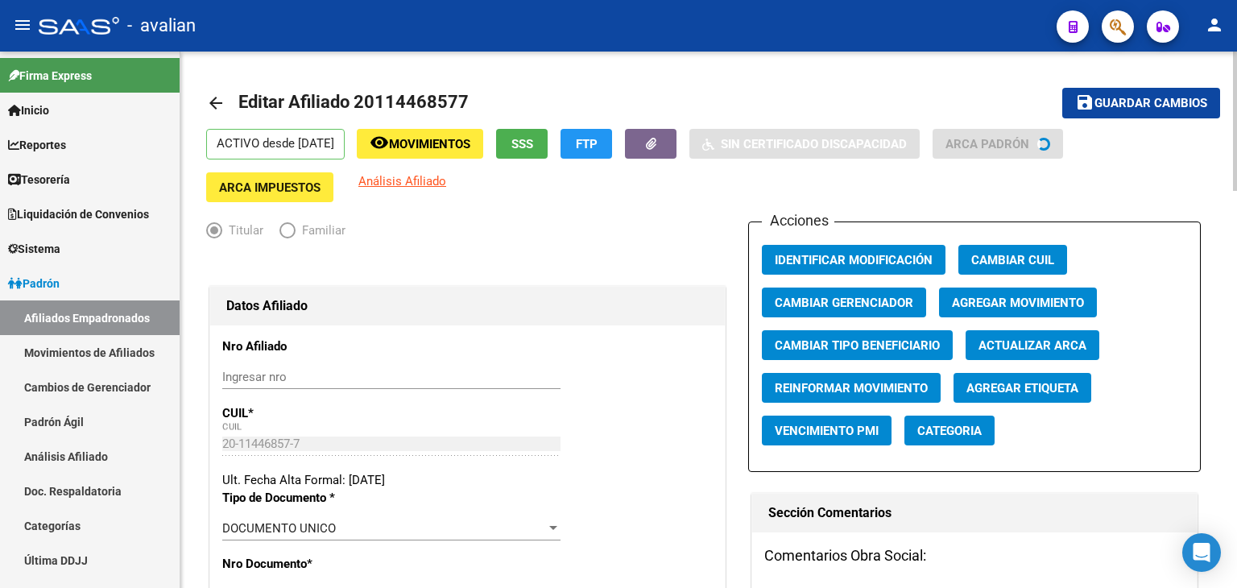
click at [533, 146] on span "SSS" at bounding box center [522, 144] width 22 height 14
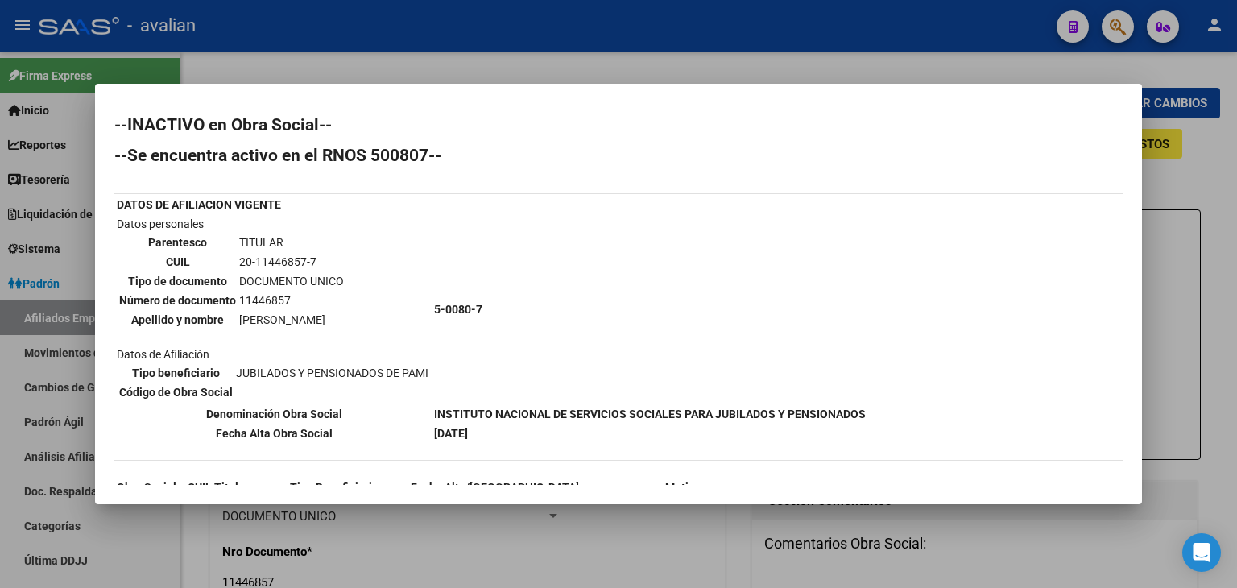
scroll to position [135, 0]
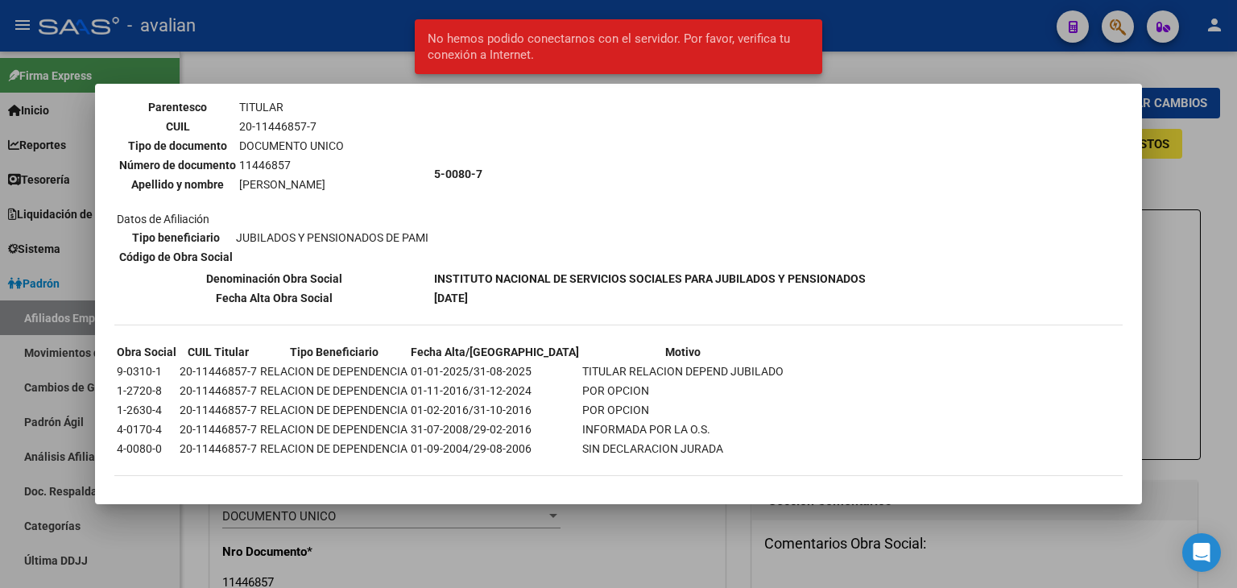
click at [358, 77] on div at bounding box center [618, 294] width 1237 height 588
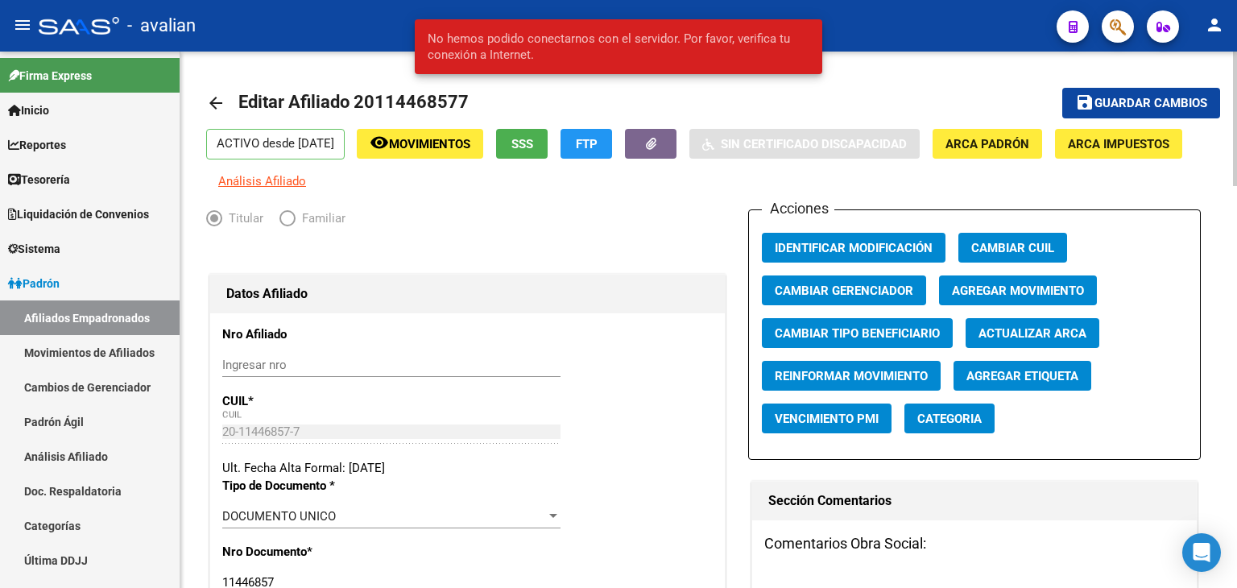
click at [221, 106] on mat-icon "arrow_back" at bounding box center [215, 102] width 19 height 19
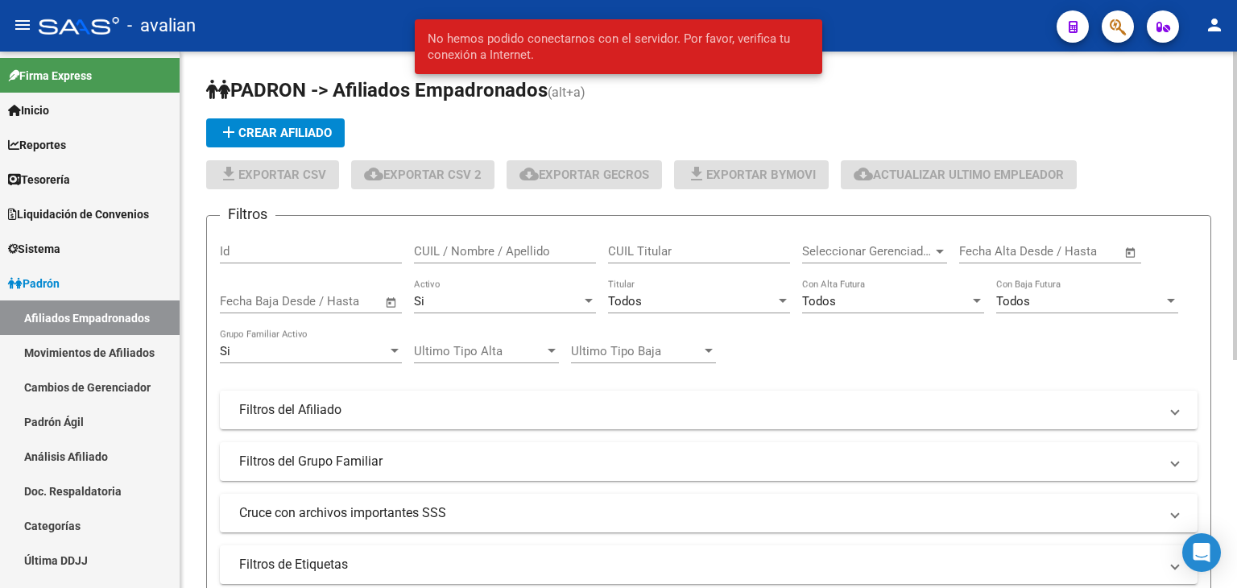
click at [478, 254] on input "CUIL / Nombre / Apellido" at bounding box center [505, 251] width 182 height 14
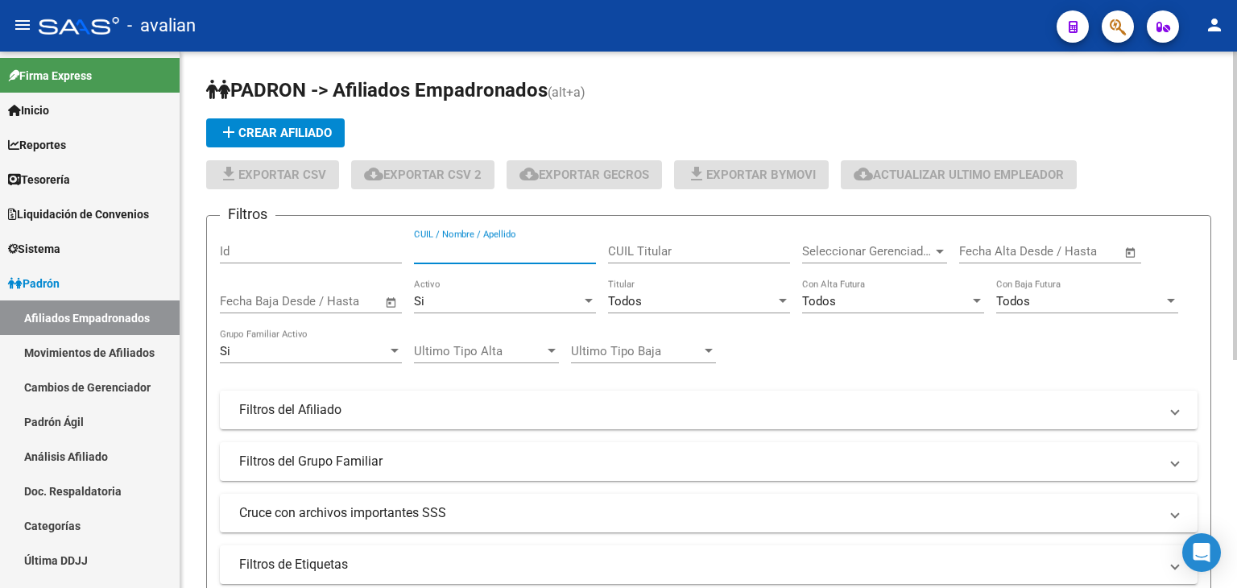
paste input "20117510973"
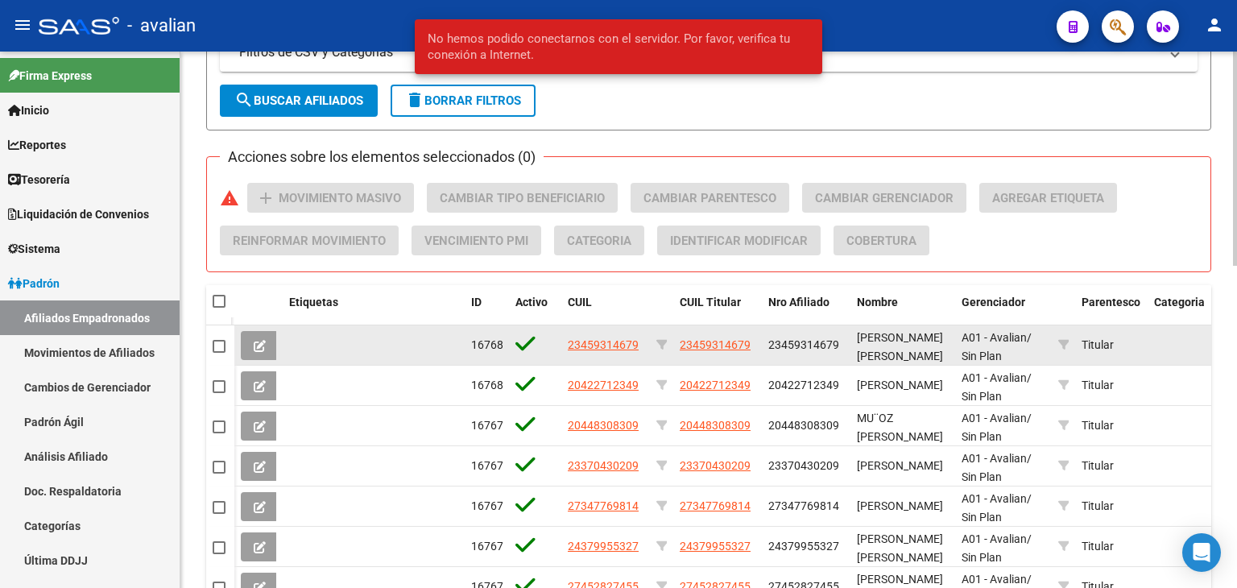
scroll to position [445, 0]
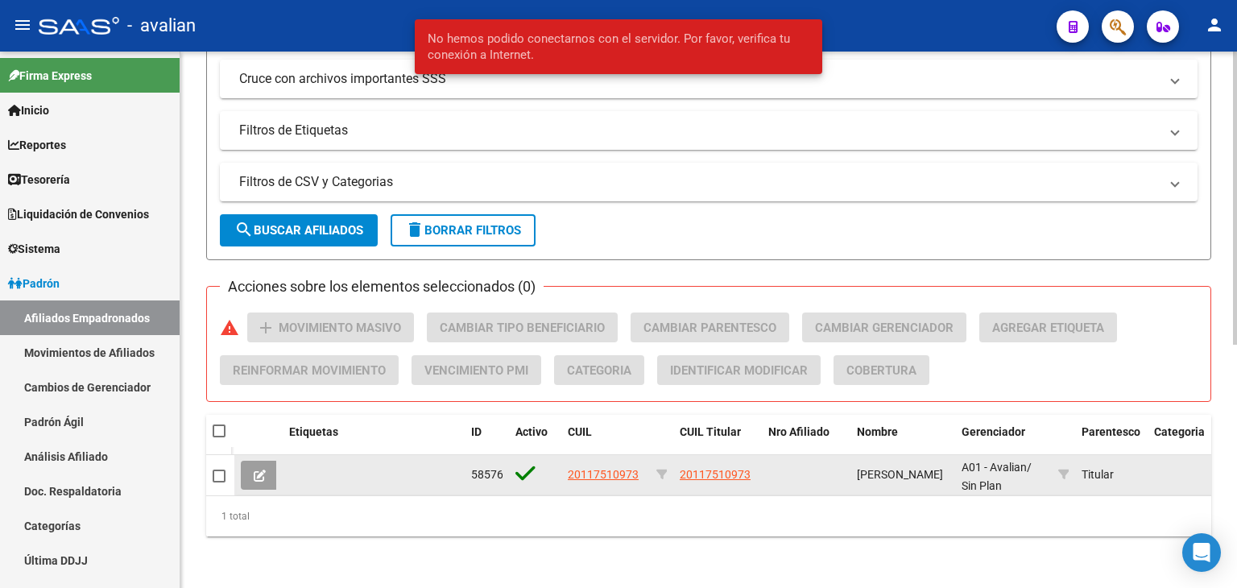
type input "20117510973"
click at [261, 468] on span at bounding box center [260, 475] width 12 height 14
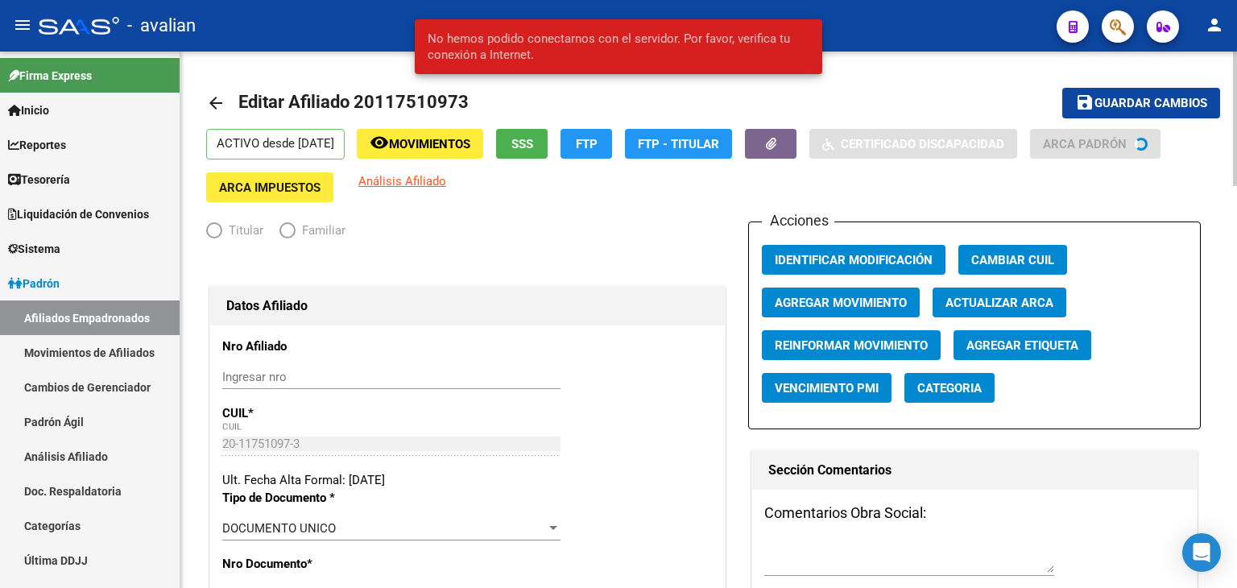
radio input "true"
type input "30-52276392-2"
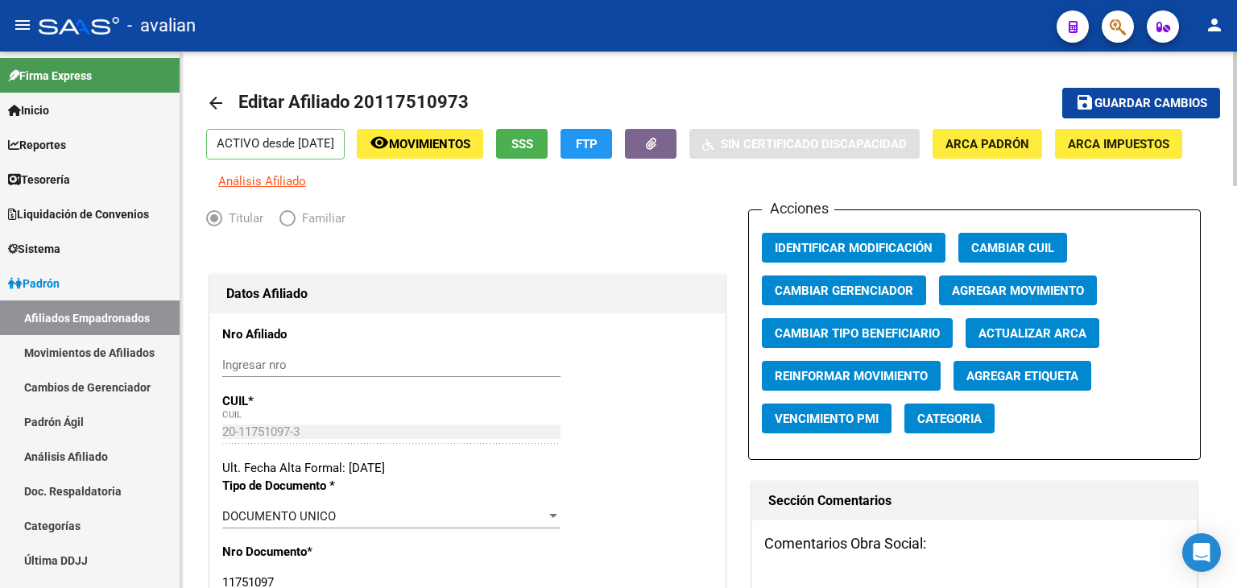
click at [533, 147] on span "SSS" at bounding box center [522, 144] width 22 height 14
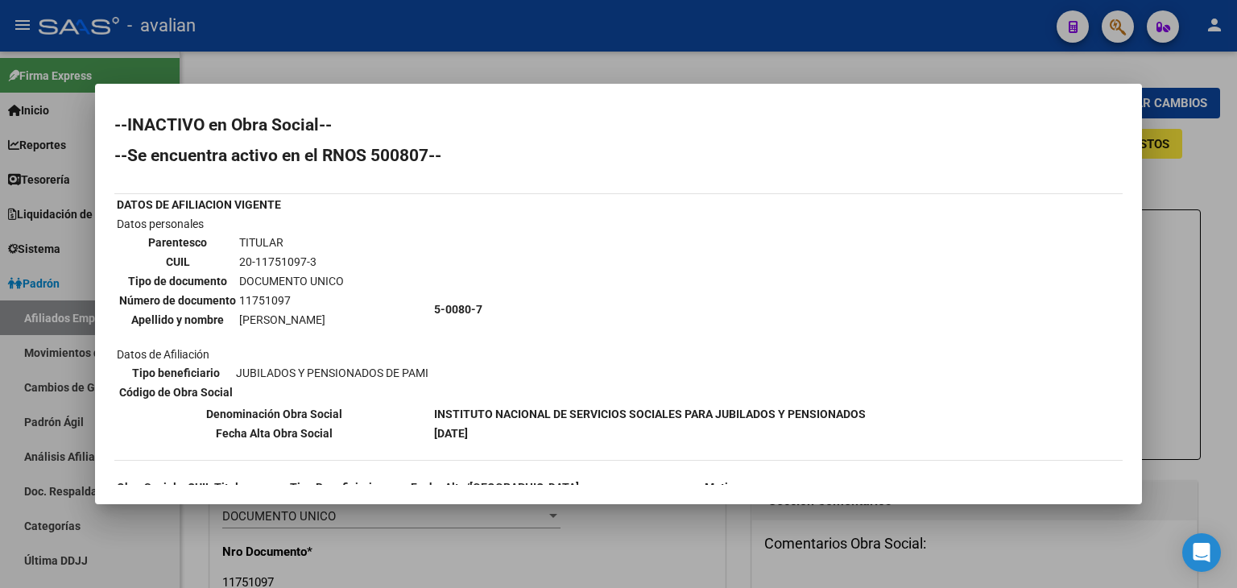
scroll to position [135, 0]
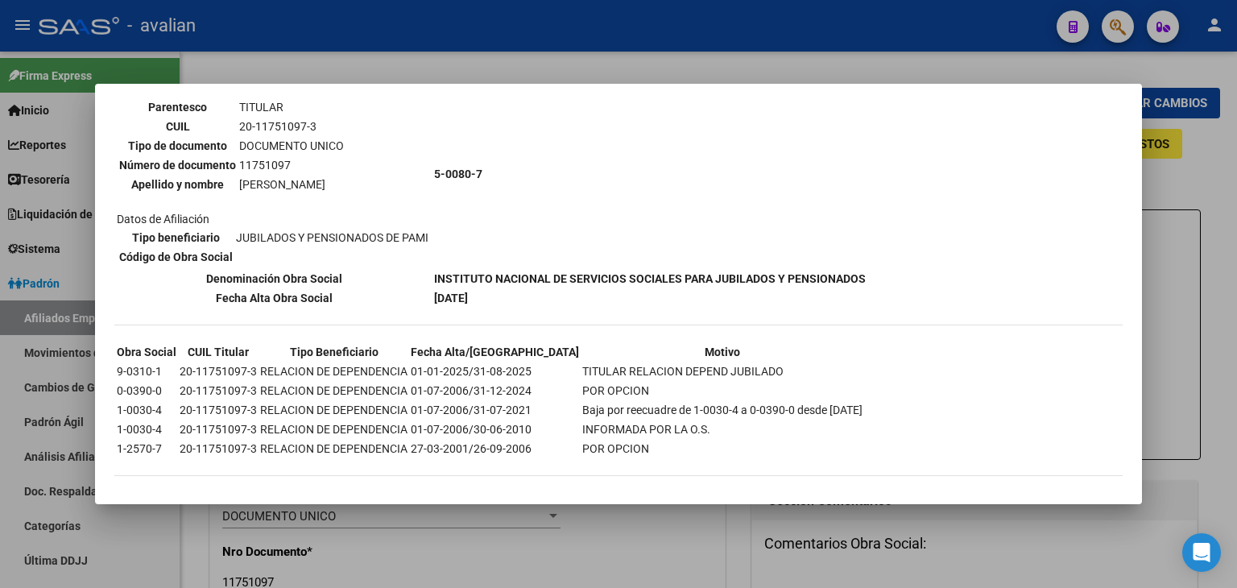
click at [461, 66] on div at bounding box center [618, 294] width 1237 height 588
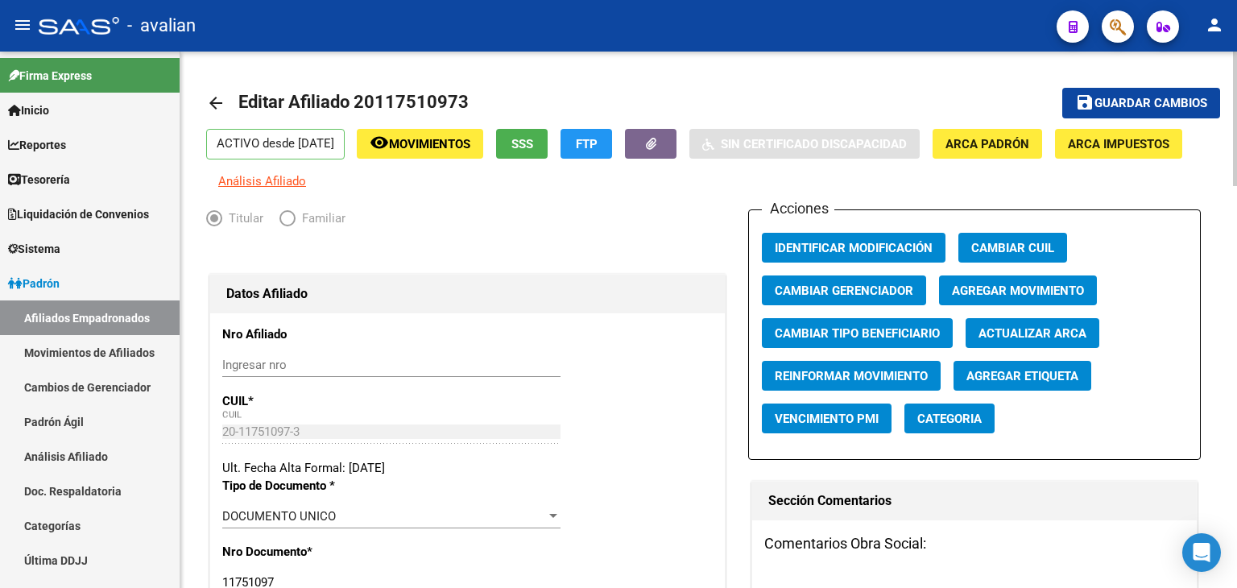
click at [207, 101] on mat-icon "arrow_back" at bounding box center [215, 102] width 19 height 19
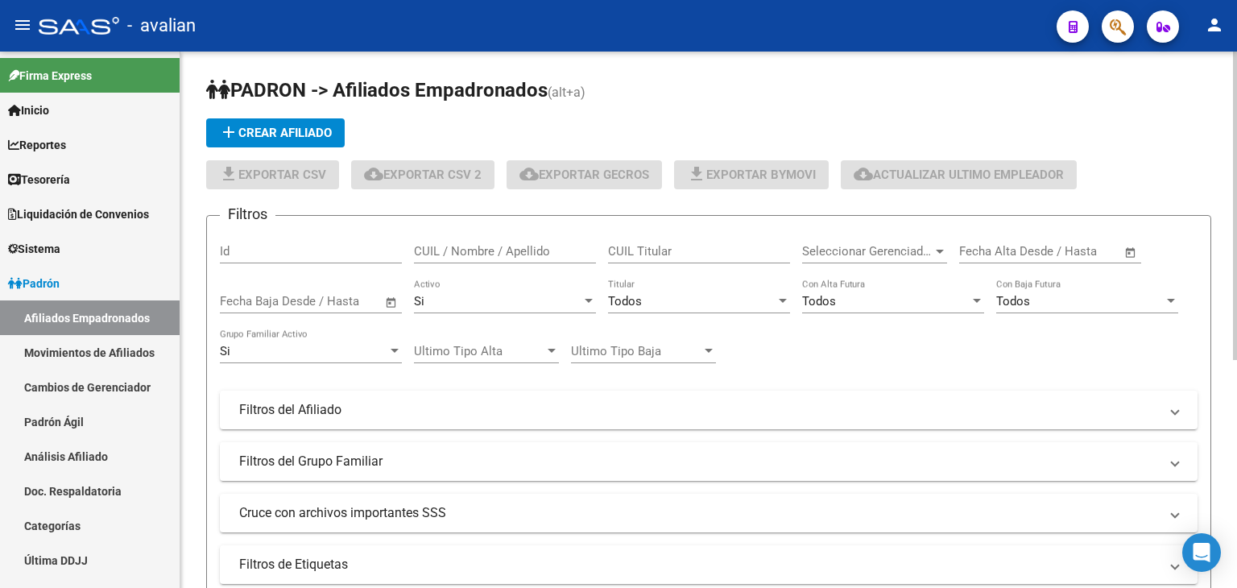
click at [433, 244] on input "CUIL / Nombre / Apellido" at bounding box center [505, 251] width 182 height 14
paste input "20145927286"
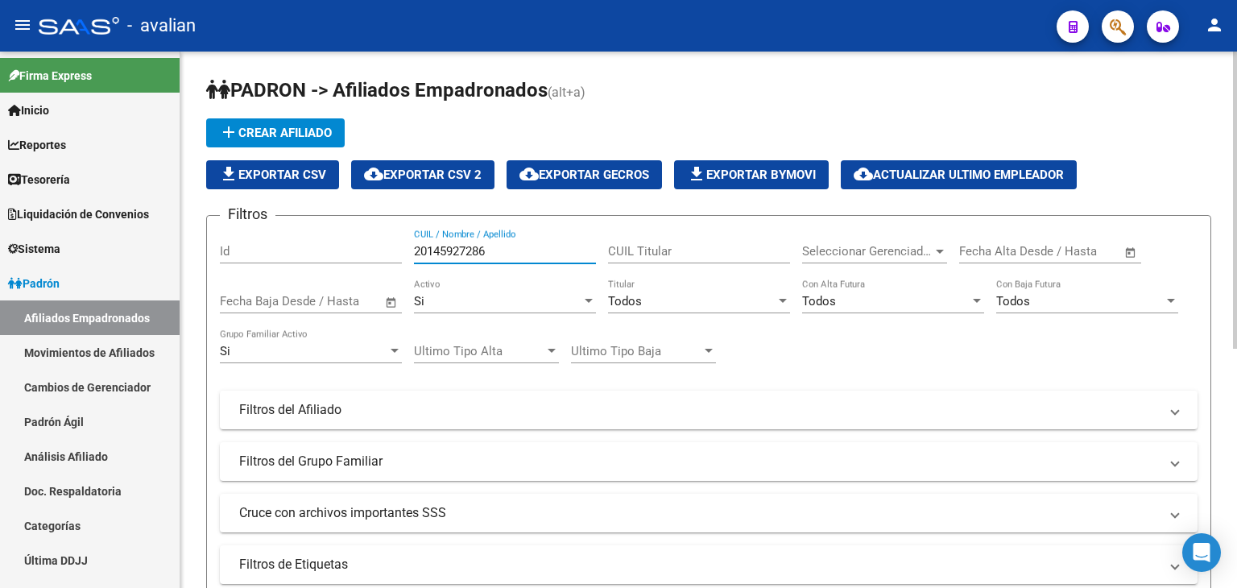
type input "20145927286"
click at [502, 304] on div "Si" at bounding box center [497, 301] width 167 height 14
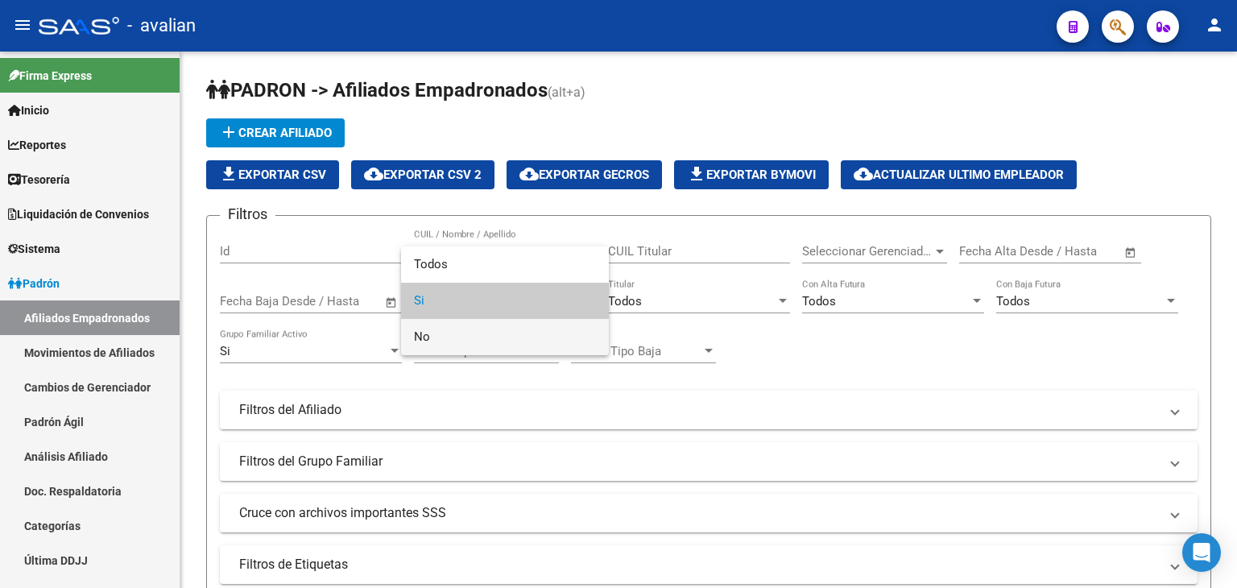
click at [448, 333] on span "No" at bounding box center [505, 337] width 182 height 36
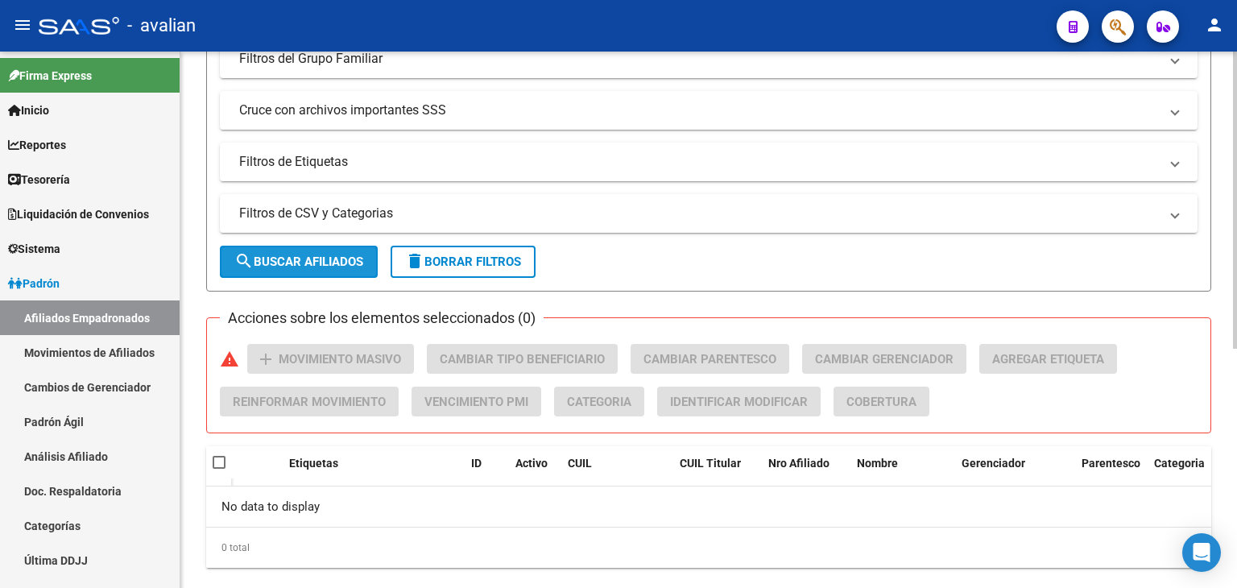
click at [286, 262] on span "search Buscar Afiliados" at bounding box center [298, 261] width 129 height 14
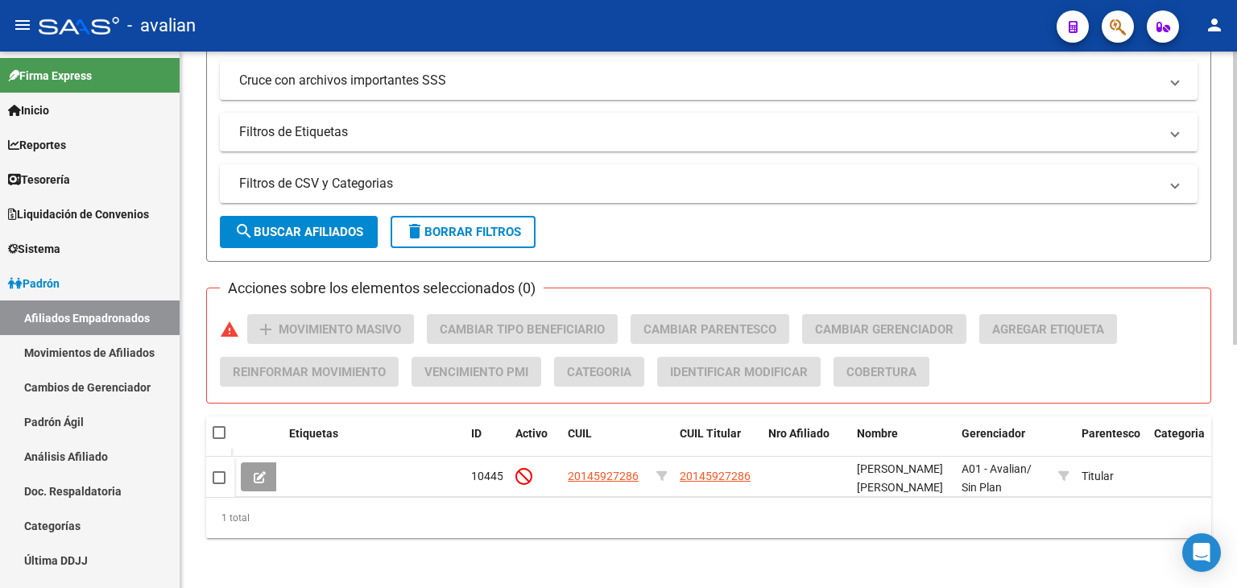
scroll to position [445, 0]
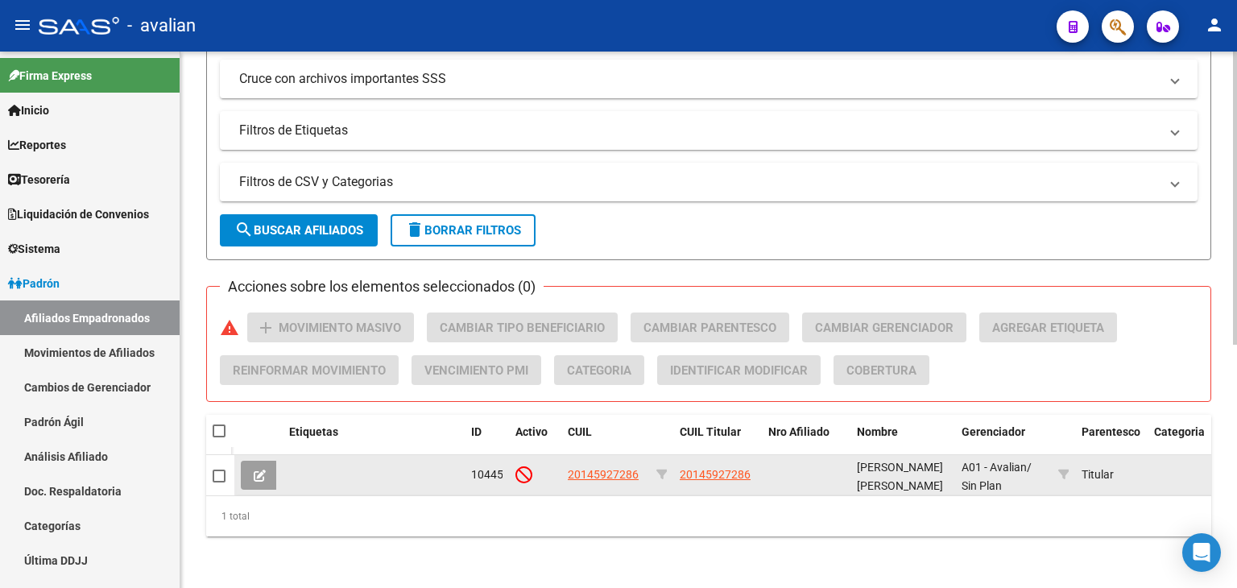
click at [264, 469] on icon at bounding box center [260, 475] width 12 height 12
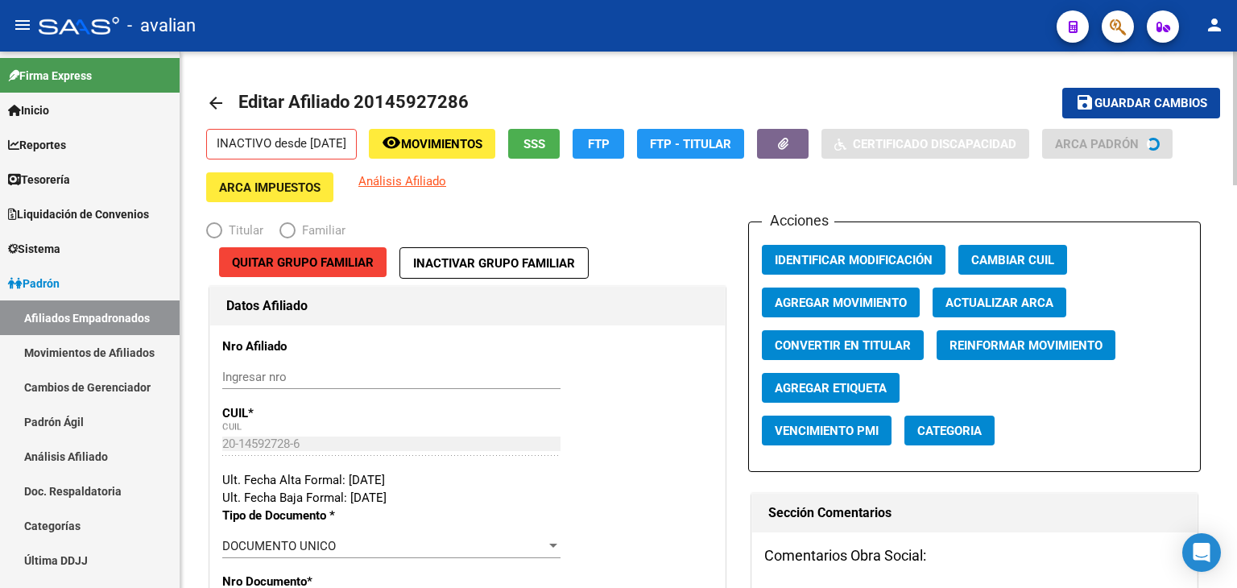
radio input "true"
type input "20-23071489-5"
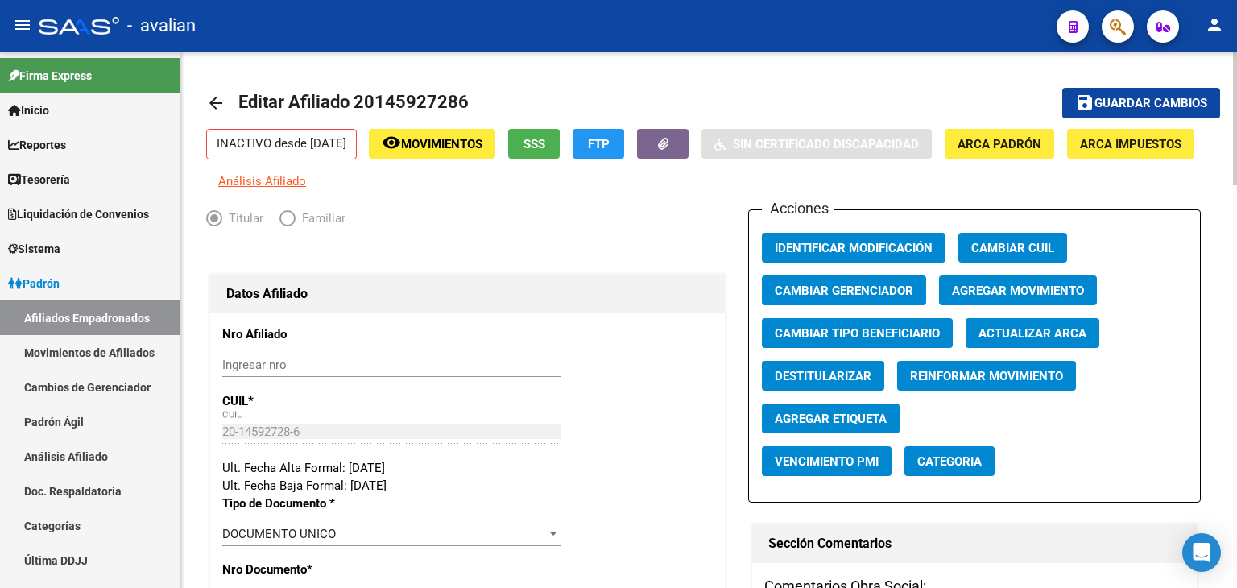
click at [545, 146] on span "SSS" at bounding box center [534, 144] width 22 height 14
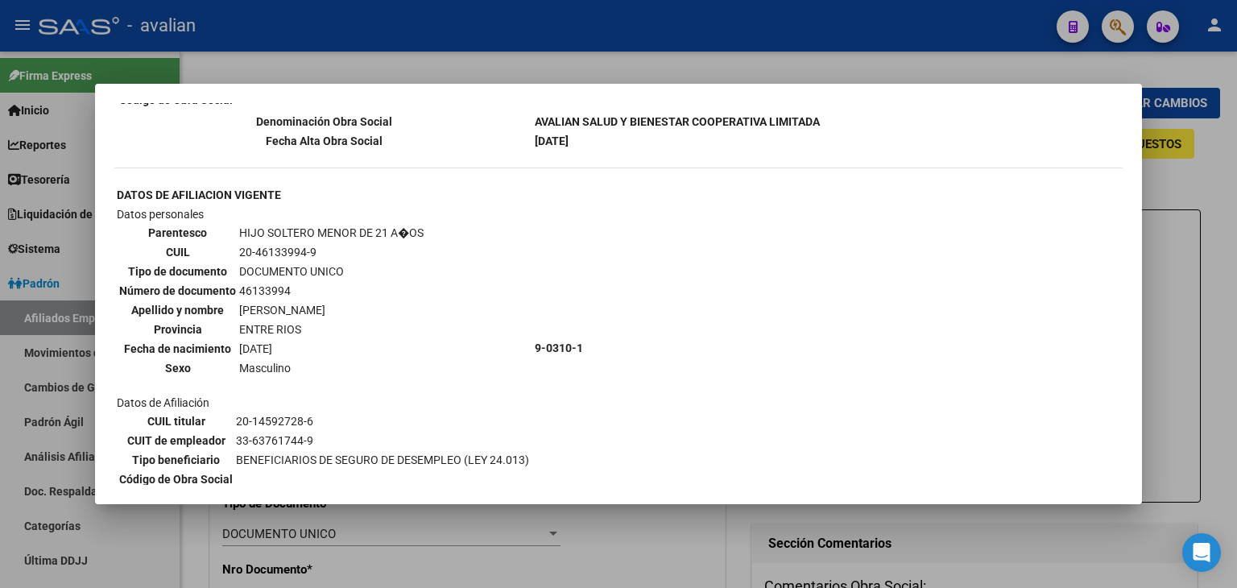
scroll to position [351, 0]
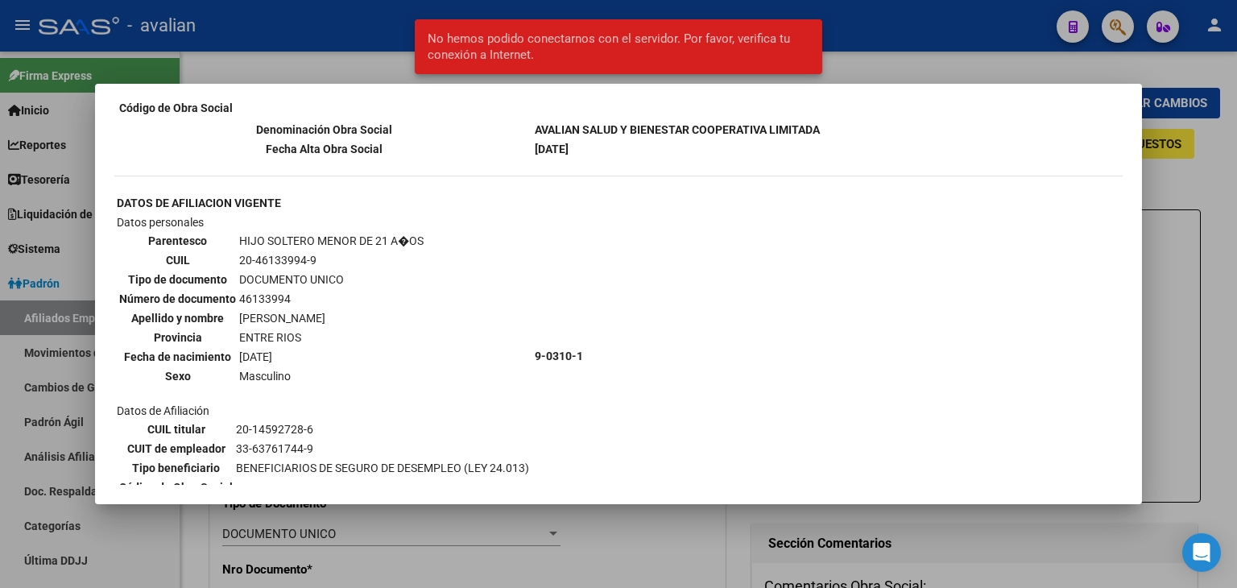
click at [362, 81] on div "--ACTIVO en Obra Social según consulta SSS-- DATOS DE AFILIACION VIGENTE Datos …" at bounding box center [618, 294] width 1237 height 588
click at [369, 65] on div at bounding box center [618, 294] width 1237 height 588
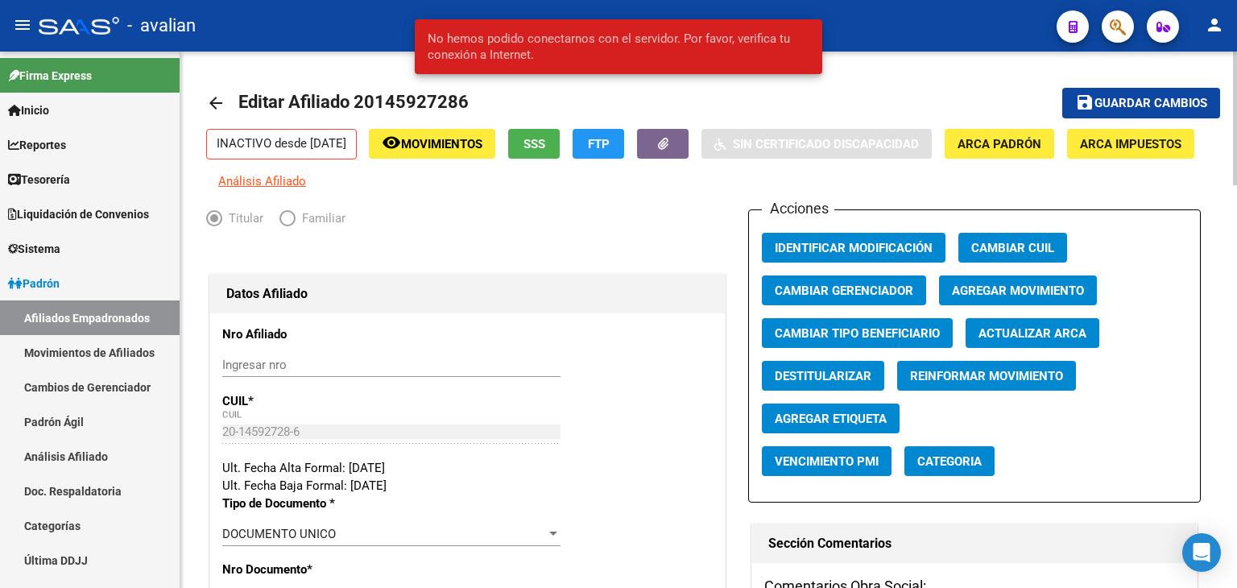
click at [217, 111] on mat-icon "arrow_back" at bounding box center [215, 102] width 19 height 19
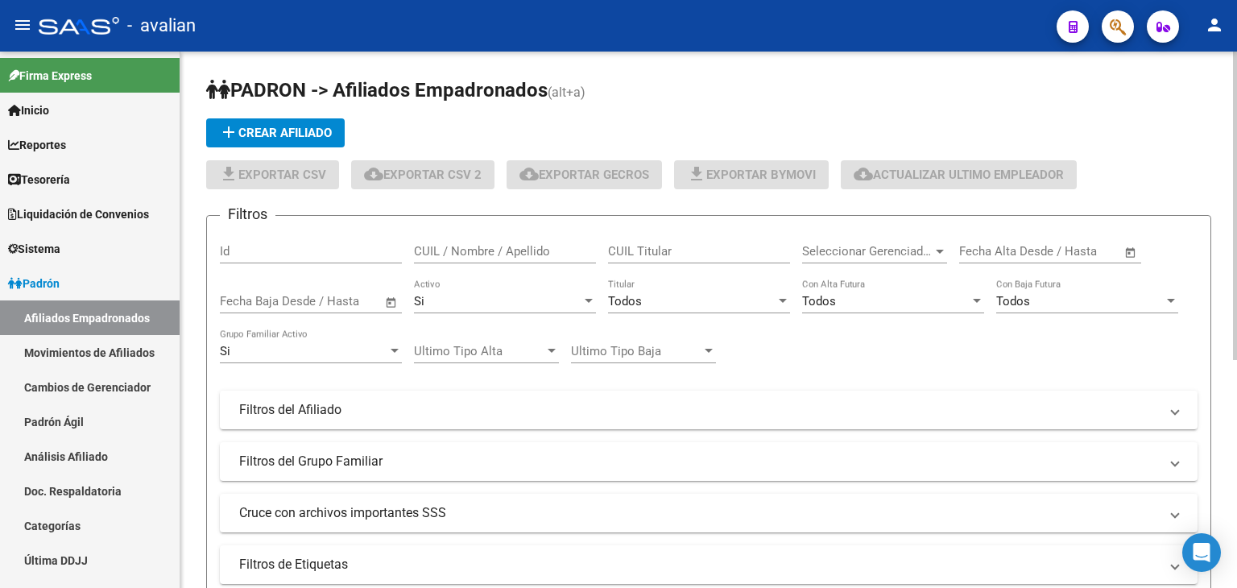
click at [461, 244] on input "CUIL / Nombre / Apellido" at bounding box center [505, 251] width 182 height 14
paste input "20164001807"
type input "20164001807"
click at [467, 300] on div "Si" at bounding box center [497, 301] width 167 height 14
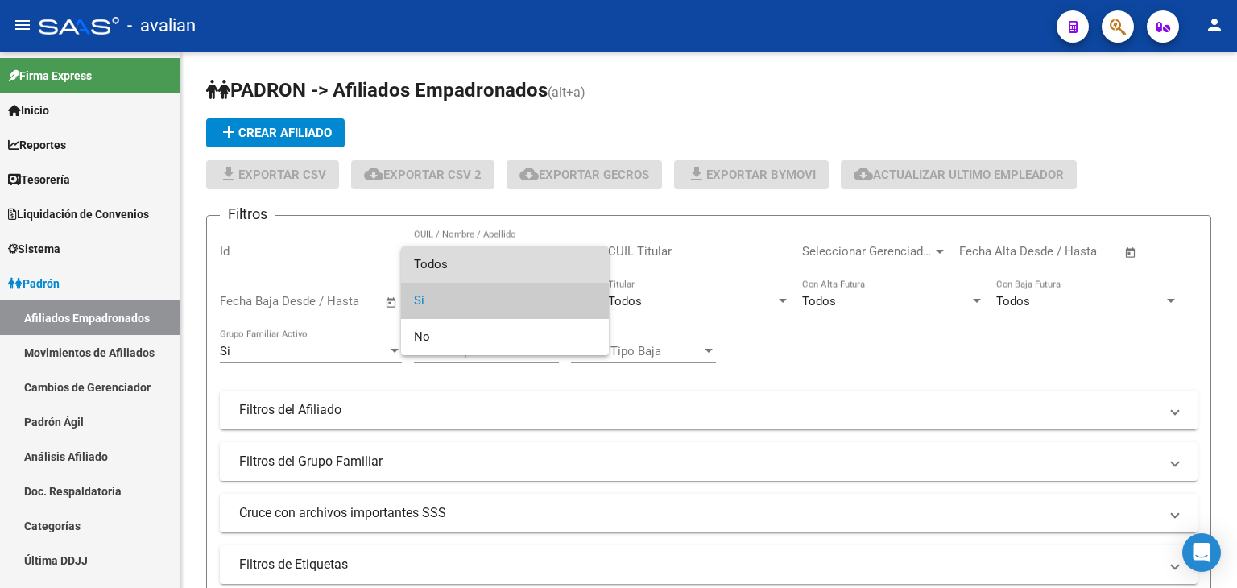
click at [445, 265] on span "Todos" at bounding box center [505, 264] width 182 height 36
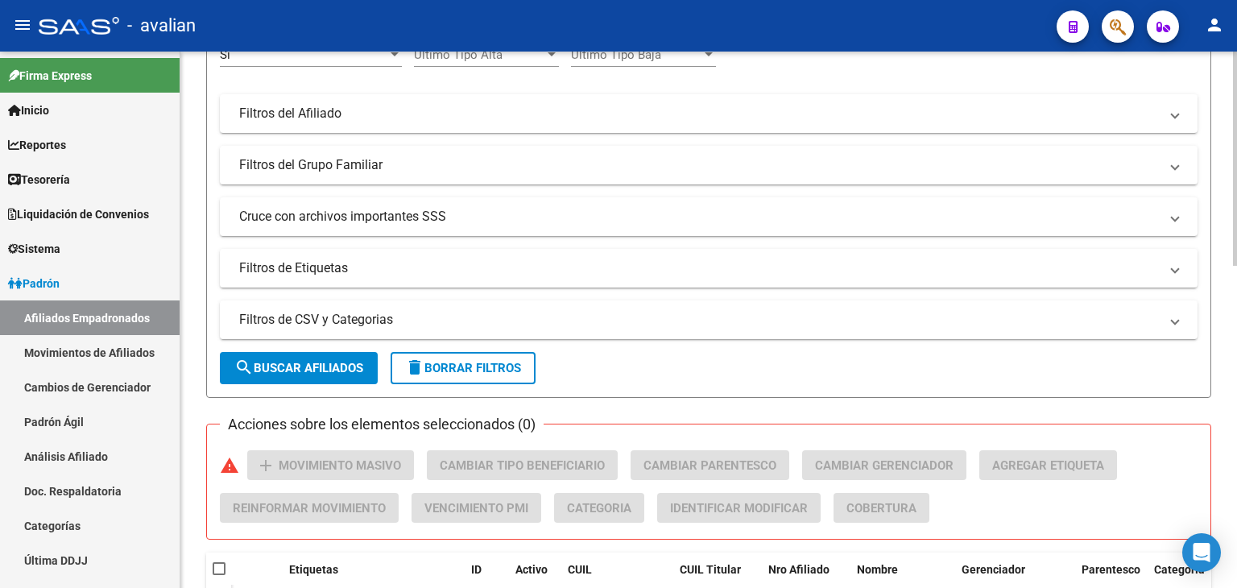
scroll to position [403, 0]
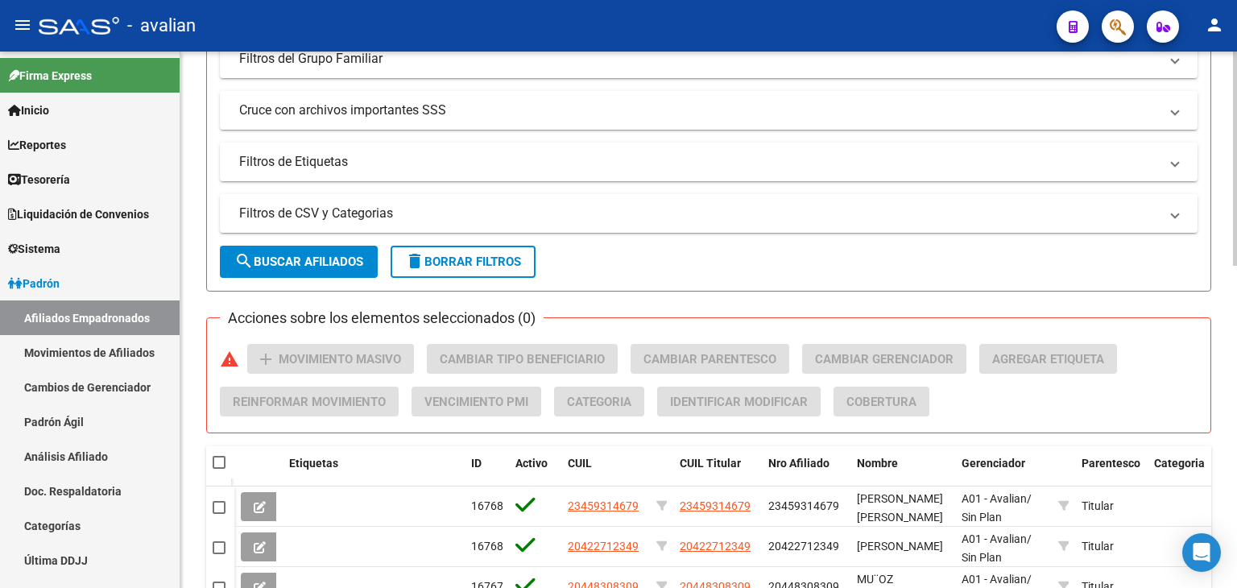
click at [296, 260] on span "search Buscar Afiliados" at bounding box center [298, 261] width 129 height 14
